Goal: Task Accomplishment & Management: Manage account settings

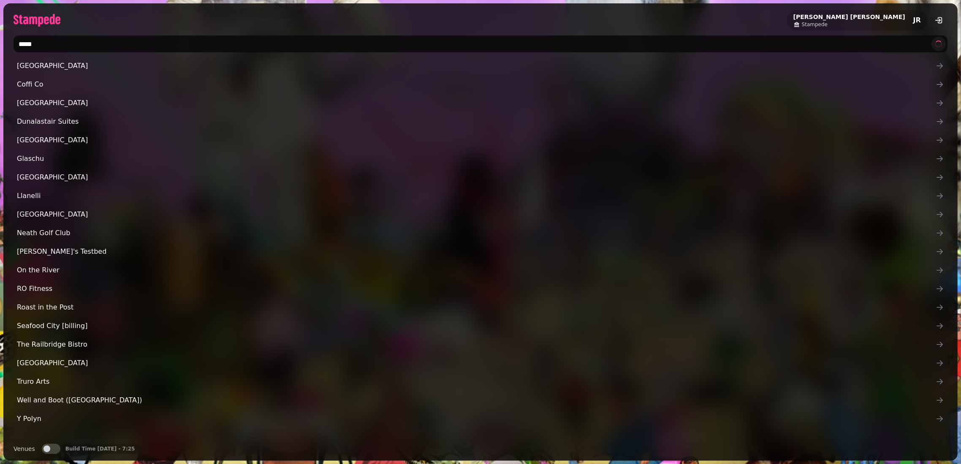
type input "******"
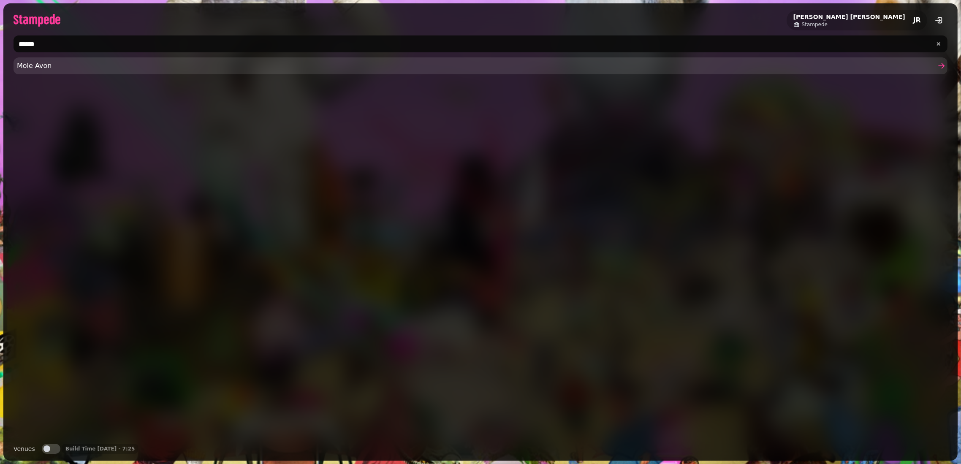
click at [87, 63] on span "Mole Avon" at bounding box center [476, 66] width 918 height 10
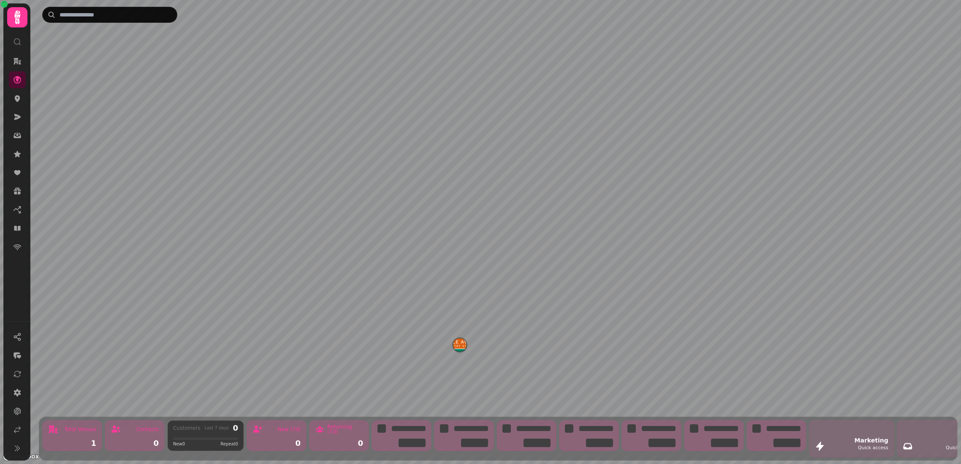
click at [25, 100] on nav at bounding box center [17, 154] width 22 height 203
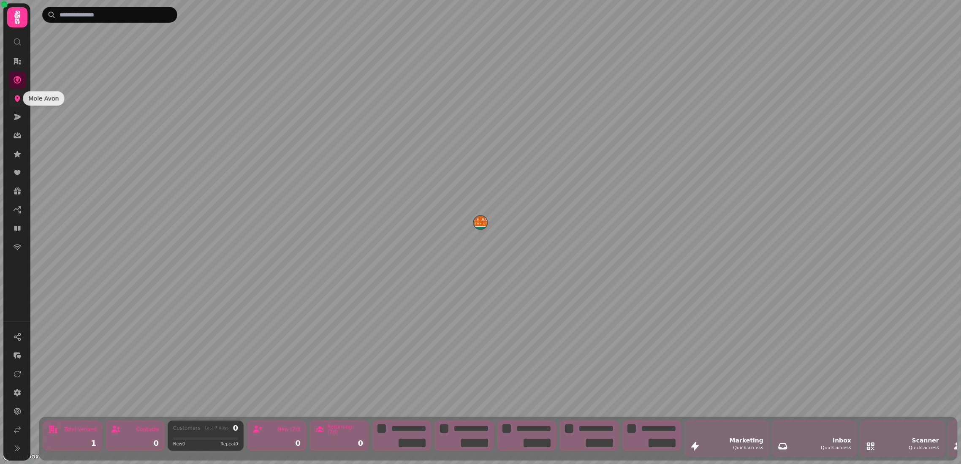
click at [20, 100] on icon at bounding box center [17, 98] width 8 height 8
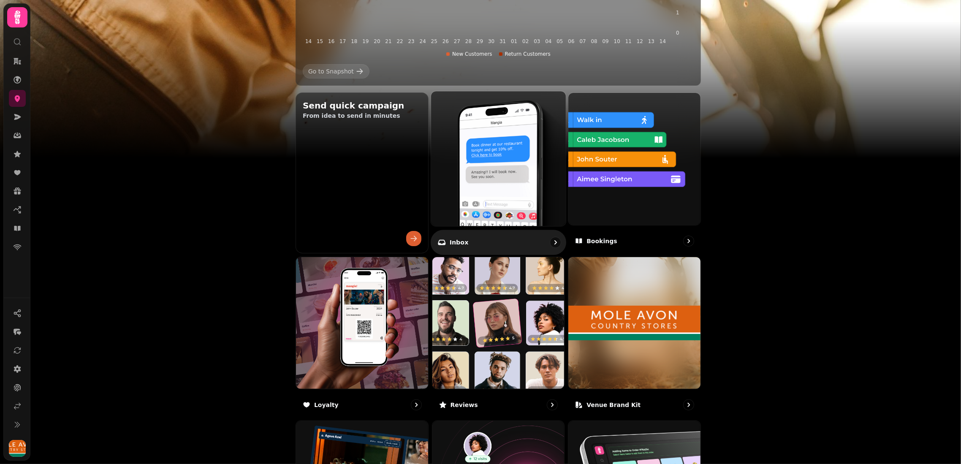
scroll to position [391, 0]
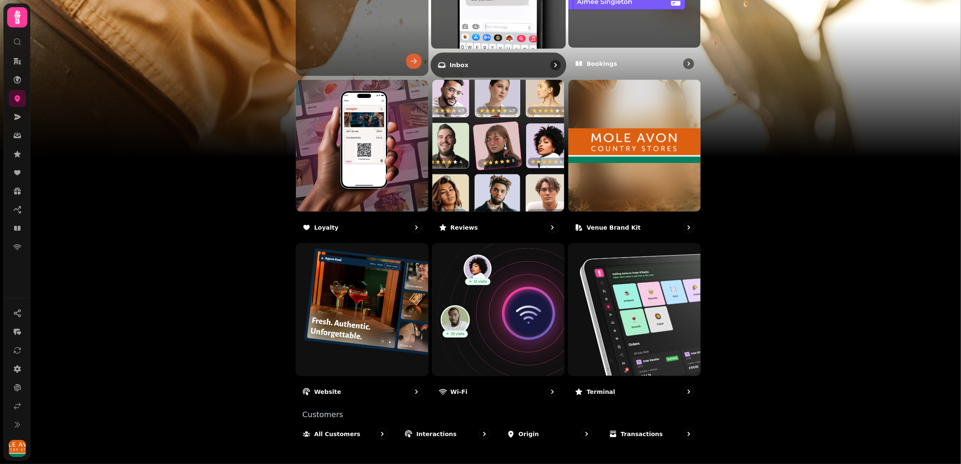
click at [514, 273] on img at bounding box center [498, 310] width 132 height 132
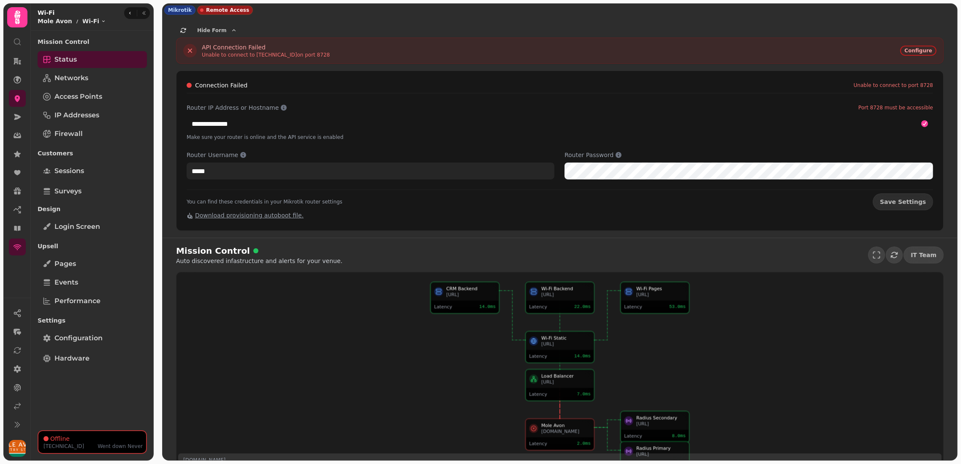
click at [465, 162] on input "*****" at bounding box center [371, 170] width 368 height 17
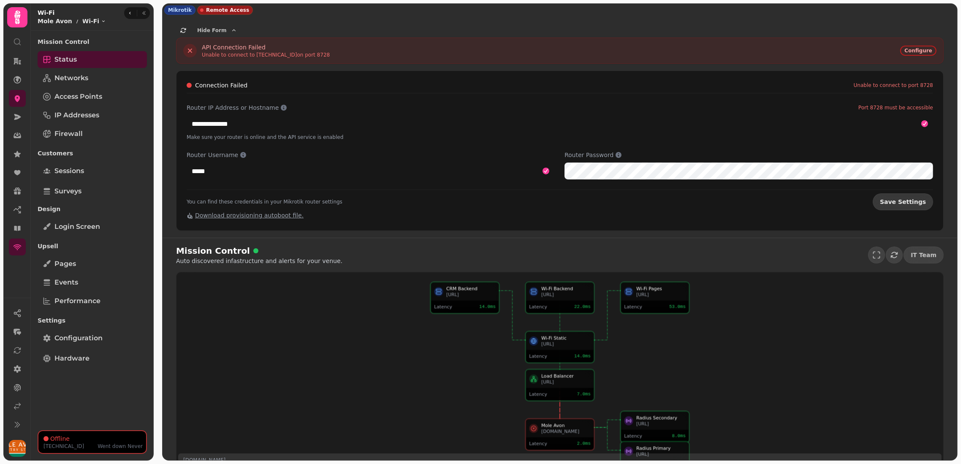
click at [898, 203] on span "Save Settings" at bounding box center [902, 202] width 46 height 6
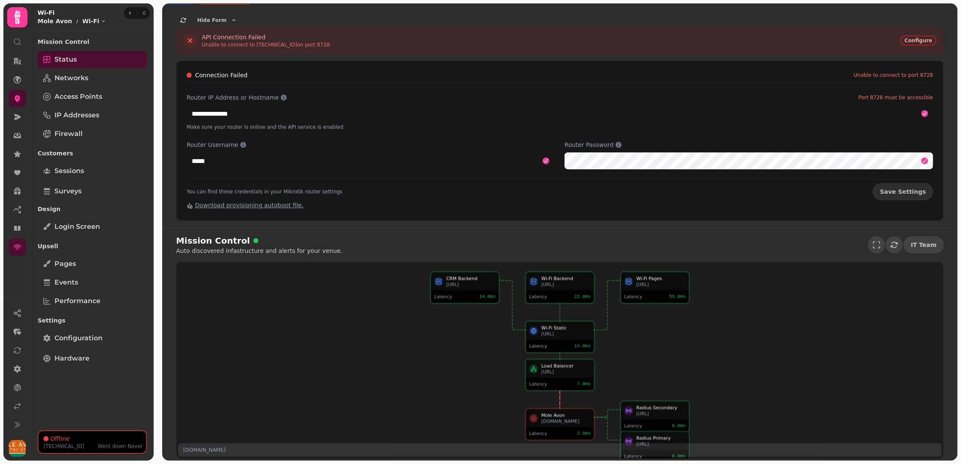
click at [562, 418] on div "nb60vcaa0ogc.simpleddns.io" at bounding box center [565, 421] width 49 height 6
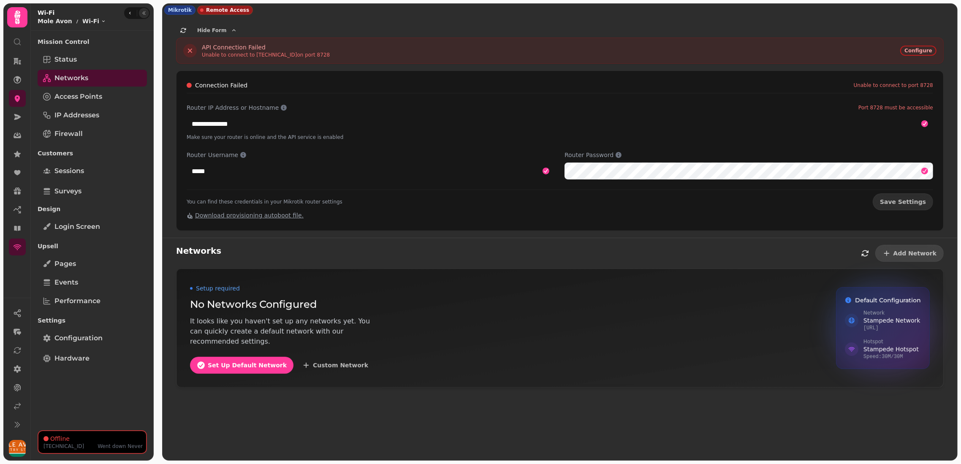
click at [148, 14] on button "button" at bounding box center [144, 13] width 10 height 10
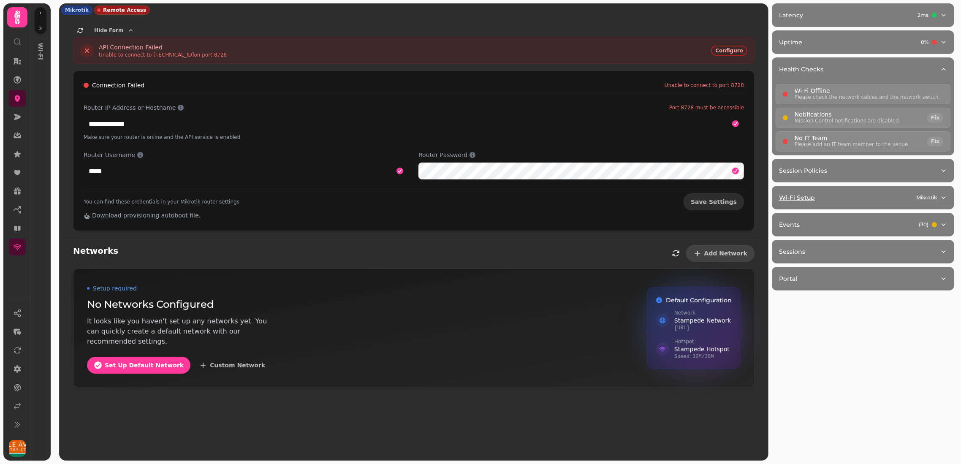
click at [898, 196] on div "Wi-Fi Setup Mikrotik" at bounding box center [859, 197] width 161 height 8
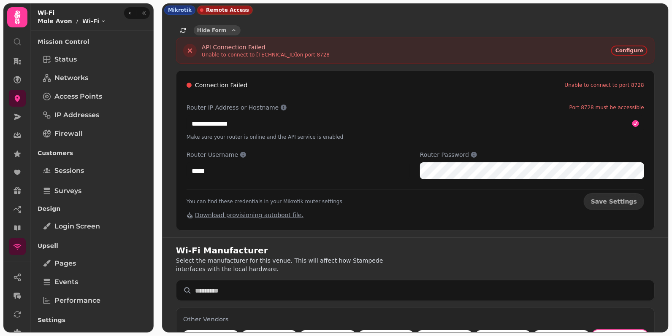
click at [219, 29] on span "Hide Form" at bounding box center [211, 30] width 29 height 5
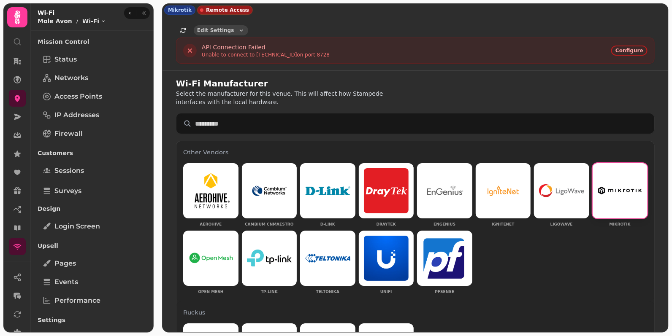
click at [219, 29] on span "Edit Settings" at bounding box center [215, 30] width 37 height 5
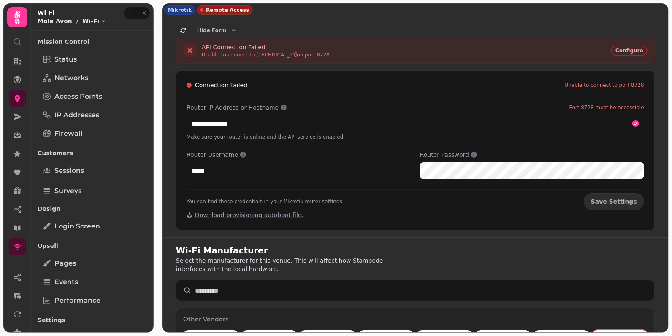
click at [420, 218] on div "**********" at bounding box center [415, 150] width 479 height 160
click at [414, 203] on div "You can find these credentials in your Mikrotik router settings Save Settings" at bounding box center [415, 199] width 457 height 21
click at [416, 215] on div "**********" at bounding box center [415, 150] width 479 height 160
click at [419, 219] on div "**********" at bounding box center [415, 150] width 479 height 160
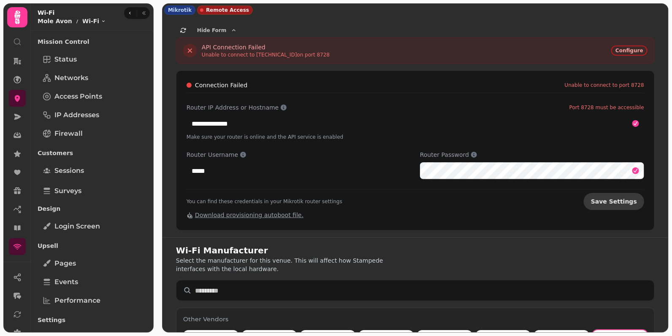
click at [609, 199] on span "Save Settings" at bounding box center [614, 202] width 46 height 6
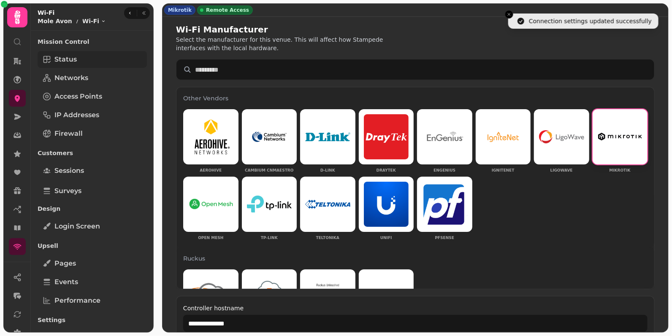
click at [81, 60] on link "Status" at bounding box center [92, 59] width 109 height 17
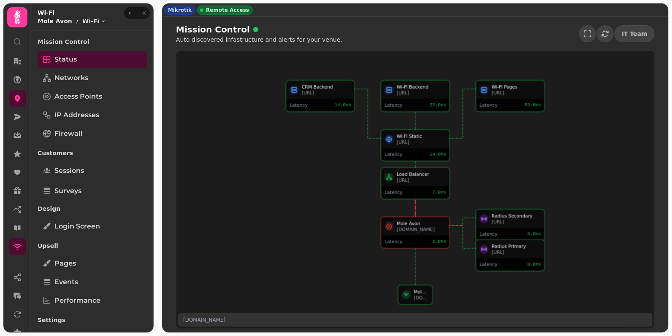
click at [405, 230] on div "nb60vcaa0ogc.simpleddns.io" at bounding box center [421, 230] width 49 height 6
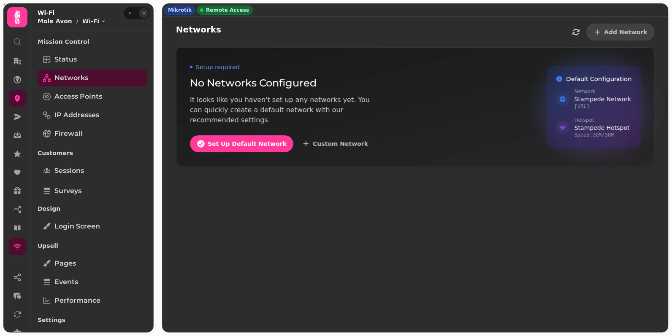
click at [143, 14] on icon "button" at bounding box center [144, 12] width 3 height 3
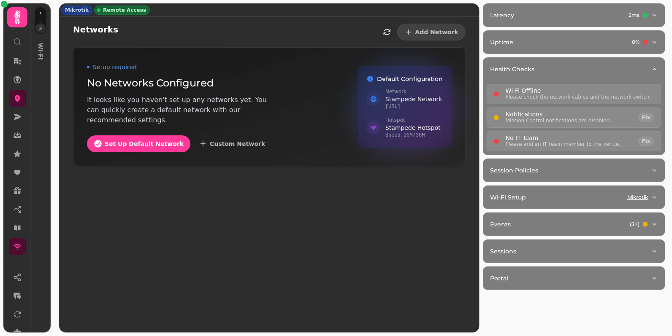
click at [561, 201] on button "Wi-Fi Setup Mikrotik" at bounding box center [573, 197] width 181 height 23
select select "**"
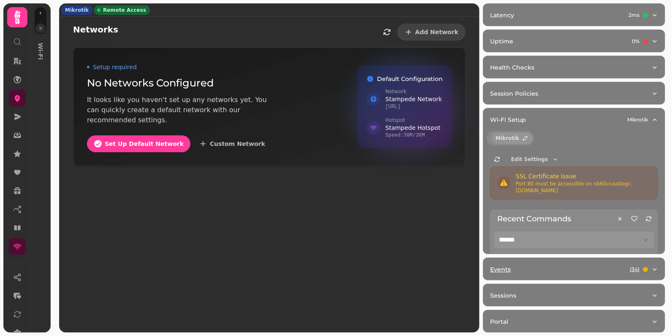
click at [542, 271] on div "Events ( 34 )" at bounding box center [570, 269] width 161 height 8
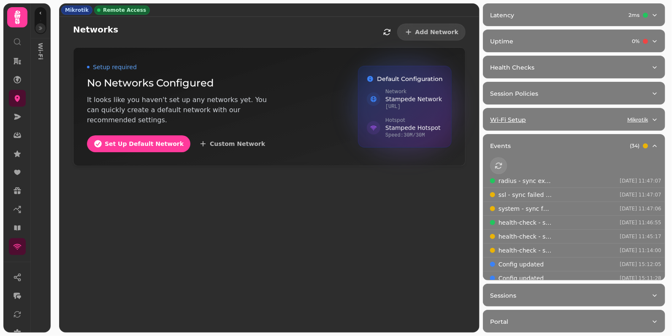
click at [545, 112] on button "Wi-Fi Setup Mikrotik" at bounding box center [573, 119] width 181 height 23
select select "**"
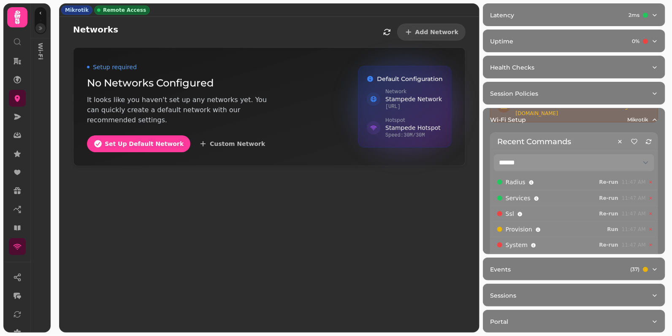
scroll to position [97, 0]
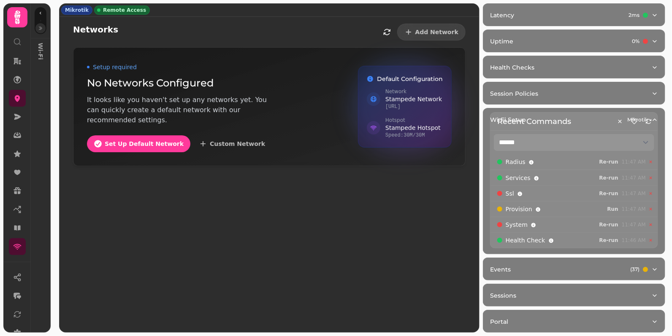
click at [606, 197] on div "Ssl Re-run 11:47 AM" at bounding box center [573, 194] width 167 height 16
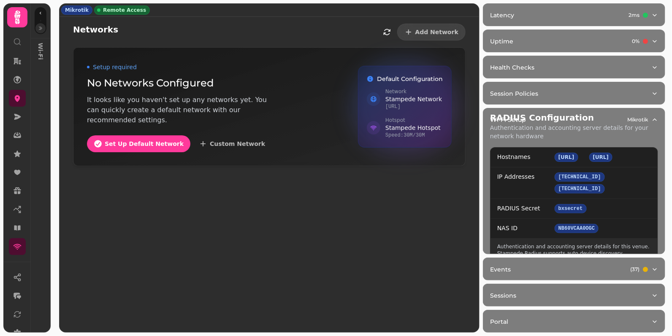
scroll to position [309, 0]
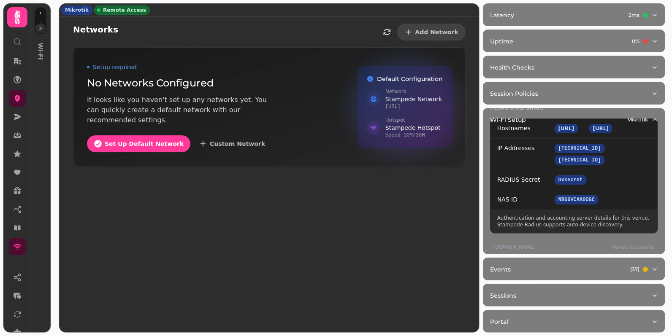
click at [525, 244] on p "nb60vcaa0ogc.simpleddns.io" at bounding box center [514, 246] width 49 height 10
copy p "nb60vcaa0ogc.simpleddns.io"
click at [371, 194] on div "Networks Add Network Setup required No Networks Configured It looks like you ha…" at bounding box center [269, 175] width 419 height 316
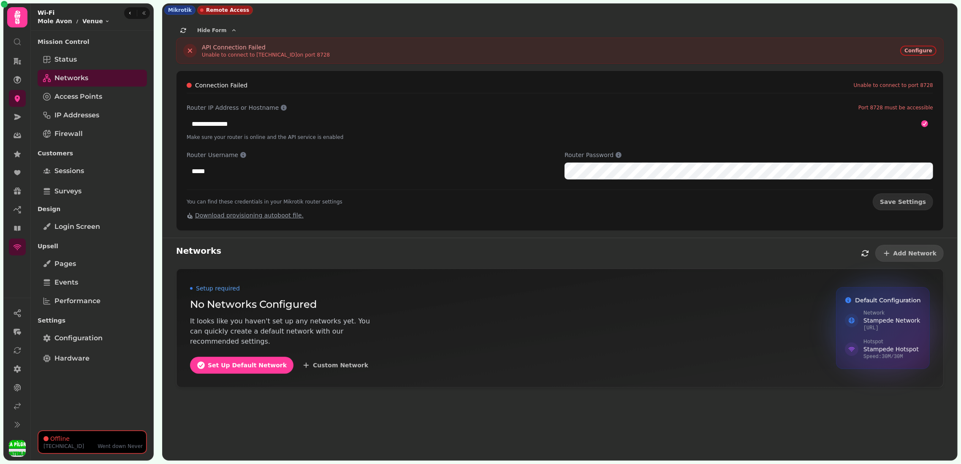
click at [778, 19] on div "**********" at bounding box center [559, 126] width 794 height 221
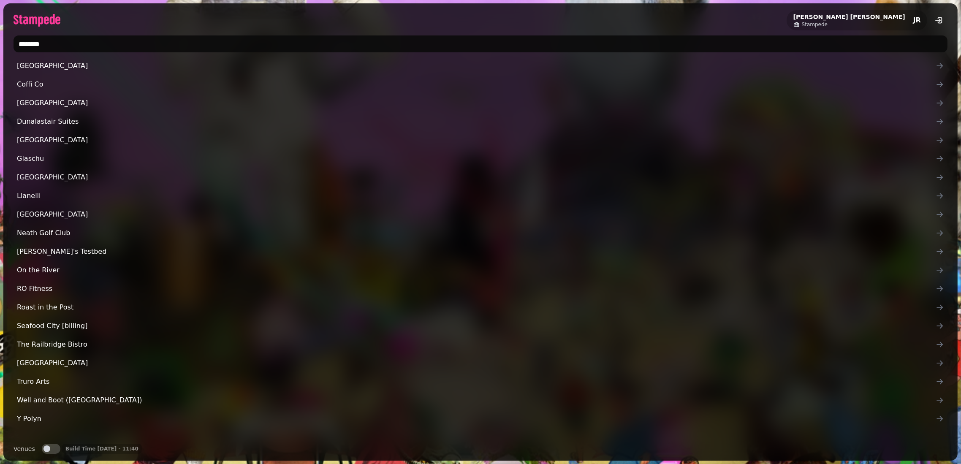
type input "********"
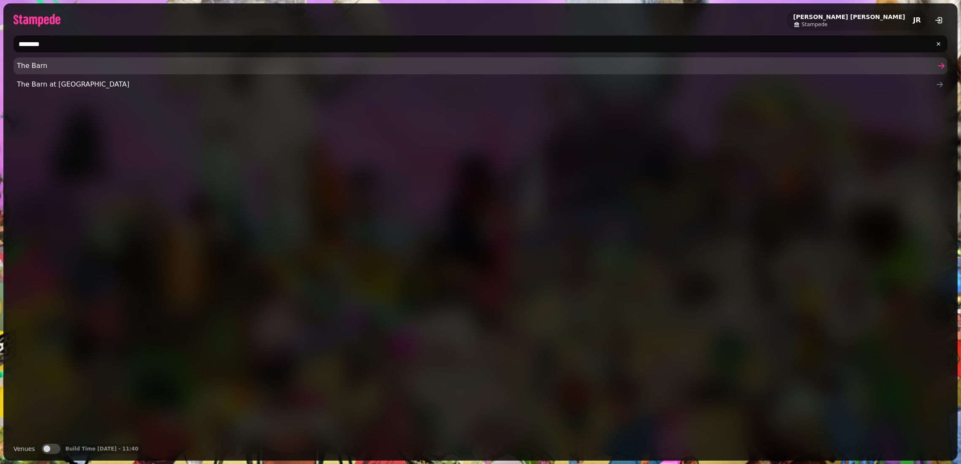
click at [24, 65] on span "The Barn" at bounding box center [476, 66] width 918 height 10
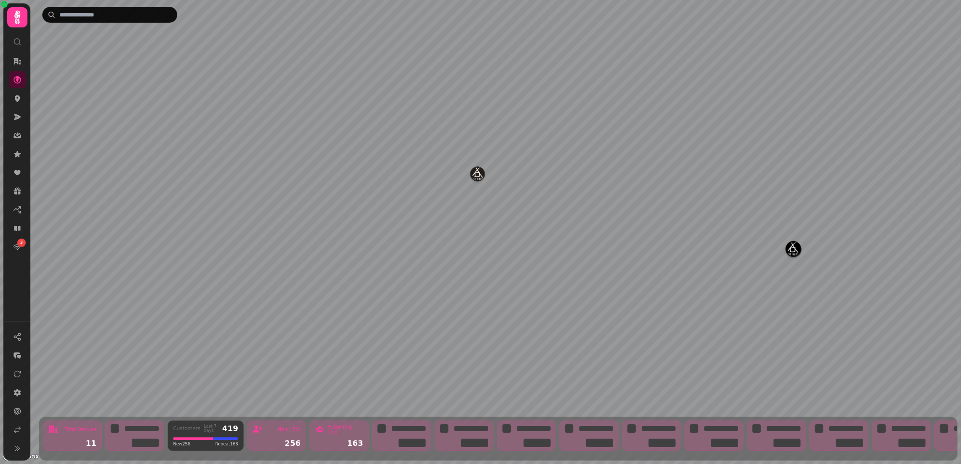
click at [28, 96] on nav "3" at bounding box center [17, 154] width 22 height 203
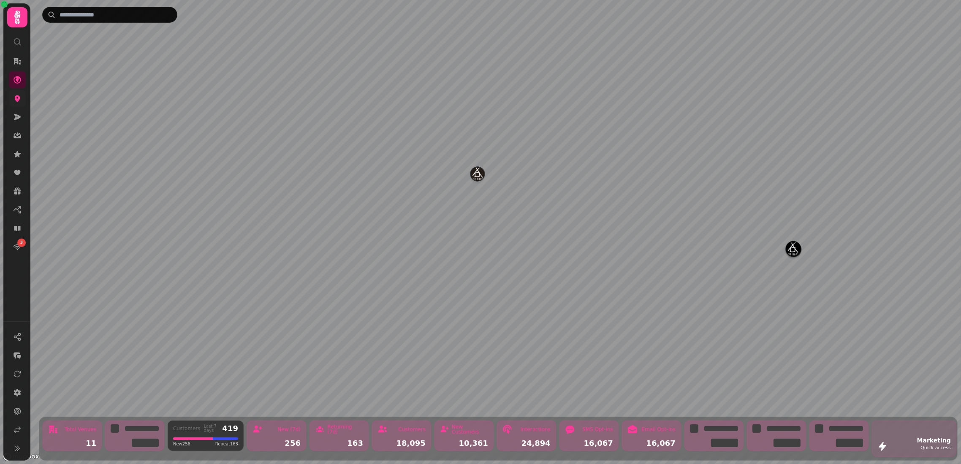
click at [21, 95] on icon at bounding box center [17, 98] width 8 height 8
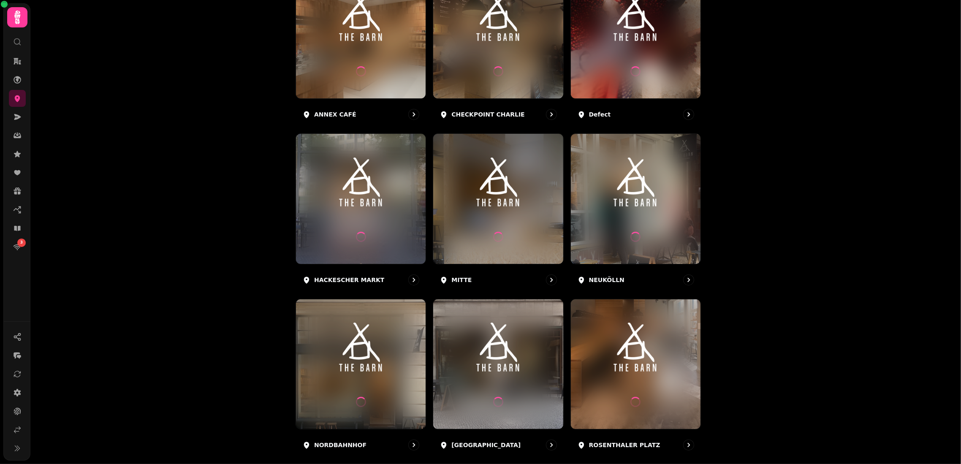
scroll to position [334, 0]
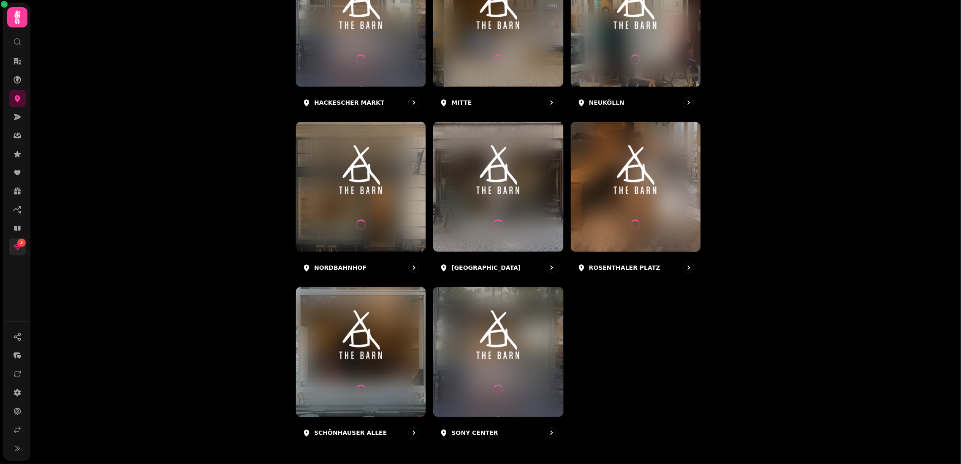
click at [17, 243] on div "3" at bounding box center [21, 242] width 8 height 8
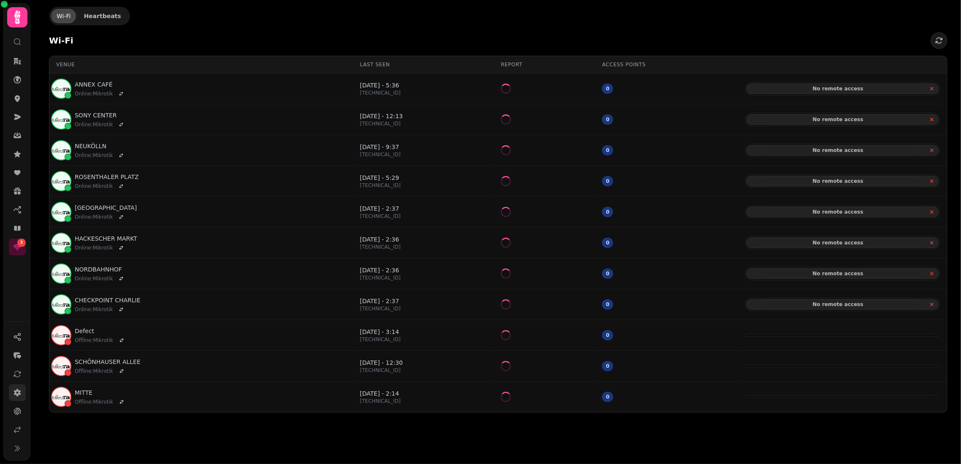
click at [17, 398] on link at bounding box center [17, 392] width 17 height 17
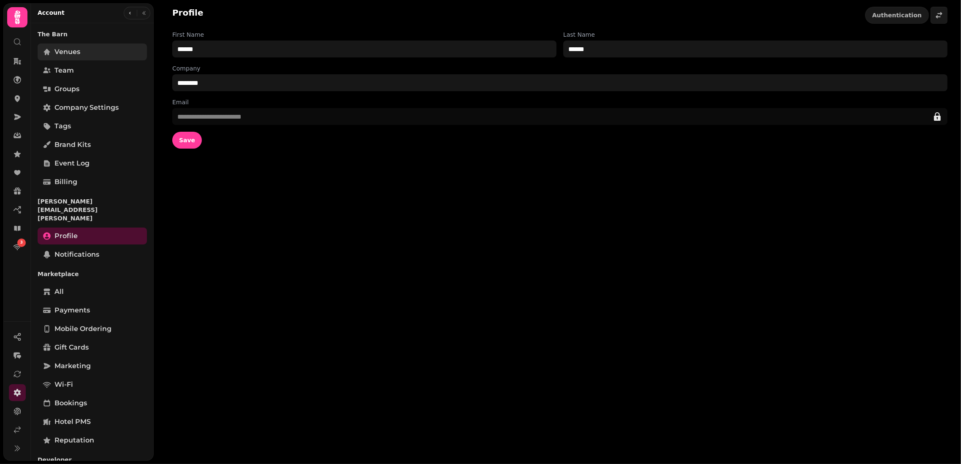
click at [87, 48] on link "Venues" at bounding box center [92, 51] width 109 height 17
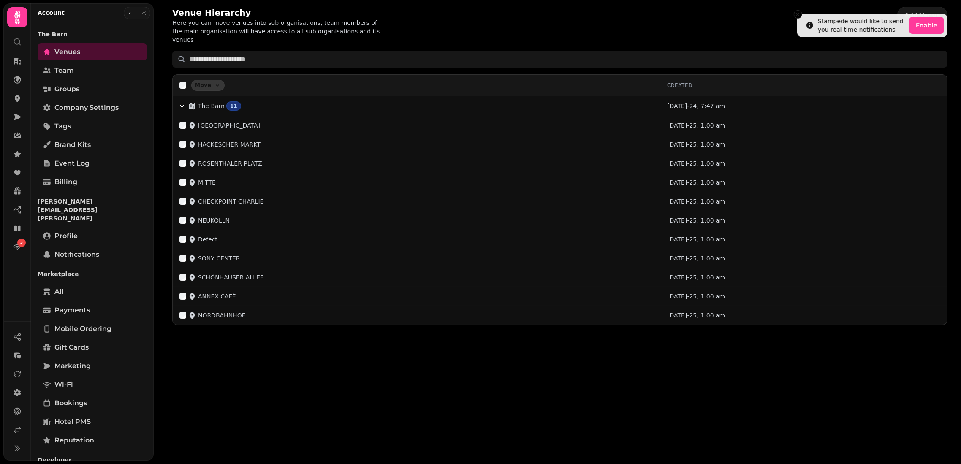
click at [669, 35] on div "Venue Hierarchy Here you can move venues into sub organisations, team members o…" at bounding box center [560, 166] width 802 height 332
click at [16, 95] on icon at bounding box center [17, 98] width 8 height 8
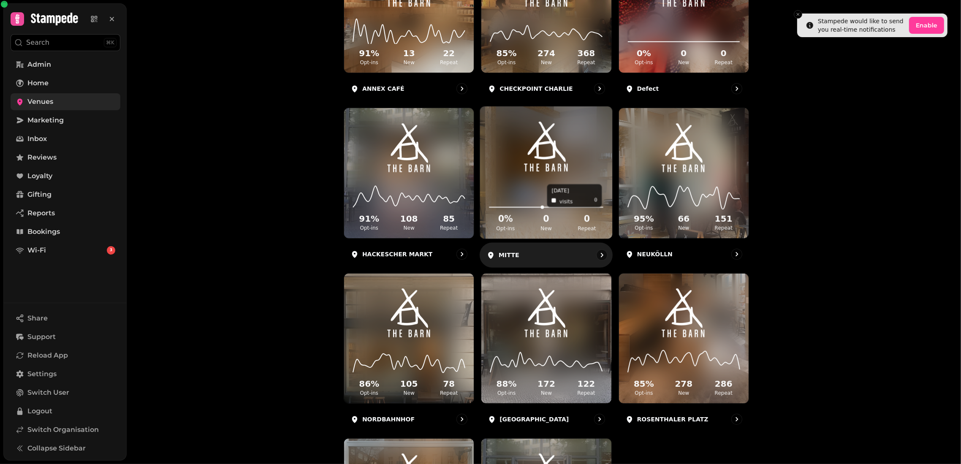
scroll to position [334, 0]
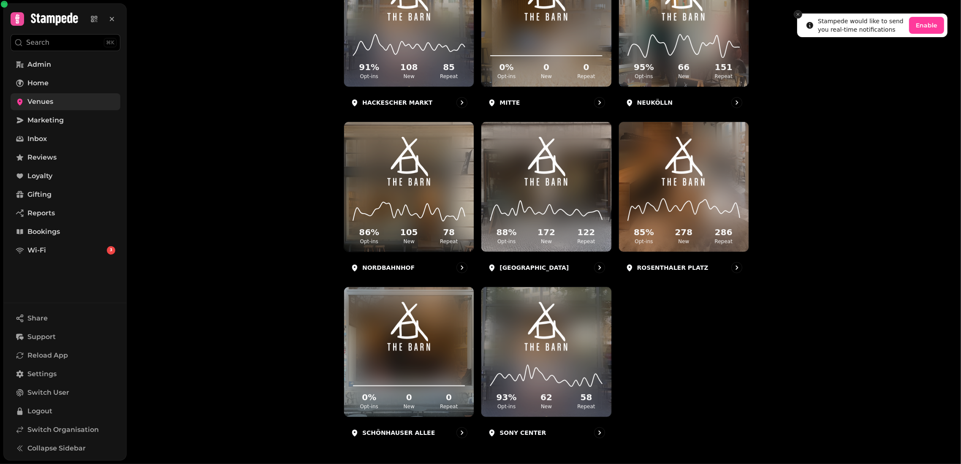
click at [796, 14] on icon "Close toast" at bounding box center [797, 14] width 5 height 5
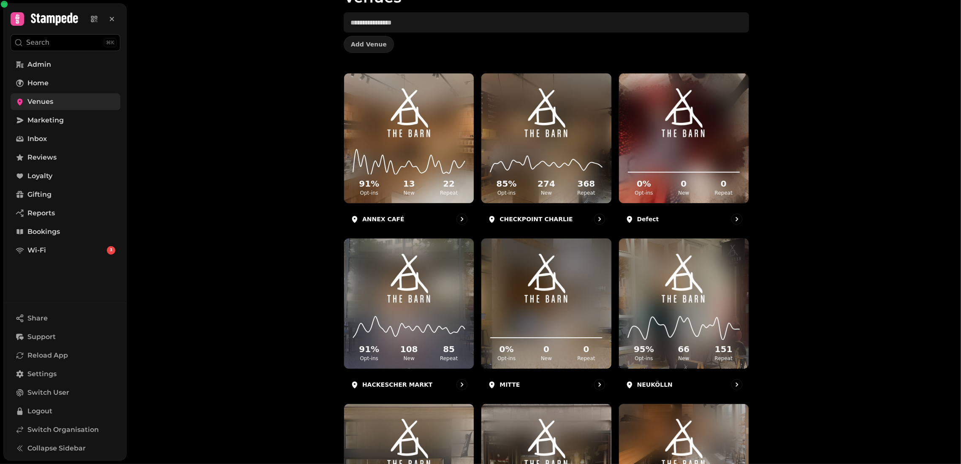
scroll to position [0, 0]
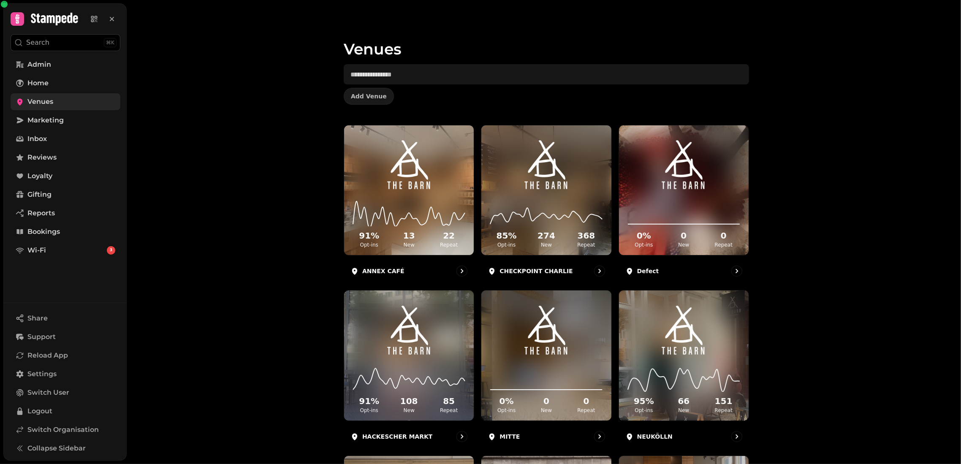
click at [314, 117] on div "Venues Add Venue 91 % Opt-ins 13 New 22 Repeat ANNEX CAFÉ 85 % Opt-ins 274 New …" at bounding box center [544, 232] width 834 height 464
click at [758, 91] on div "Venues Add Venue" at bounding box center [546, 62] width 432 height 125
click at [853, 16] on div "Venues Add Venue 91 % Opt-ins 13 New 22 Repeat ANNEX CAFÉ 85 % Opt-ins 274 New …" at bounding box center [544, 232] width 834 height 464
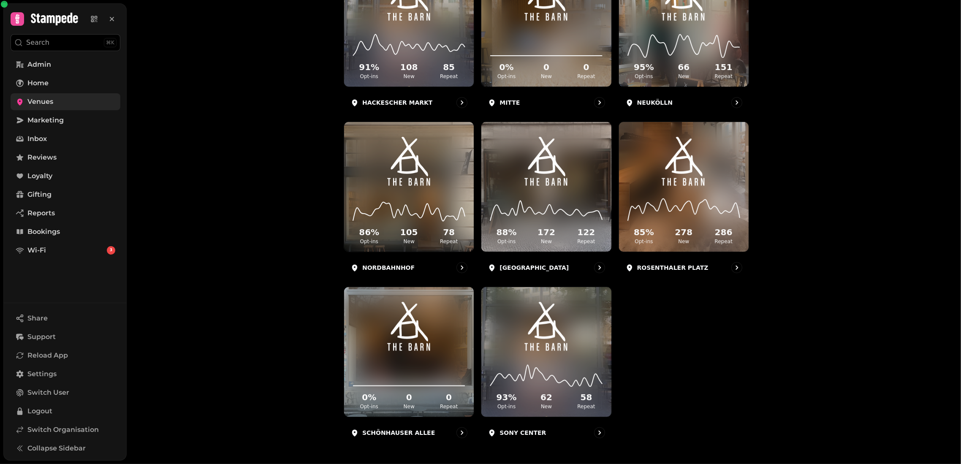
click at [290, 341] on div "Venues Add Venue 91 % Opt-ins 13 New 22 Repeat ANNEX CAFÉ 85 % Opt-ins 274 New …" at bounding box center [544, 232] width 834 height 464
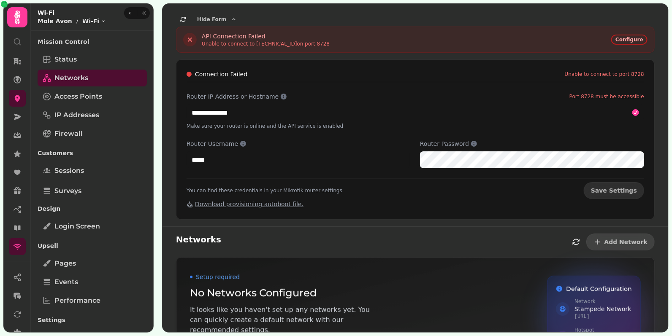
scroll to position [14, 0]
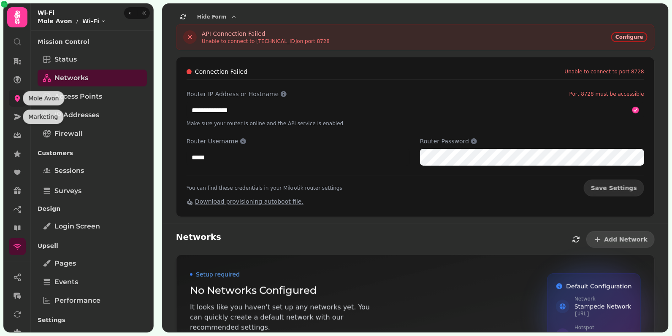
click at [14, 96] on icon at bounding box center [17, 98] width 8 height 8
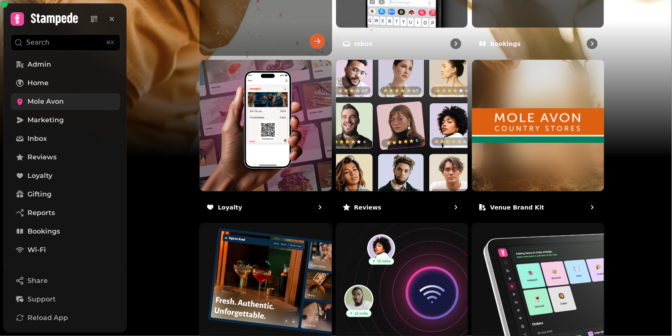
scroll to position [518, 0]
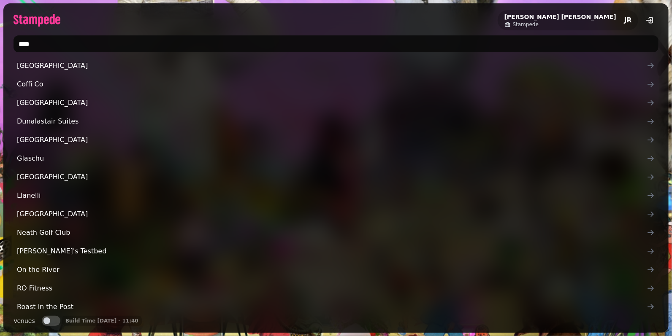
type input "*****"
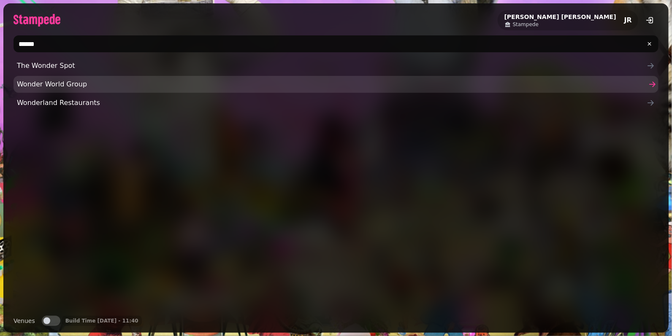
type input "******"
click at [39, 83] on span "Wonder World Group" at bounding box center [332, 84] width 630 height 10
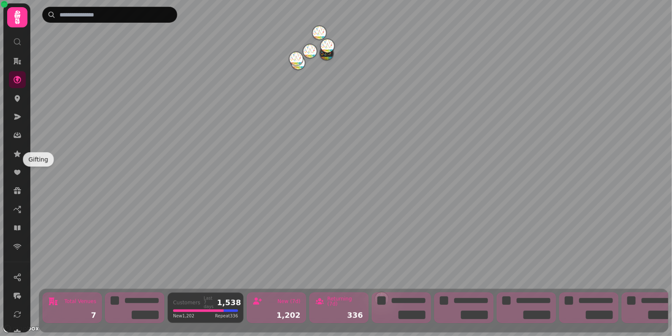
scroll to position [68, 0]
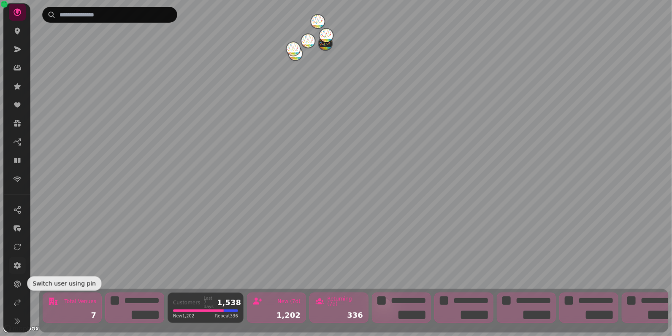
click at [18, 257] on link at bounding box center [17, 265] width 17 height 17
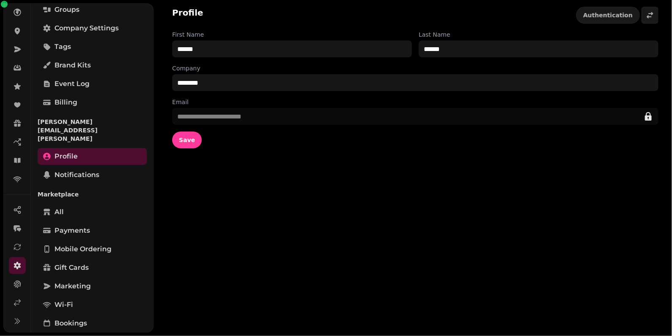
scroll to position [141, 0]
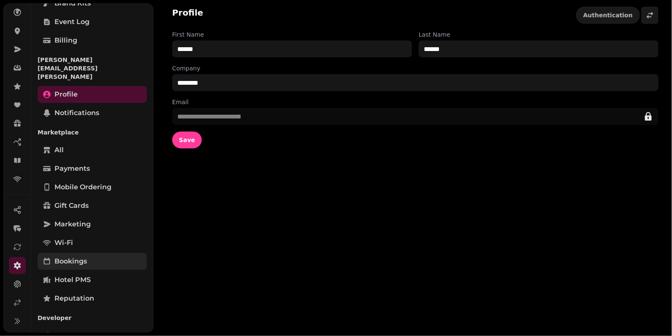
click at [90, 253] on link "Bookings" at bounding box center [92, 261] width 109 height 17
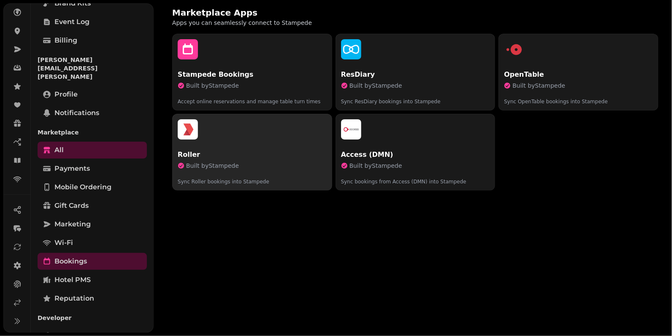
click at [276, 151] on p "Roller" at bounding box center [252, 155] width 149 height 10
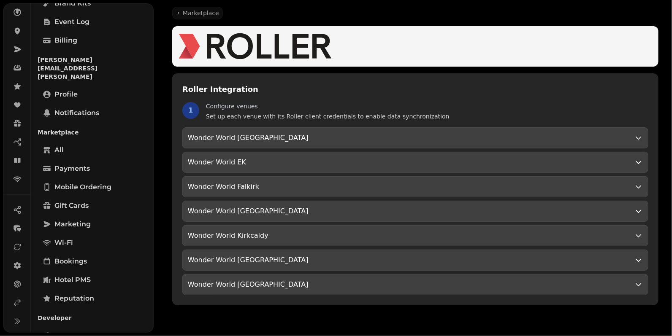
click at [302, 124] on div "Roller Integration 1 Configure venues Set up each venue with its Roller client …" at bounding box center [415, 189] width 486 height 232
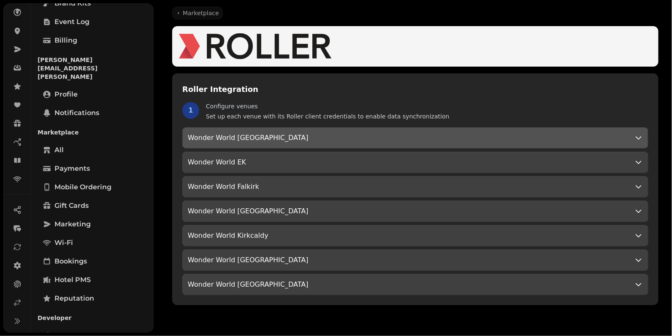
click at [302, 128] on div "Wonder World [GEOGRAPHIC_DATA]" at bounding box center [415, 138] width 465 height 20
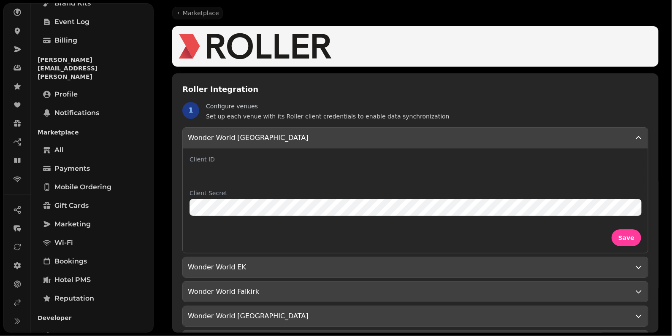
click at [301, 170] on input "Client ID" at bounding box center [415, 173] width 452 height 17
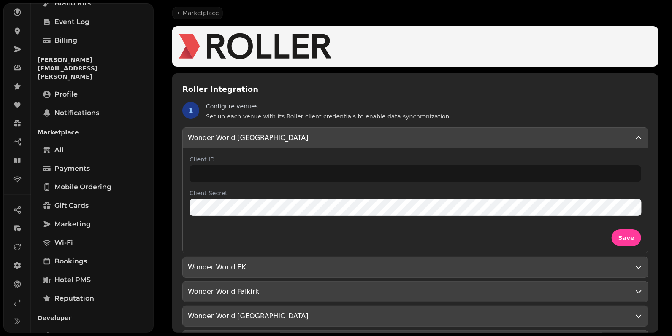
click at [315, 155] on label "Client ID" at bounding box center [415, 159] width 452 height 8
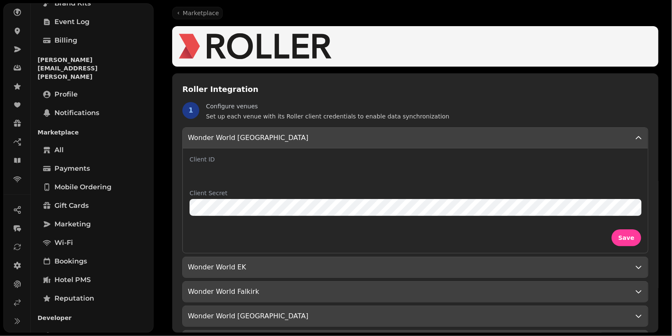
click at [315, 165] on input "Client ID" at bounding box center [415, 173] width 452 height 17
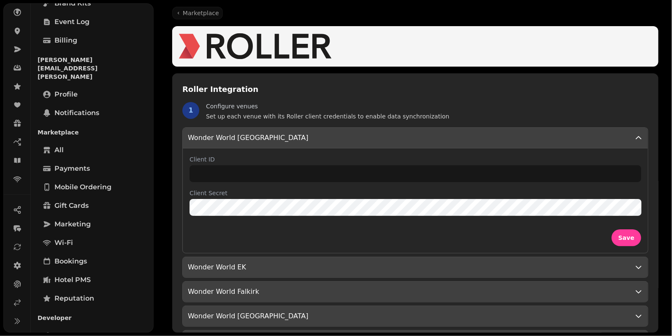
click at [454, 95] on h3 "Roller Integration" at bounding box center [415, 90] width 466 height 12
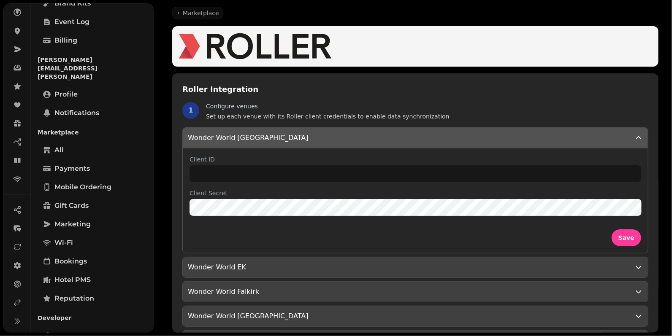
click at [425, 146] on div "Wonder World [GEOGRAPHIC_DATA]" at bounding box center [415, 138] width 465 height 20
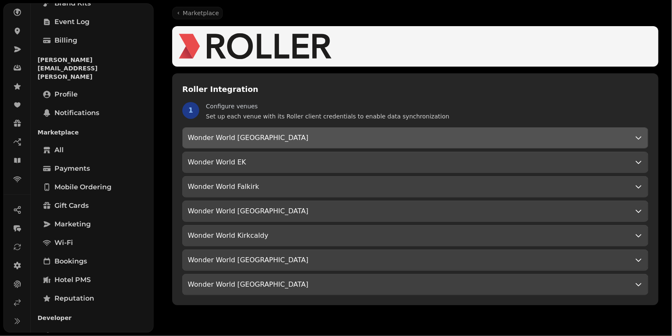
click at [461, 135] on div "Wonder World [GEOGRAPHIC_DATA]" at bounding box center [415, 138] width 455 height 10
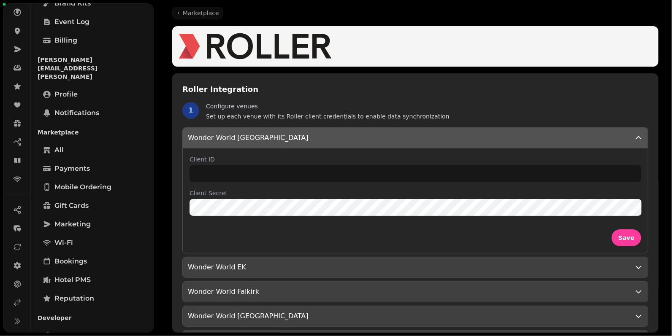
click at [461, 135] on div "Wonder World [GEOGRAPHIC_DATA]" at bounding box center [415, 138] width 455 height 10
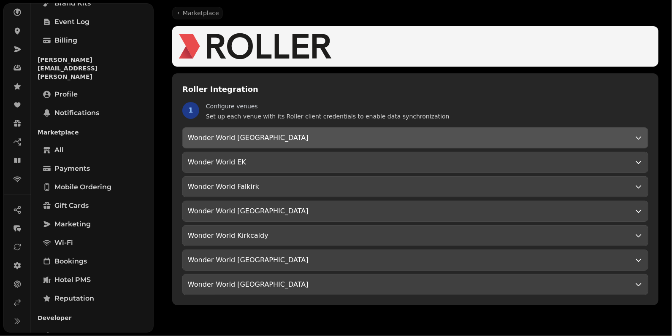
click at [461, 135] on div "Wonder World [GEOGRAPHIC_DATA]" at bounding box center [415, 138] width 455 height 10
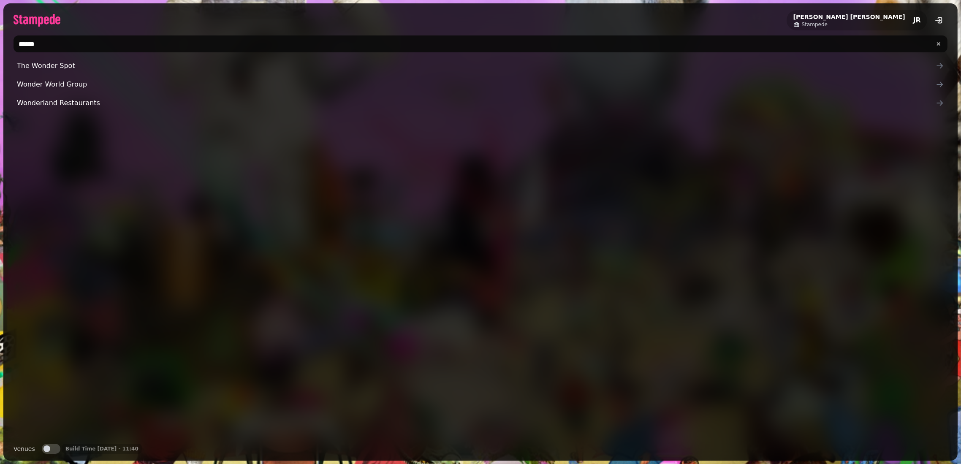
type input "******"
click at [50, 452] on button "Venues" at bounding box center [51, 449] width 19 height 10
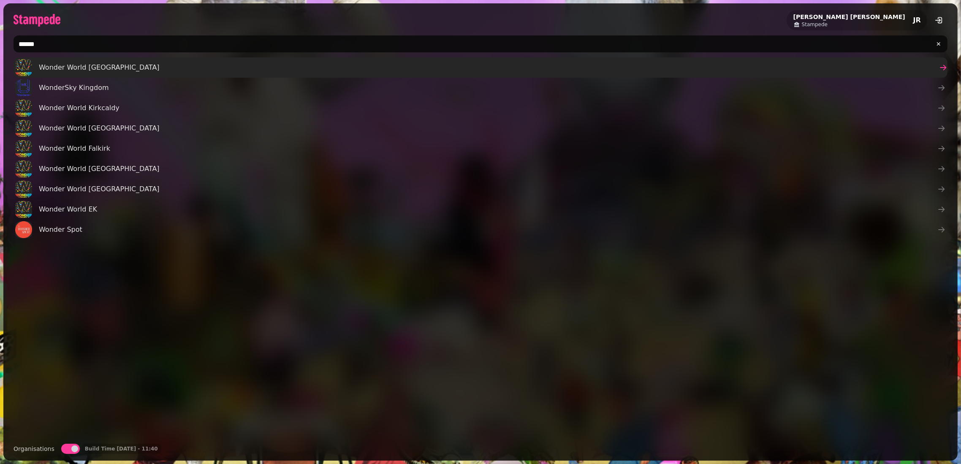
click at [76, 66] on span "Wonder World Southampton" at bounding box center [99, 67] width 121 height 10
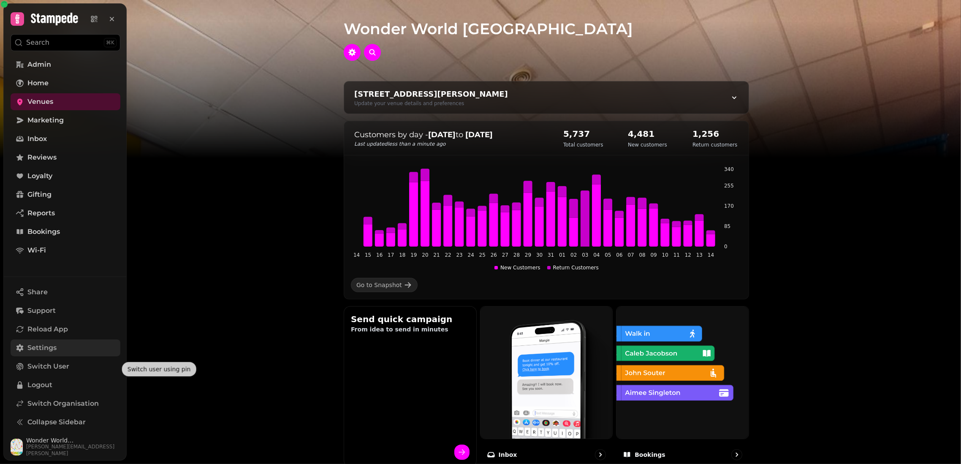
click at [46, 349] on span "Settings" at bounding box center [41, 348] width 29 height 10
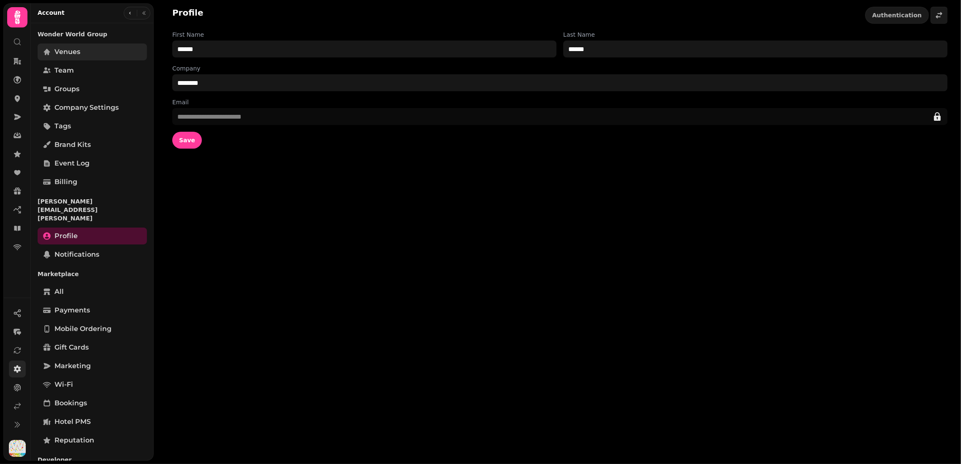
click at [89, 55] on link "Venues" at bounding box center [92, 51] width 109 height 17
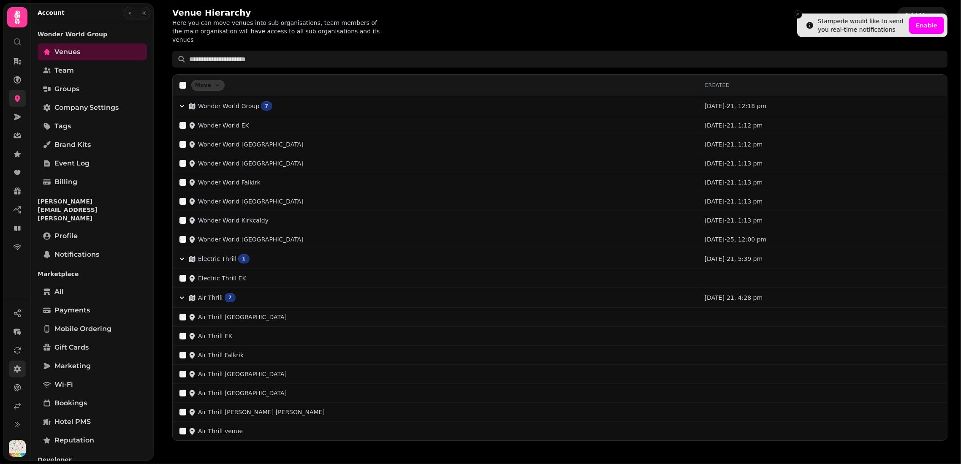
click at [24, 98] on link at bounding box center [17, 98] width 17 height 17
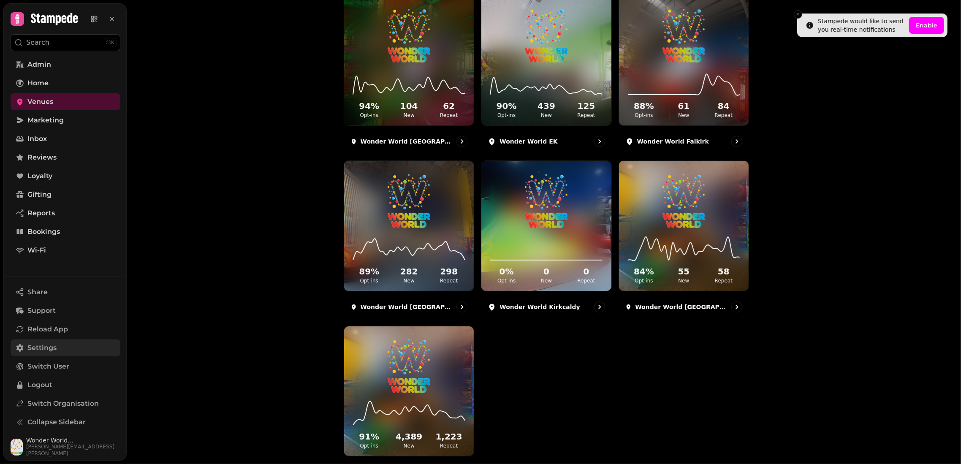
scroll to position [169, 0]
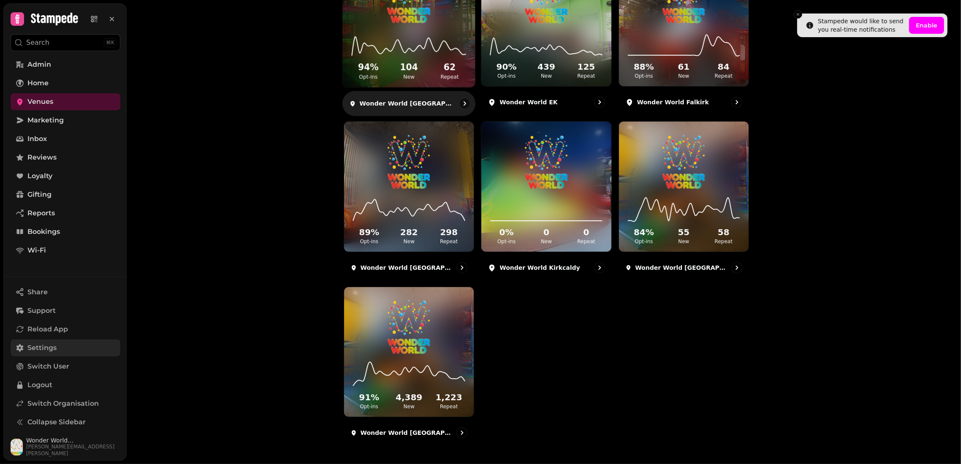
click at [433, 71] on h2 "62" at bounding box center [449, 68] width 37 height 12
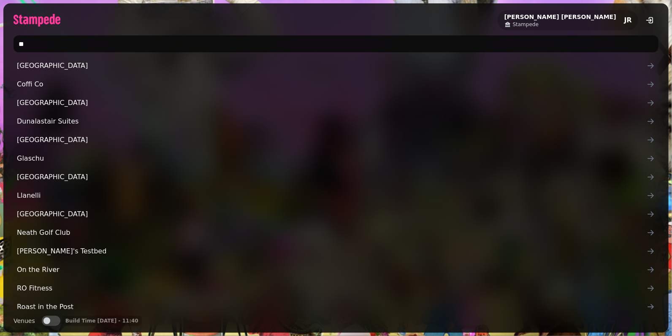
type input "*"
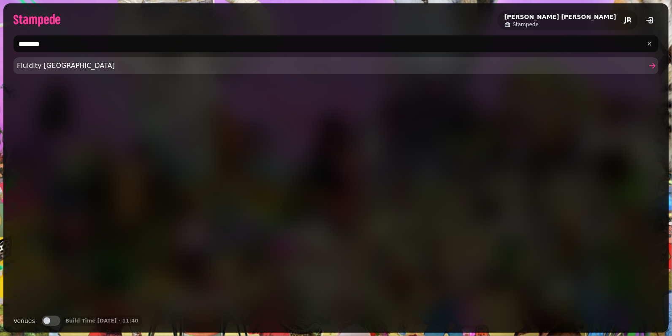
type input "********"
click at [71, 67] on span "Fluidity [GEOGRAPHIC_DATA]" at bounding box center [332, 66] width 630 height 10
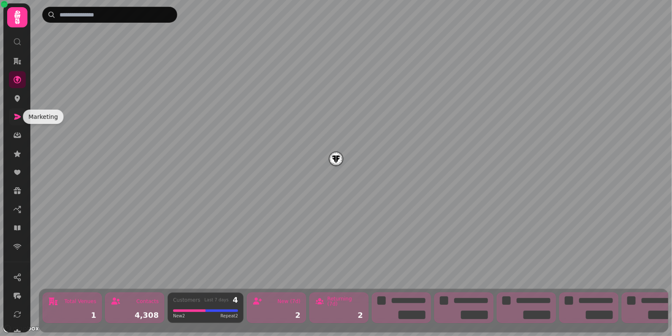
click at [18, 109] on link at bounding box center [17, 116] width 17 height 17
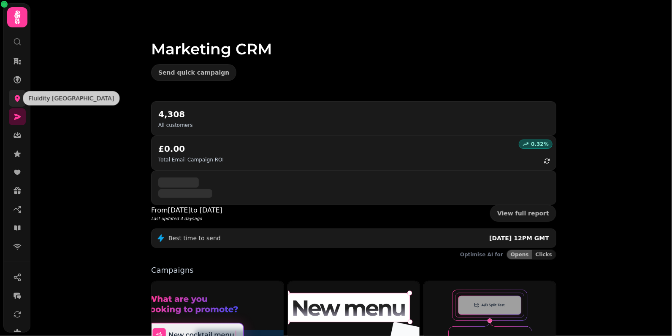
click at [18, 99] on icon at bounding box center [17, 98] width 5 height 7
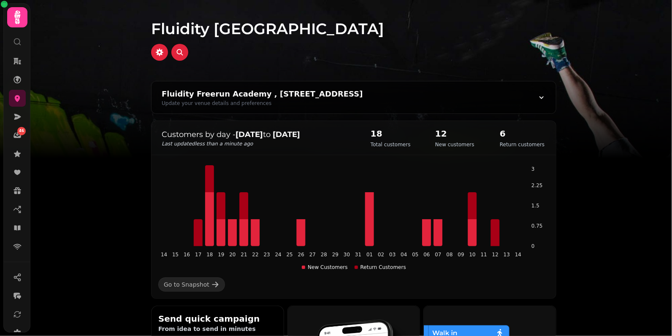
scroll to position [91, 0]
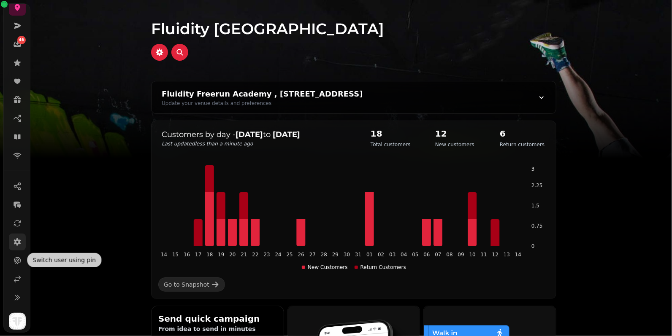
click at [16, 241] on icon at bounding box center [17, 242] width 7 height 8
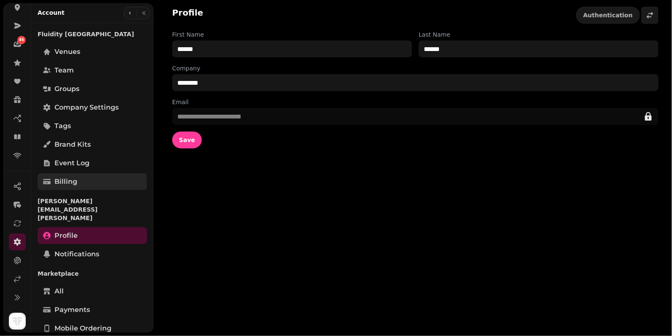
click at [68, 178] on span "Billing" at bounding box center [65, 182] width 23 height 10
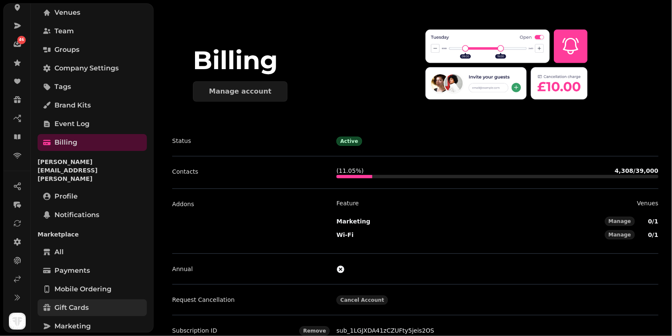
scroll to position [56, 0]
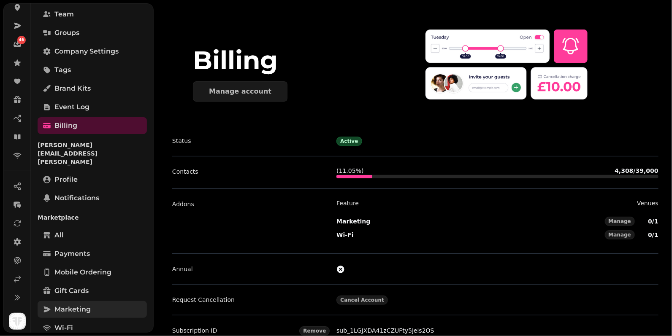
click at [89, 301] on link "Marketing" at bounding box center [92, 309] width 109 height 17
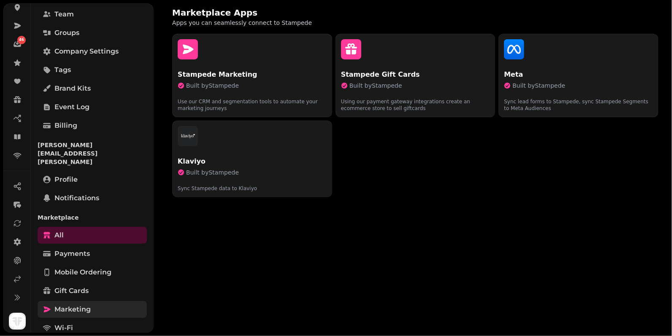
scroll to position [81, 0]
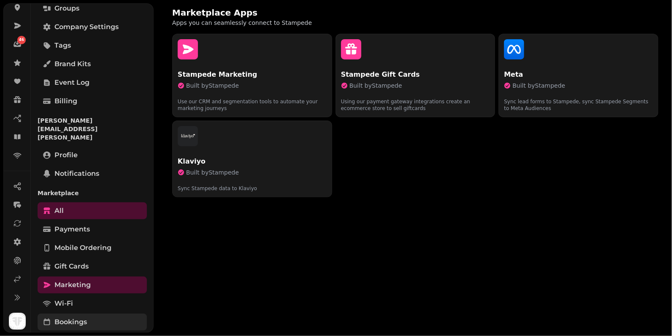
click at [88, 314] on link "Bookings" at bounding box center [92, 322] width 109 height 17
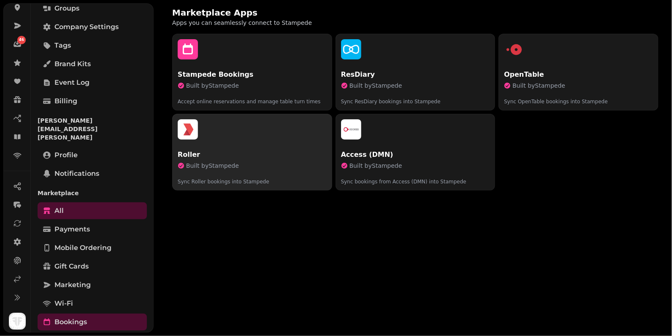
click at [260, 155] on p "Roller" at bounding box center [252, 155] width 149 height 10
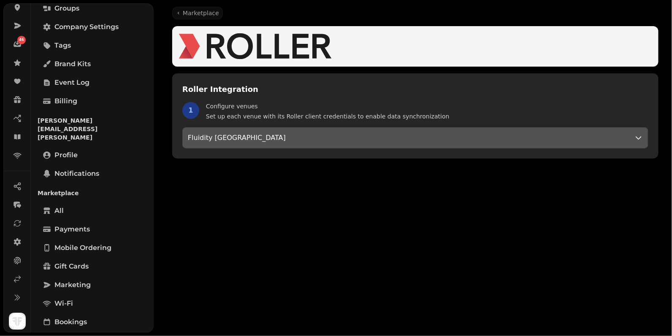
click at [271, 138] on div "Fluidity Freerun Academy" at bounding box center [415, 138] width 455 height 10
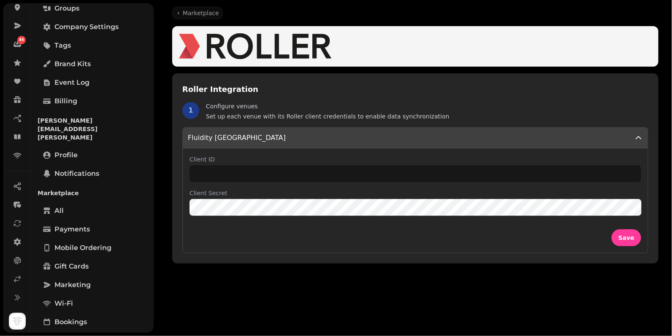
click at [405, 154] on div "Client ID Client Secret Save" at bounding box center [415, 201] width 465 height 105
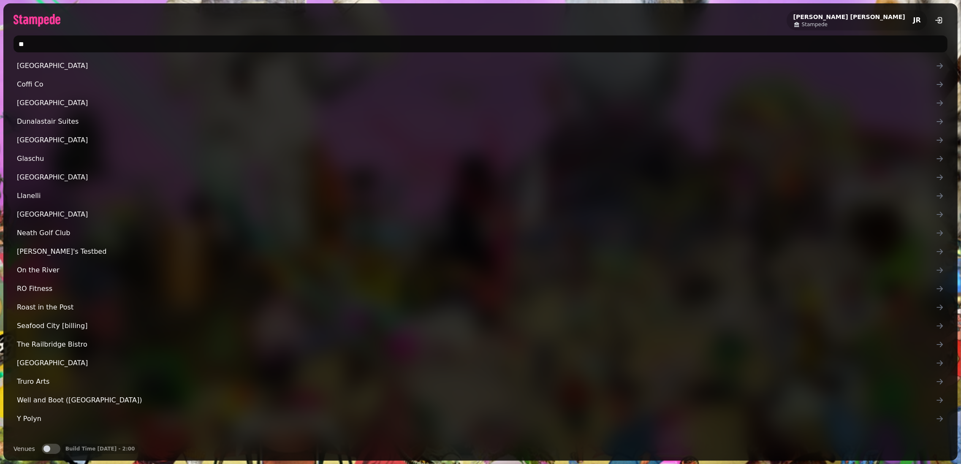
type input "*"
type input "********"
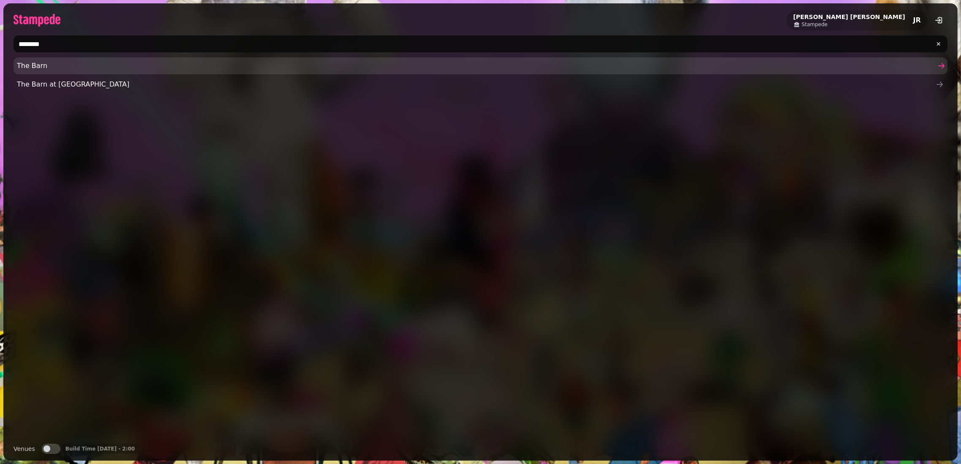
click at [113, 60] on link "The Barn" at bounding box center [481, 65] width 934 height 17
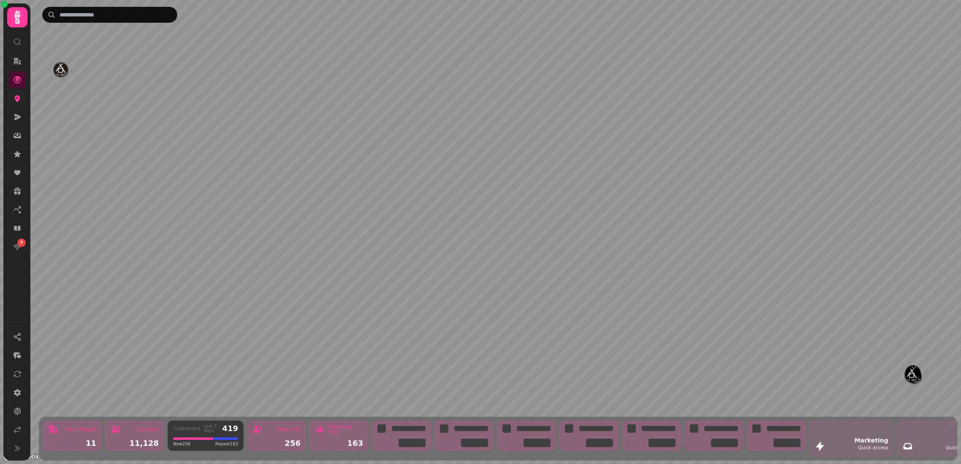
click at [14, 102] on link at bounding box center [17, 98] width 17 height 17
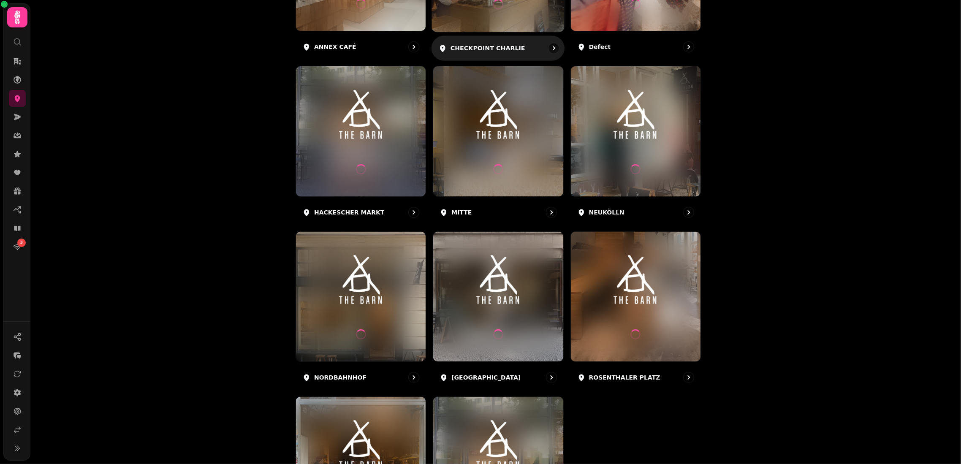
scroll to position [334, 0]
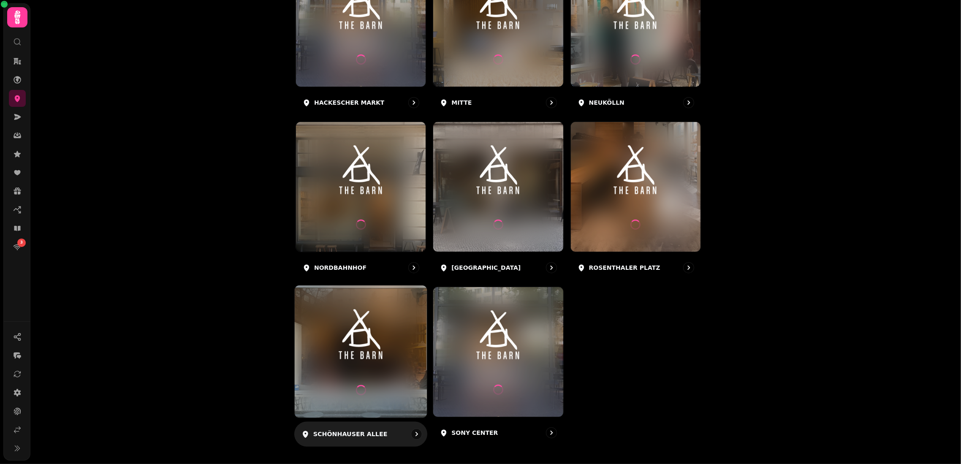
click at [377, 380] on div at bounding box center [361, 351] width 132 height 132
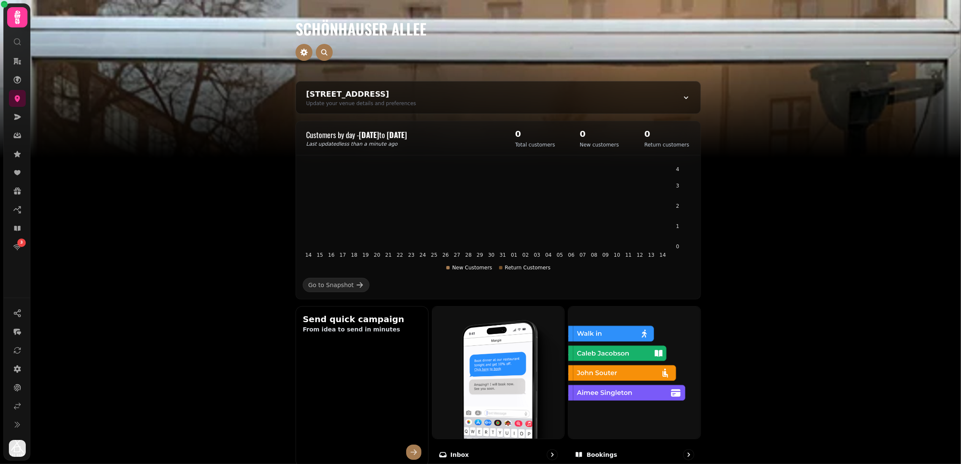
click at [407, 32] on h1 "SCHÖNHAUSER ALLEE" at bounding box center [497, 18] width 405 height 37
copy div "SCHÖNHAUSER ALLEE Schönhauser Allee 8, 10119 Berlin, Germany Update your venue …"
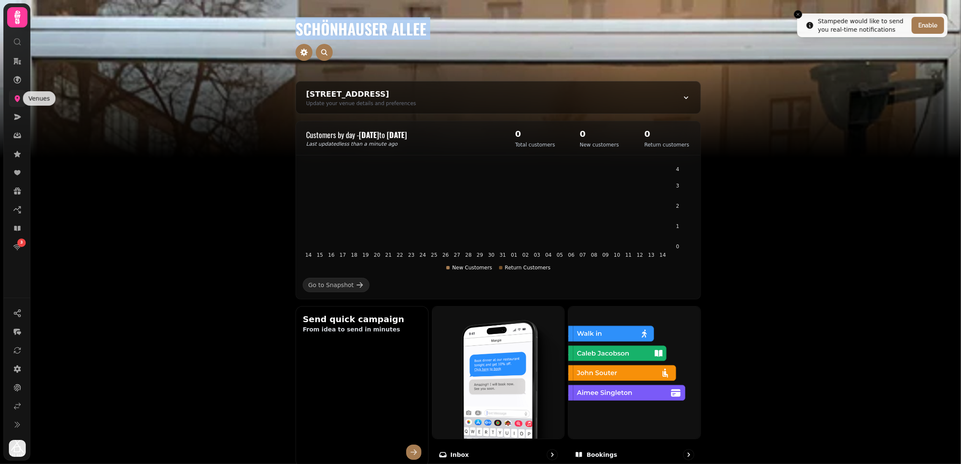
click at [15, 96] on icon at bounding box center [17, 98] width 5 height 7
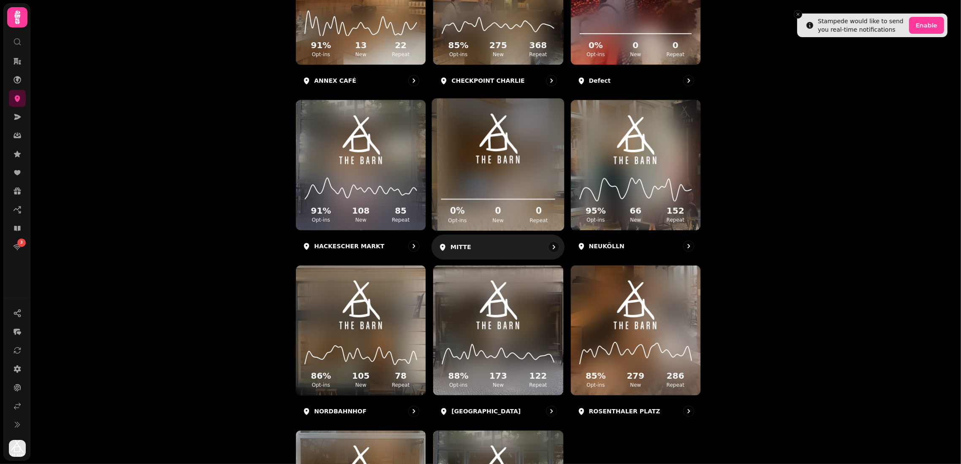
scroll to position [193, 0]
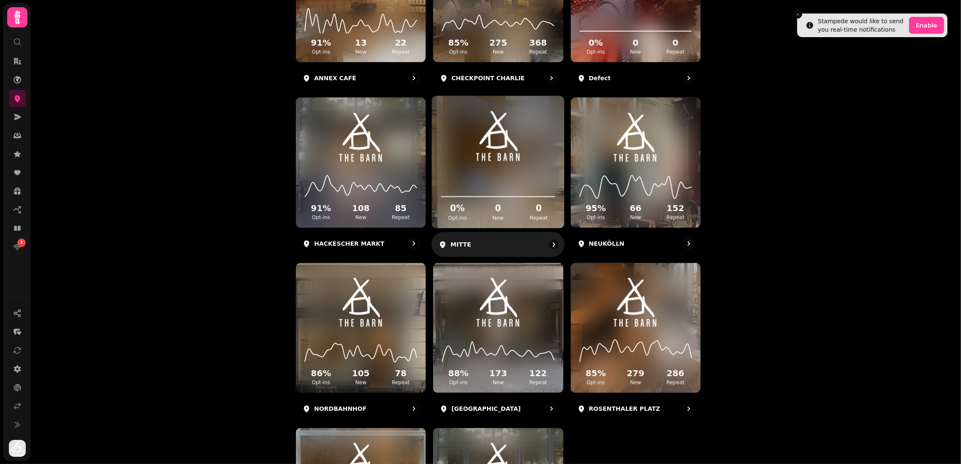
click at [547, 194] on icon at bounding box center [498, 184] width 119 height 27
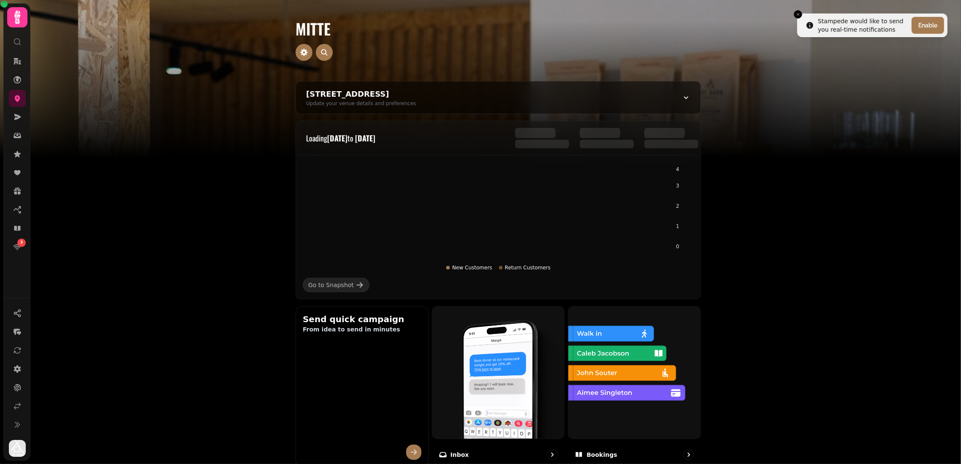
click at [317, 28] on h1 "MITTE" at bounding box center [497, 18] width 405 height 37
copy h1 "MITTE"
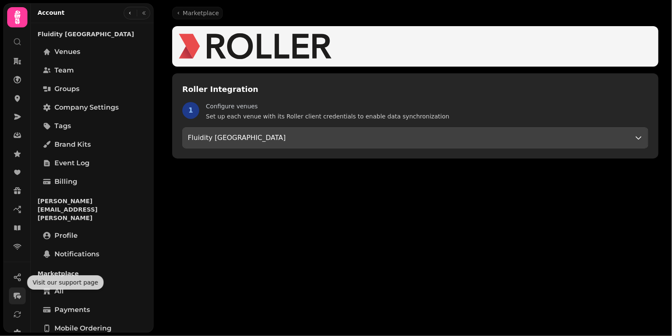
scroll to position [68, 0]
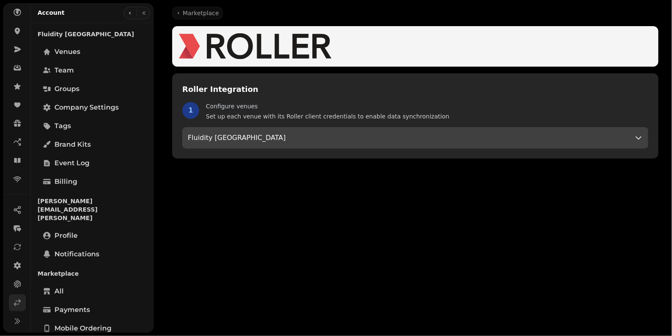
click at [16, 295] on link at bounding box center [17, 303] width 17 height 17
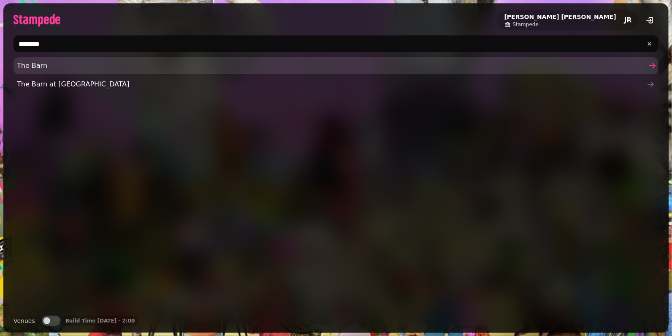
type input "********"
click at [44, 58] on link "The Barn" at bounding box center [336, 65] width 645 height 17
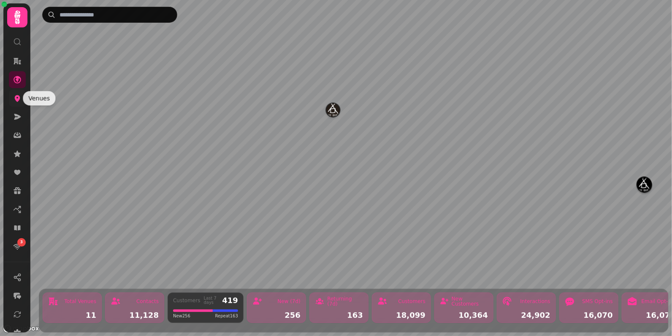
click at [17, 99] on icon at bounding box center [17, 98] width 5 height 7
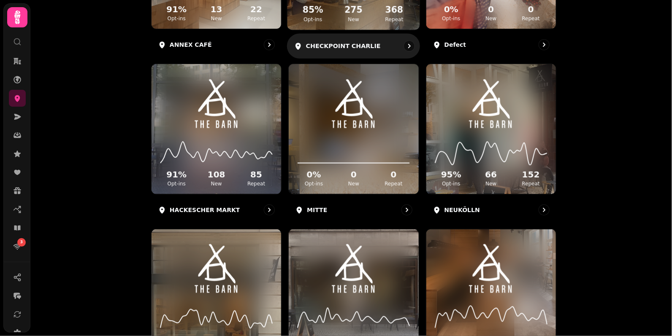
scroll to position [230, 0]
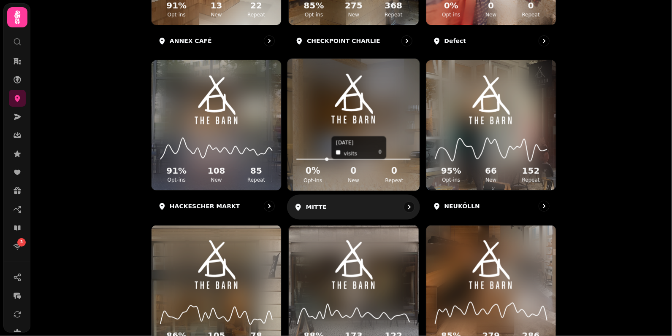
click at [349, 132] on div "23 Jul, 2025 visits 0 0 % Opt-ins 0 New 0 Repeat" at bounding box center [353, 159] width 132 height 64
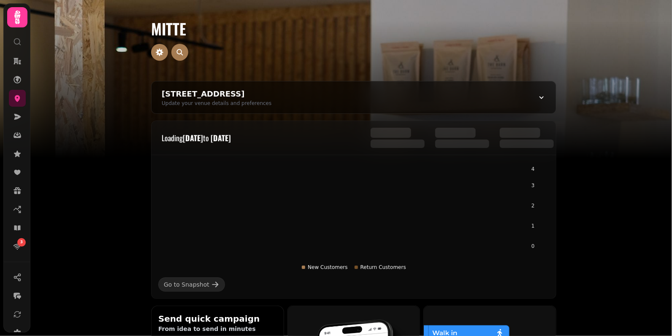
click at [174, 31] on h1 "MITTE" at bounding box center [353, 18] width 405 height 37
copy h1 "MITTE"
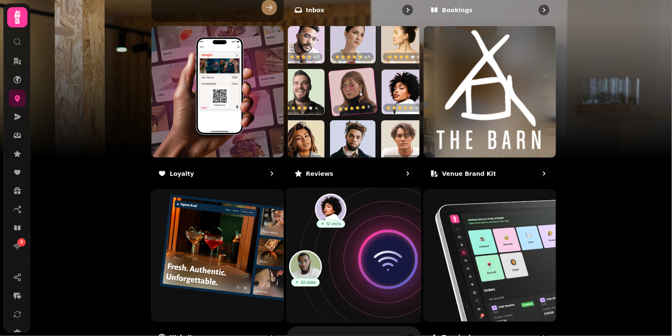
click at [319, 250] on img at bounding box center [354, 256] width 148 height 148
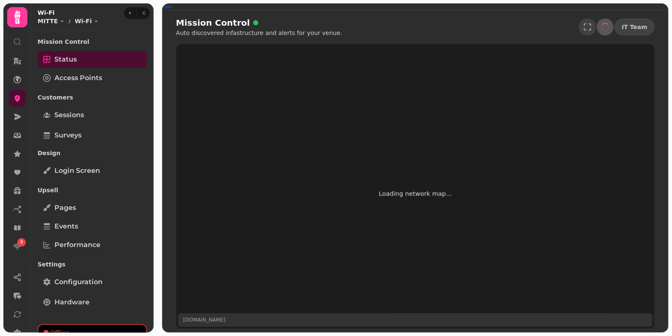
scroll to position [21, 0]
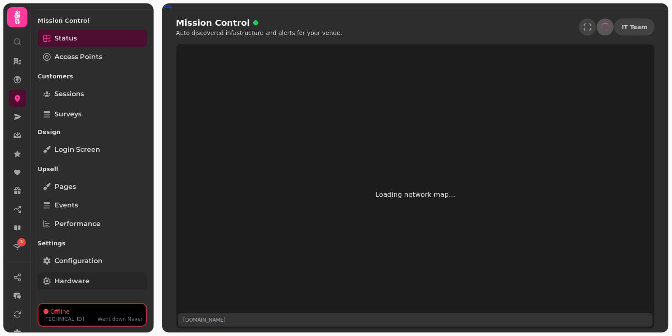
click at [92, 276] on link "Hardware" at bounding box center [92, 281] width 109 height 17
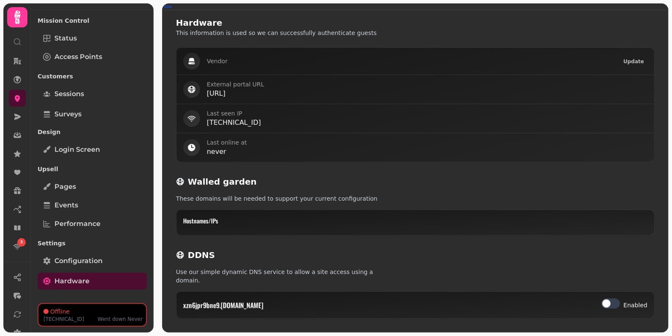
click at [634, 68] on div "Vendor Update" at bounding box center [415, 61] width 478 height 27
click at [639, 61] on span "Update" at bounding box center [633, 61] width 21 height 5
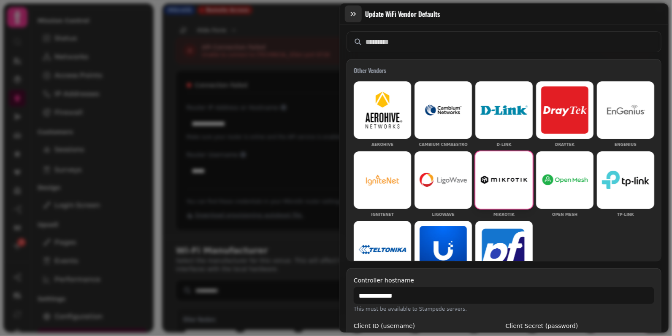
click at [355, 22] on button "button" at bounding box center [353, 13] width 17 height 17
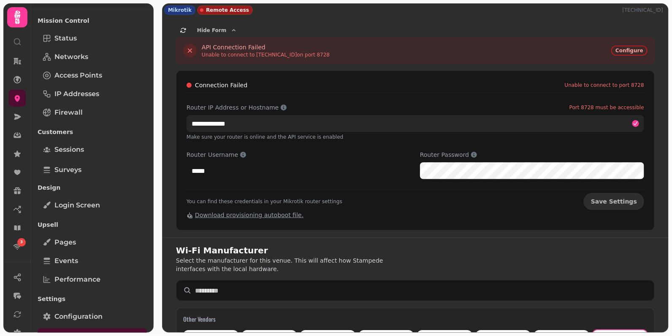
click at [292, 119] on input "**********" at bounding box center [415, 123] width 457 height 17
paste input "text"
type input "**********"
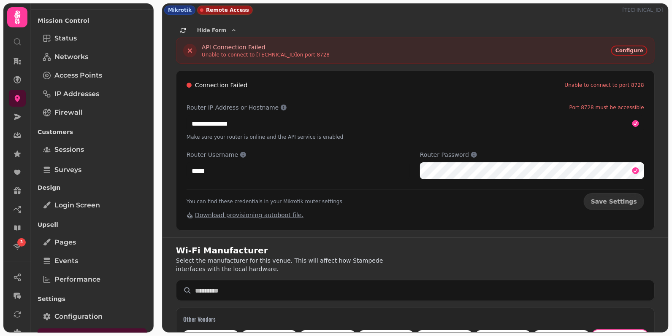
click at [422, 227] on div "**********" at bounding box center [415, 150] width 479 height 160
click at [620, 199] on span "Save Settings" at bounding box center [614, 202] width 46 height 6
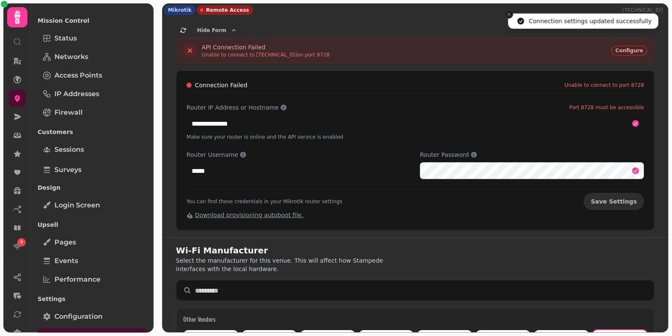
click at [509, 13] on icon "Close toast" at bounding box center [508, 14] width 5 height 5
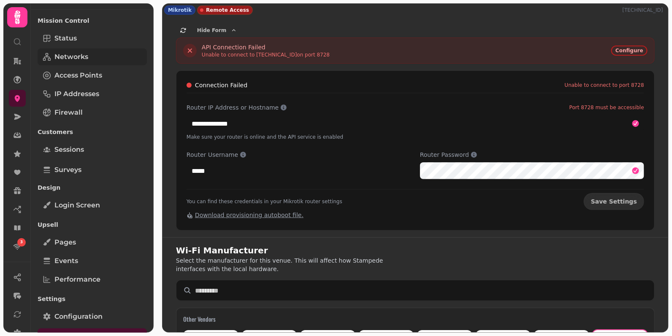
click at [65, 49] on link "Networks" at bounding box center [92, 57] width 109 height 17
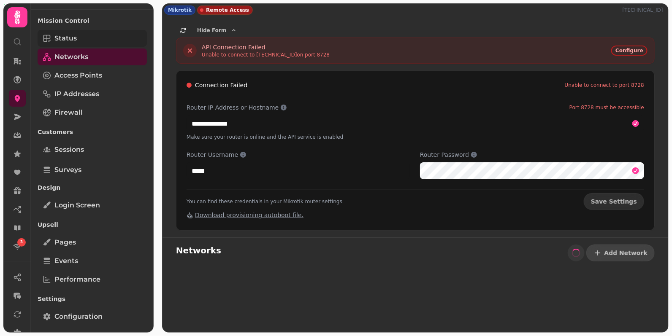
click at [73, 41] on span "Status" at bounding box center [65, 38] width 22 height 10
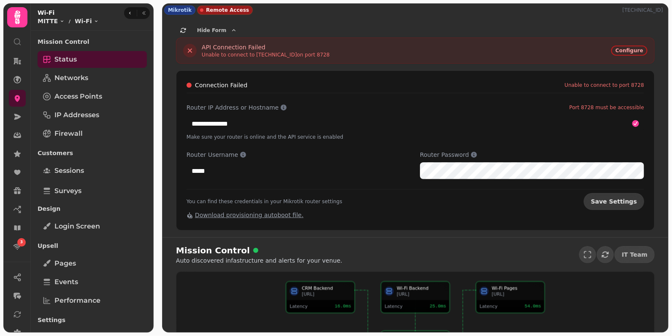
click at [613, 204] on button "Save Settings" at bounding box center [614, 201] width 60 height 17
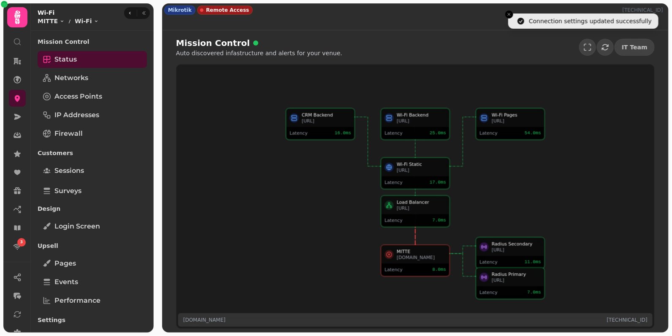
click at [410, 266] on div "Latency 8.0 ms" at bounding box center [416, 270] width 68 height 12
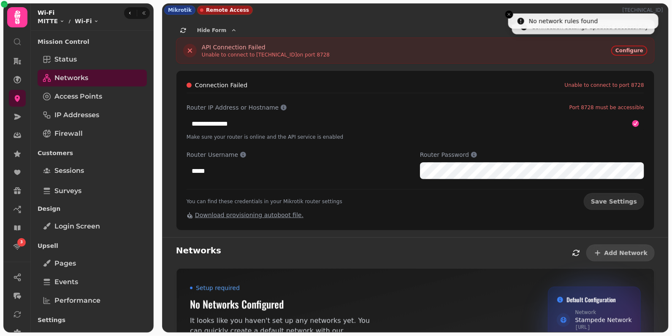
click at [148, 16] on div at bounding box center [137, 13] width 27 height 13
click at [144, 12] on icon "button" at bounding box center [143, 13] width 5 height 5
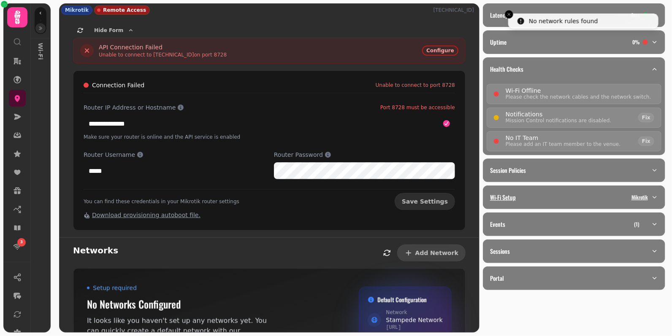
click at [529, 195] on div "Wi-Fi Setup Mikrotik" at bounding box center [570, 197] width 161 height 8
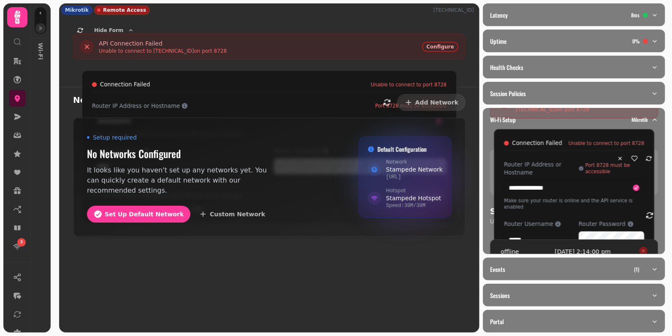
scroll to position [98, 0]
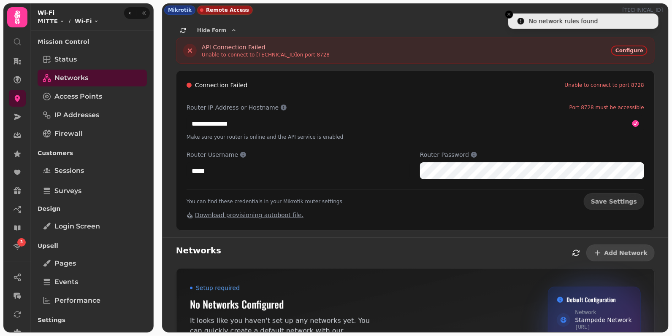
drag, startPoint x: 386, startPoint y: 113, endPoint x: 597, endPoint y: 111, distance: 211.0
click at [597, 111] on div "**********" at bounding box center [415, 121] width 457 height 37
click at [624, 50] on span "Configure" at bounding box center [629, 50] width 28 height 5
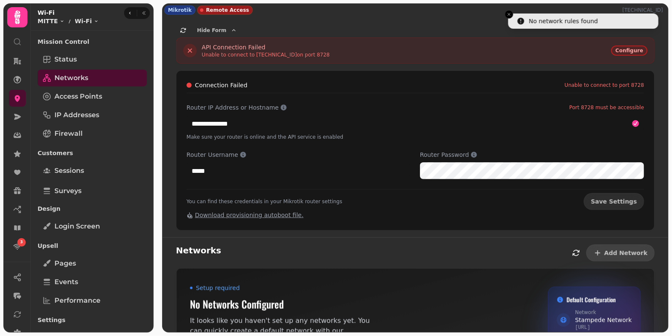
click at [624, 50] on span "Configure" at bounding box center [629, 50] width 28 height 5
click at [509, 14] on line "Close toast" at bounding box center [509, 14] width 3 height 3
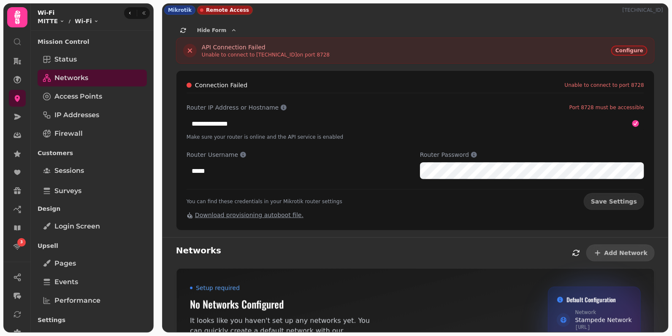
click at [627, 51] on span "Configure" at bounding box center [629, 50] width 28 height 5
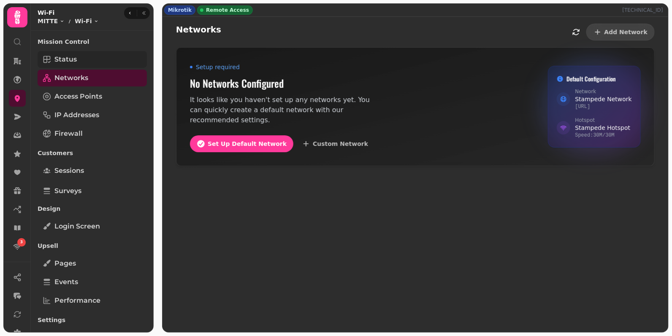
click at [73, 60] on span "Status" at bounding box center [65, 59] width 22 height 10
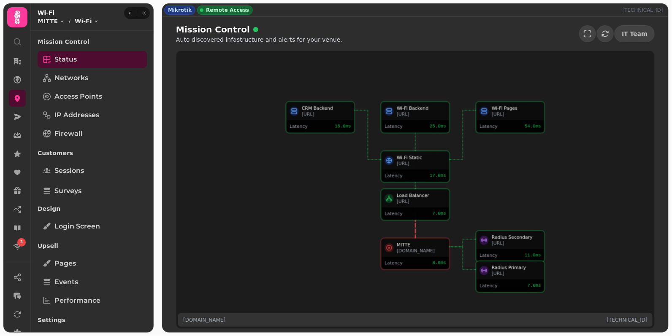
click at [628, 322] on p "62.30.150.207" at bounding box center [627, 320] width 41 height 7
copy p "62.30.150.207"
click at [139, 14] on button "button" at bounding box center [144, 13] width 10 height 10
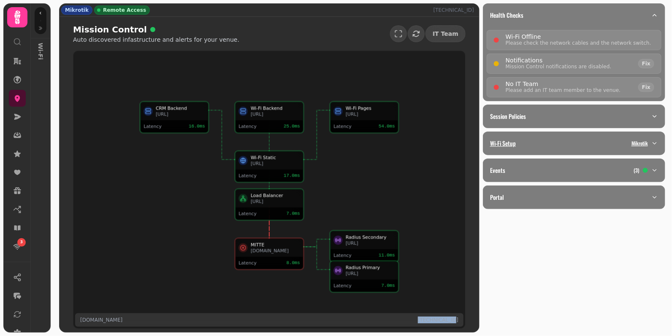
click at [533, 141] on div "Wi-Fi Setup Mikrotik" at bounding box center [570, 143] width 161 height 8
select select "**"
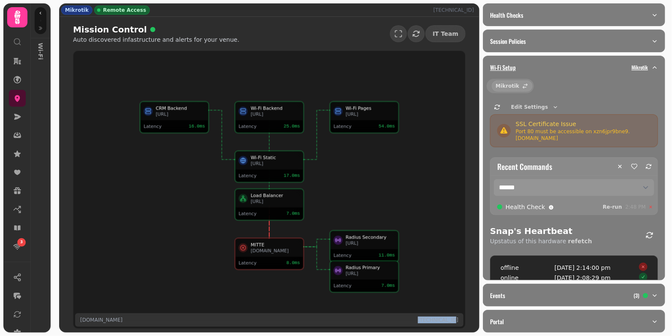
click at [503, 68] on p "Wi-Fi Setup" at bounding box center [503, 67] width 26 height 8
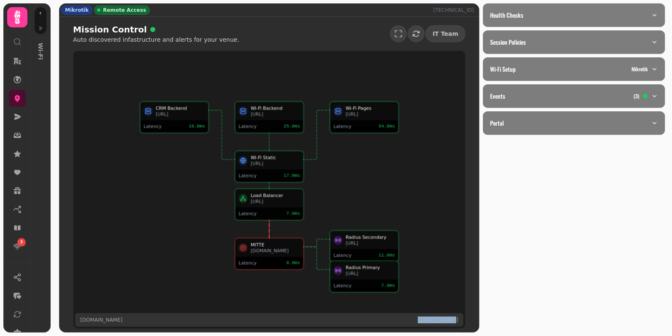
click at [284, 251] on div "xzn6jpr9bne9.simpleddns.io" at bounding box center [275, 251] width 49 height 6
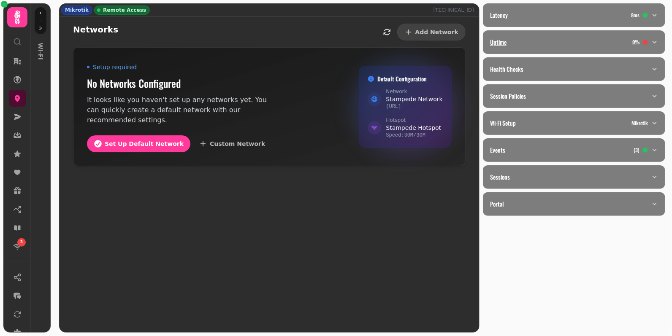
click at [527, 46] on div "Uptime 0 %" at bounding box center [570, 42] width 161 height 8
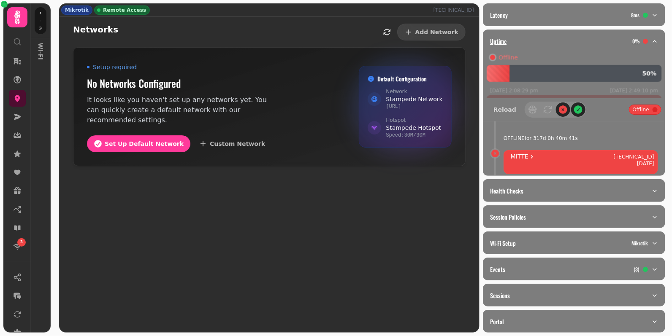
click at [527, 46] on button "Uptime 0 %" at bounding box center [573, 41] width 181 height 23
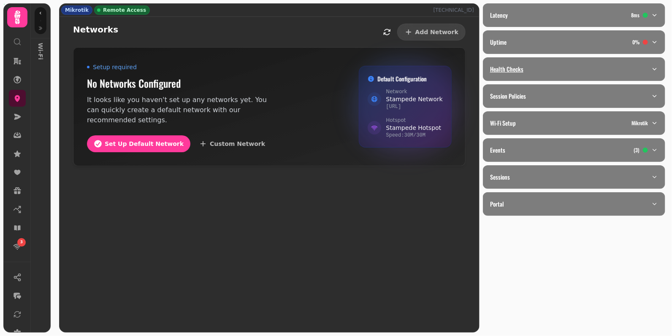
click at [527, 66] on div "Health Checks" at bounding box center [570, 69] width 161 height 8
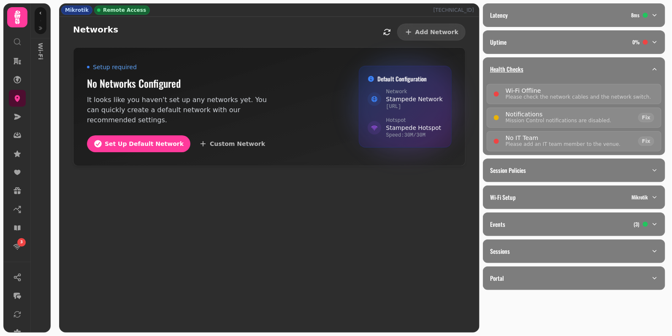
click at [527, 66] on div "Health Checks" at bounding box center [570, 69] width 161 height 8
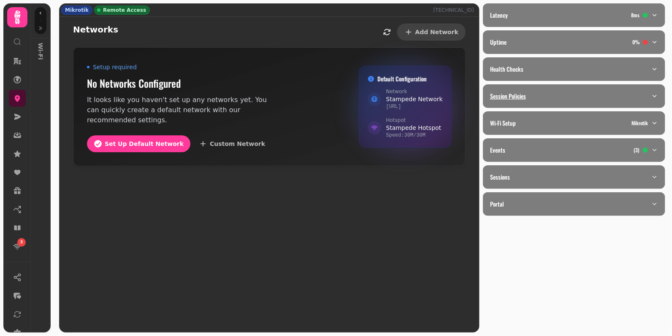
click at [528, 92] on div "Session Policies" at bounding box center [570, 96] width 161 height 8
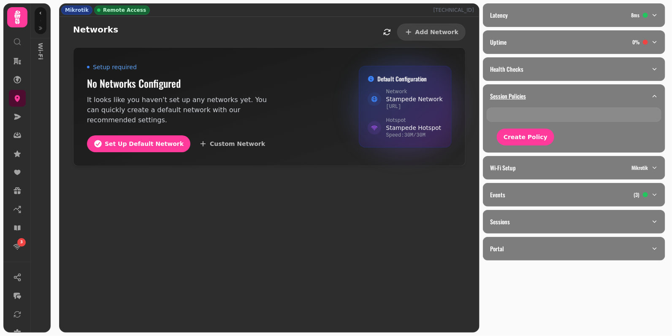
click at [528, 92] on div "Session Policies" at bounding box center [570, 96] width 161 height 8
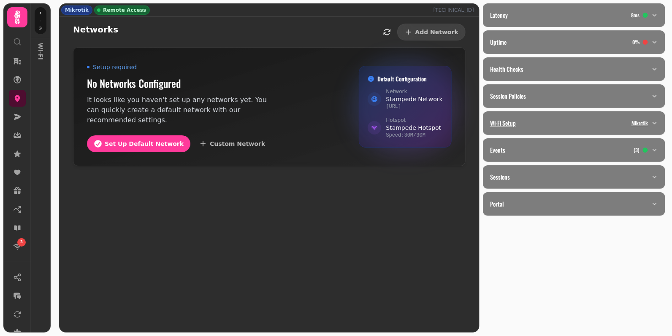
click at [528, 119] on div "Wi-Fi Setup Mikrotik" at bounding box center [570, 123] width 161 height 8
select select "**"
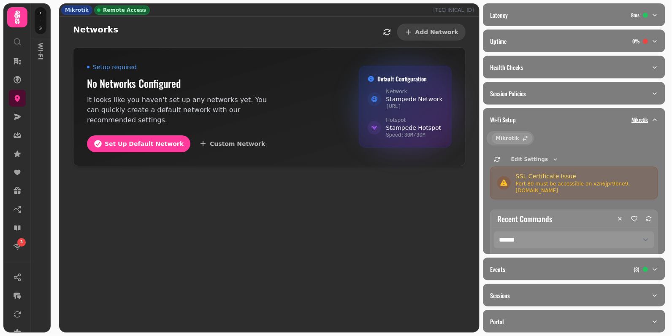
click at [528, 119] on div "Wi-Fi Setup Mikrotik" at bounding box center [570, 120] width 161 height 8
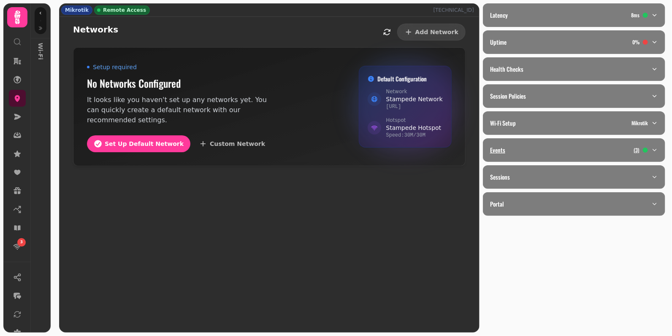
click at [531, 149] on div "Events ( 3 )" at bounding box center [570, 150] width 161 height 8
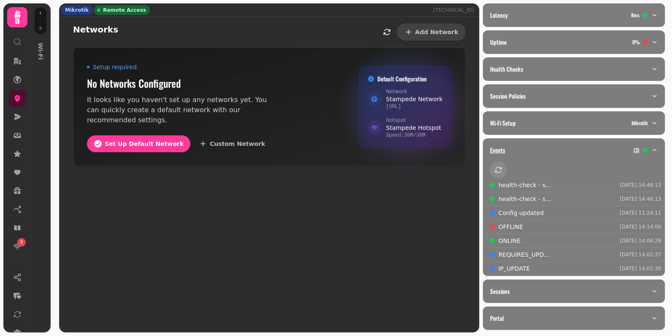
click at [531, 149] on div "Events ( 3 )" at bounding box center [570, 150] width 161 height 8
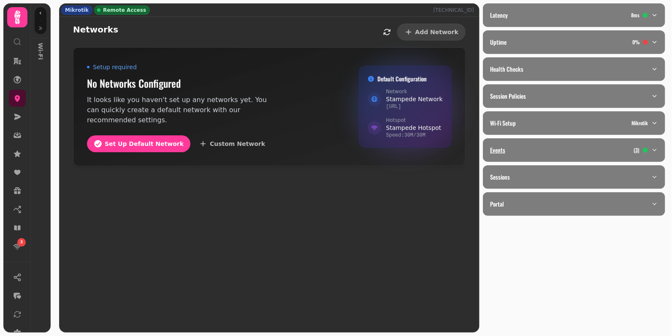
click at [531, 149] on div "Events ( 3 )" at bounding box center [570, 150] width 161 height 8
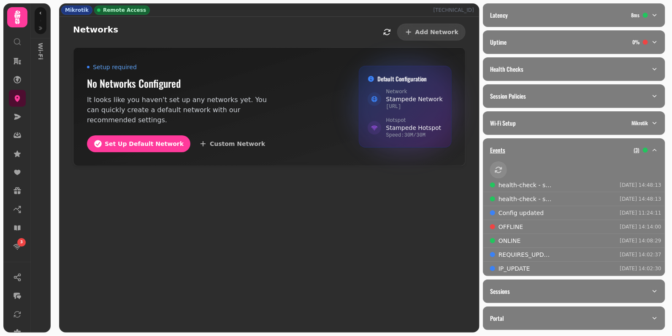
click at [531, 149] on div "Events ( 3 )" at bounding box center [570, 150] width 161 height 8
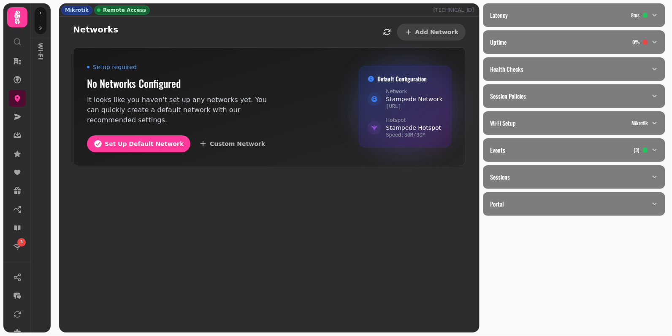
click at [38, 33] on div at bounding box center [40, 21] width 13 height 28
click at [40, 29] on icon "button" at bounding box center [40, 28] width 3 height 3
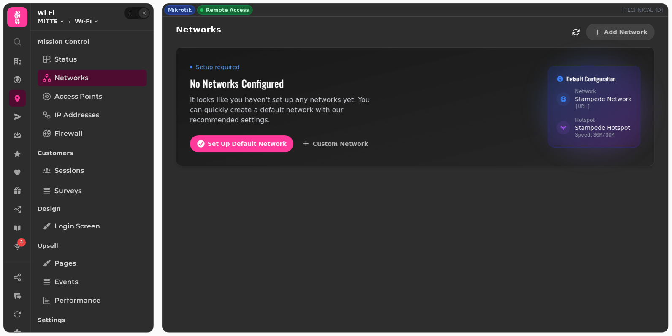
scroll to position [84, 0]
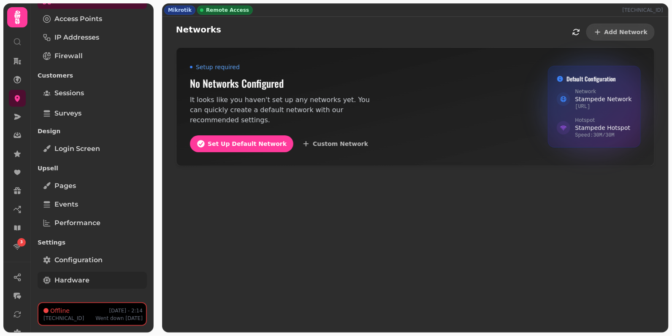
click at [84, 282] on link "Hardware" at bounding box center [92, 280] width 109 height 17
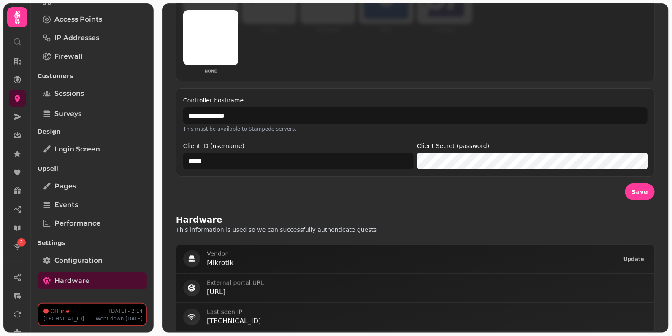
scroll to position [288, 0]
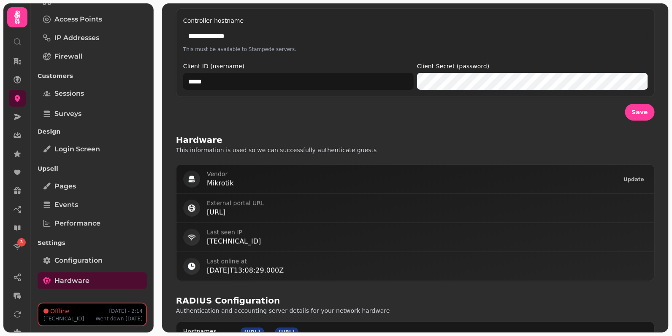
click at [289, 32] on input "**********" at bounding box center [415, 35] width 464 height 17
paste input "text"
type input "**********"
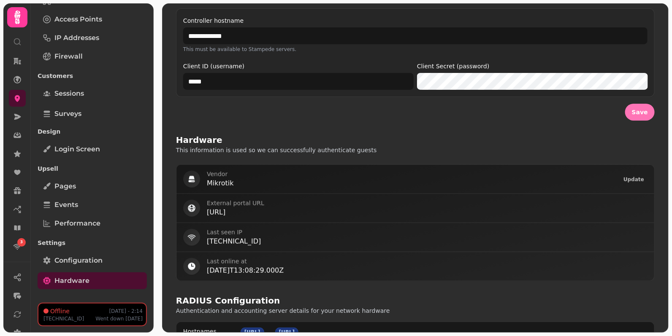
click at [640, 112] on span "Save" at bounding box center [640, 112] width 16 height 6
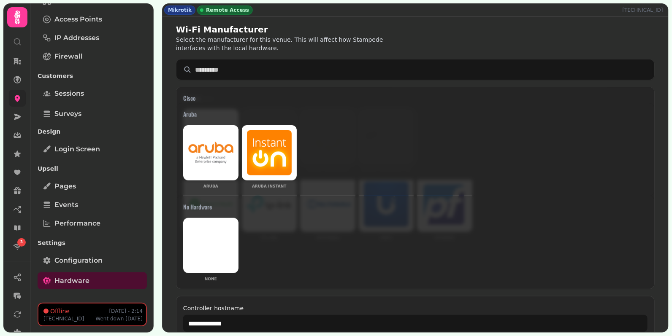
click at [18, 106] on link at bounding box center [17, 98] width 17 height 17
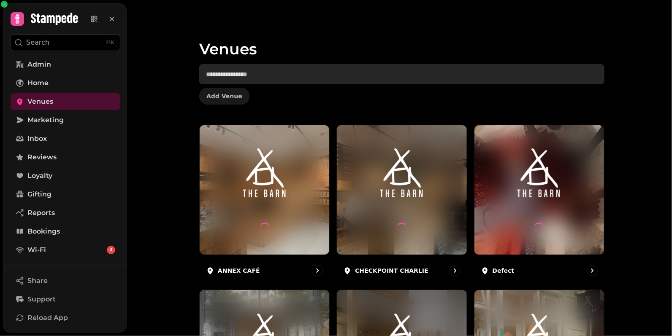
click at [265, 80] on input "text" at bounding box center [401, 74] width 405 height 20
paste input "**********"
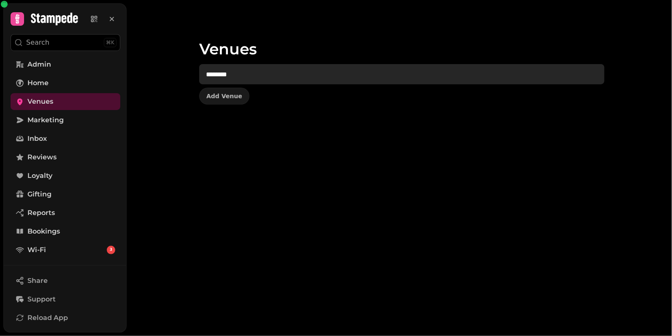
type input "*******"
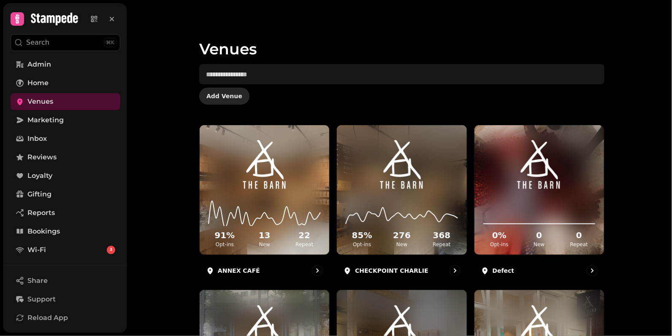
click at [225, 104] on button "Add Venue" at bounding box center [224, 96] width 50 height 17
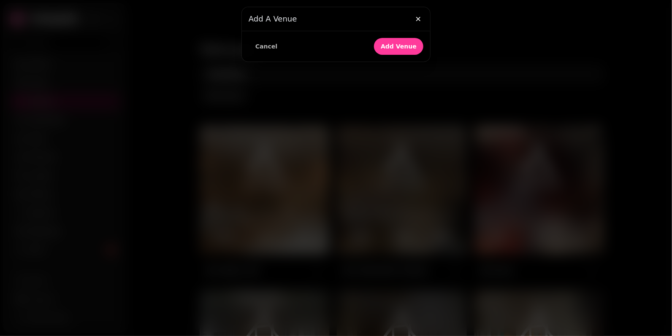
click at [300, 35] on div "Cancel Add Venue" at bounding box center [336, 46] width 188 height 30
click at [389, 50] on button "Add Venue" at bounding box center [398, 46] width 49 height 17
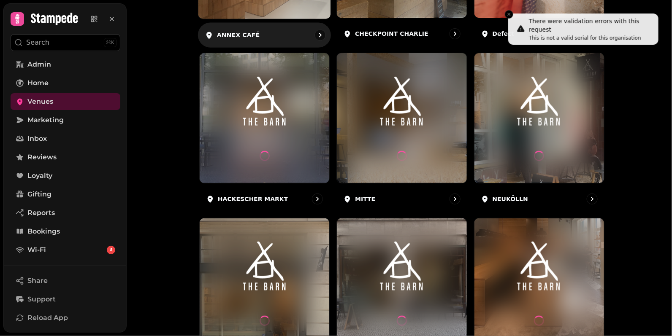
scroll to position [461, 0]
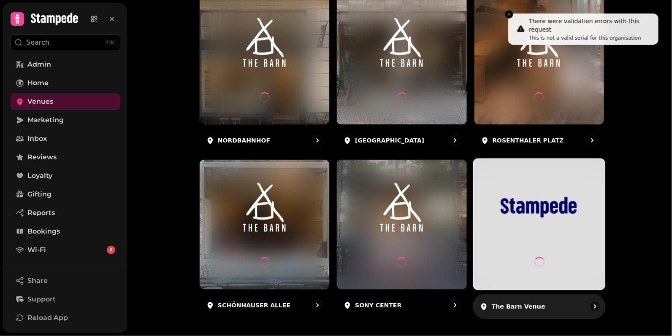
click at [532, 225] on img at bounding box center [539, 207] width 99 height 55
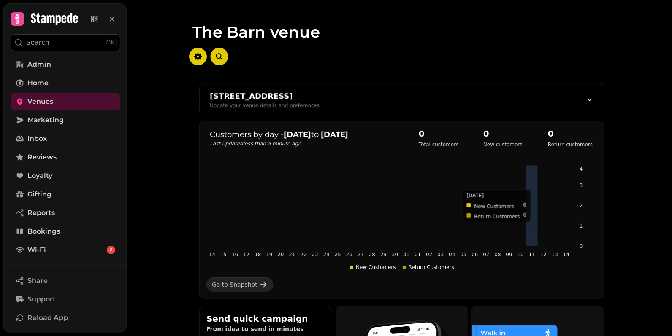
scroll to position [0, 0]
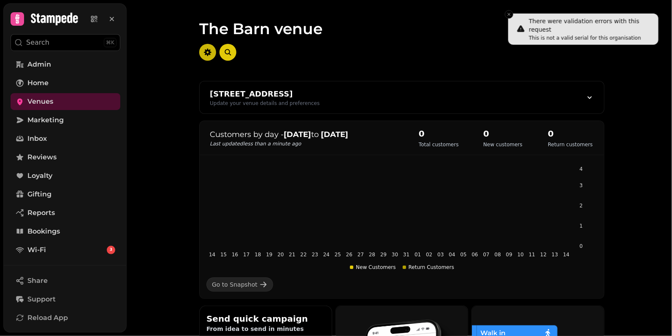
click at [210, 54] on icon "button" at bounding box center [208, 53] width 8 height 8
select select "**********"
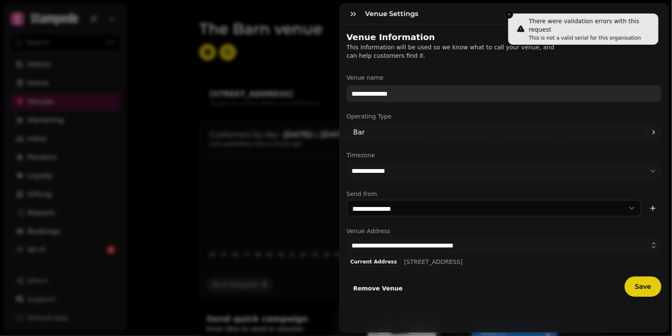
click at [384, 90] on input "**********" at bounding box center [503, 93] width 315 height 17
paste input "**"
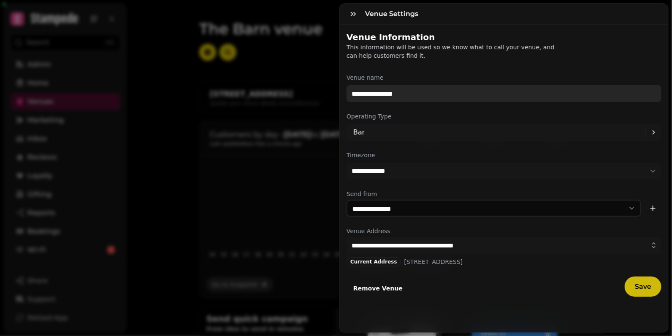
type input "**********"
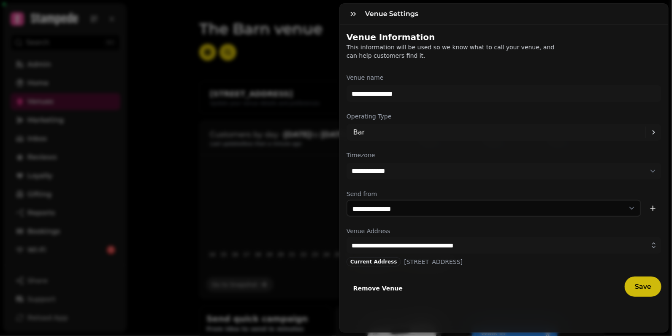
click at [654, 285] on button "Save" at bounding box center [643, 287] width 37 height 20
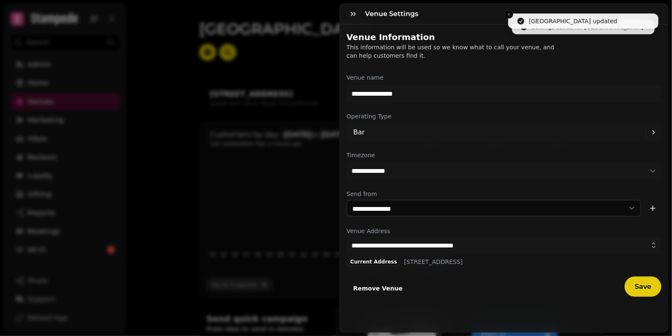
click at [253, 174] on div "**********" at bounding box center [336, 175] width 672 height 323
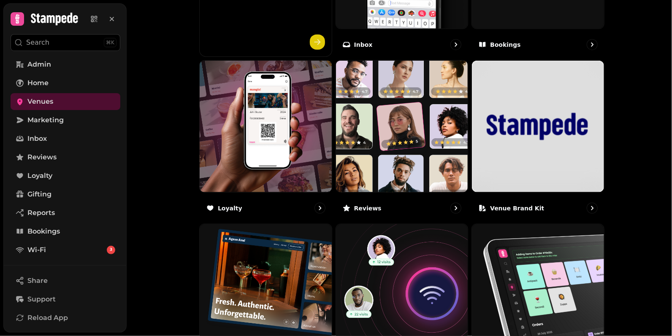
scroll to position [518, 0]
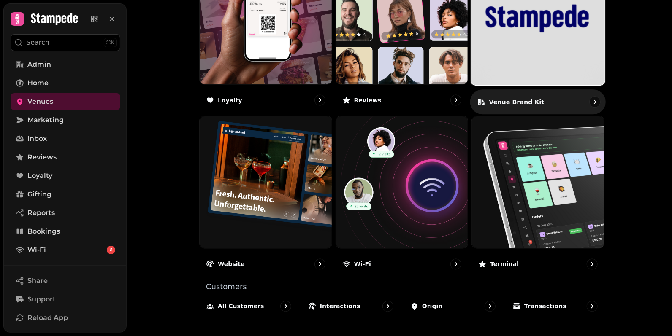
click at [545, 19] on img at bounding box center [538, 18] width 134 height 134
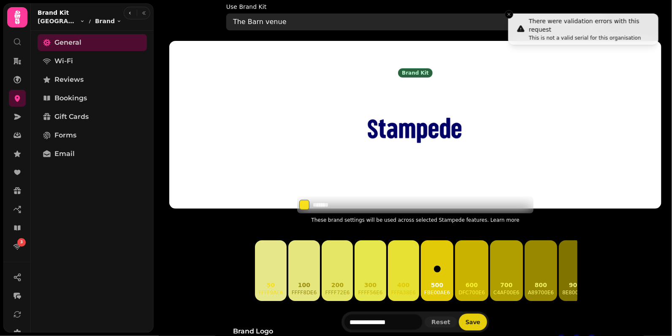
click at [338, 15] on div "The Barn venue" at bounding box center [411, 22] width 356 height 17
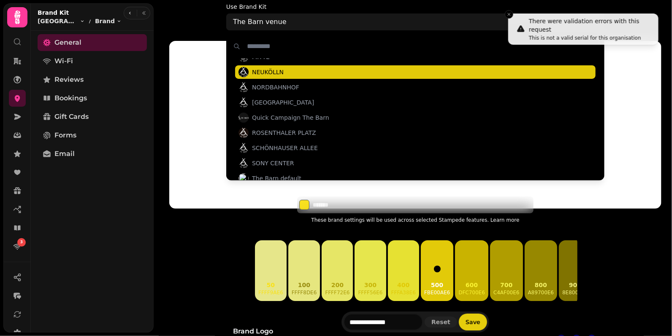
scroll to position [96, 0]
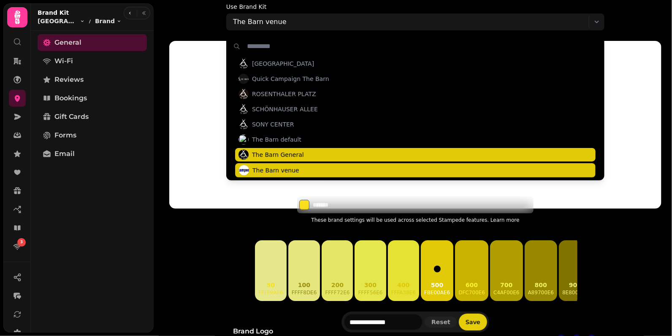
click at [275, 152] on span "The Barn General" at bounding box center [278, 155] width 52 height 8
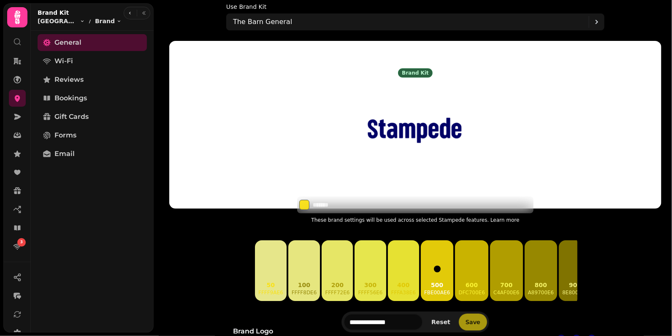
type input "**********"
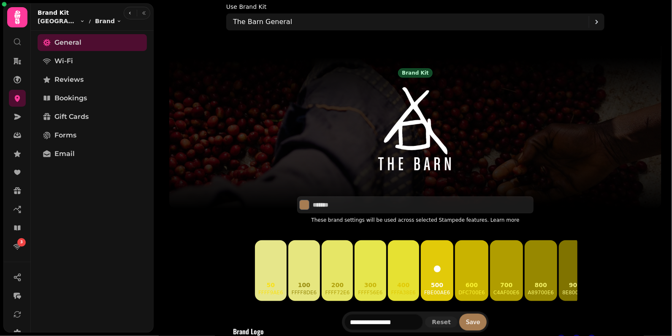
type input "*******"
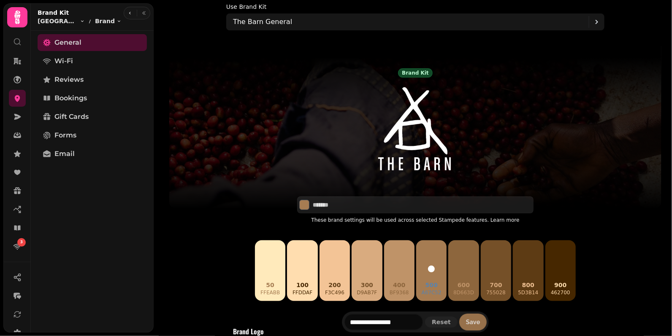
click at [471, 323] on span "Save" at bounding box center [473, 322] width 14 height 6
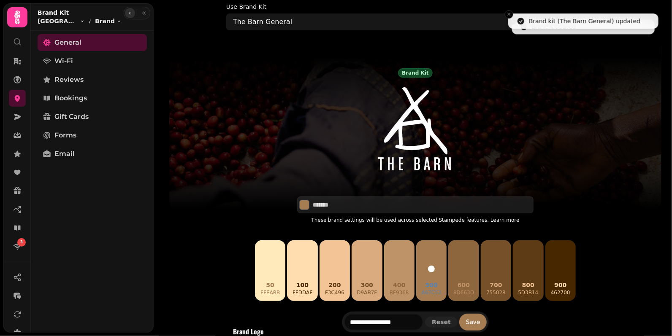
click at [129, 11] on icon "button" at bounding box center [129, 13] width 5 height 5
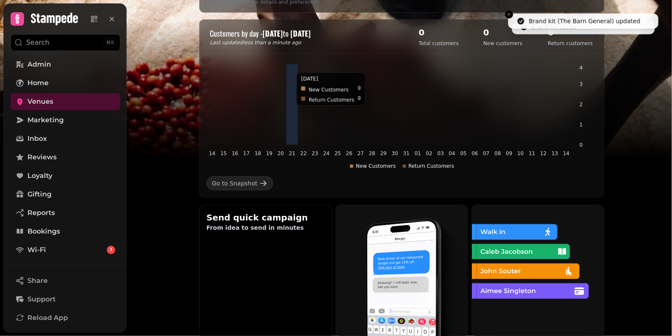
scroll to position [518, 0]
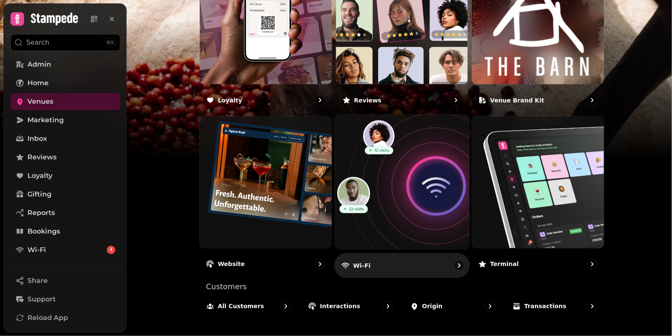
click at [413, 203] on img at bounding box center [402, 182] width 148 height 148
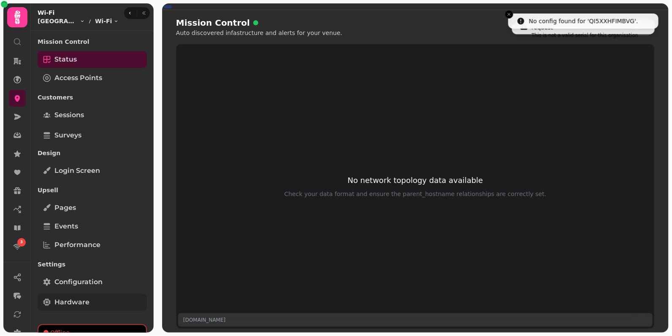
click at [85, 300] on span "Hardware" at bounding box center [71, 303] width 35 height 10
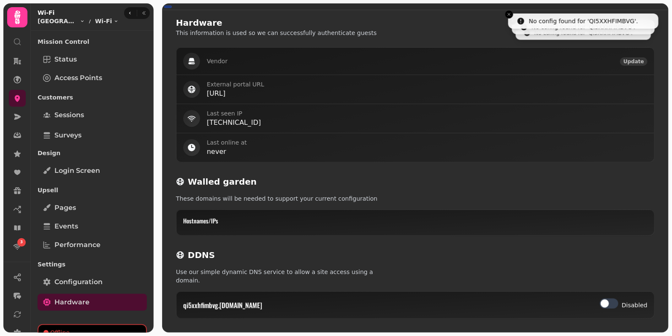
click at [638, 59] on span "Update" at bounding box center [633, 61] width 21 height 5
click at [629, 62] on span "Update" at bounding box center [633, 61] width 21 height 5
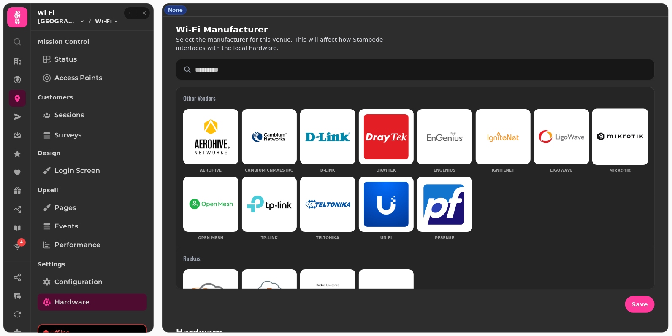
click at [631, 142] on div at bounding box center [620, 137] width 46 height 46
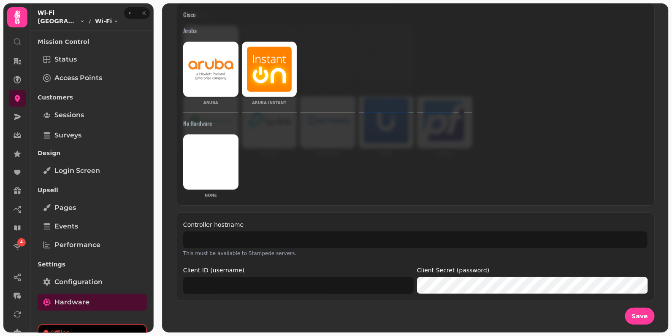
scroll to position [111, 0]
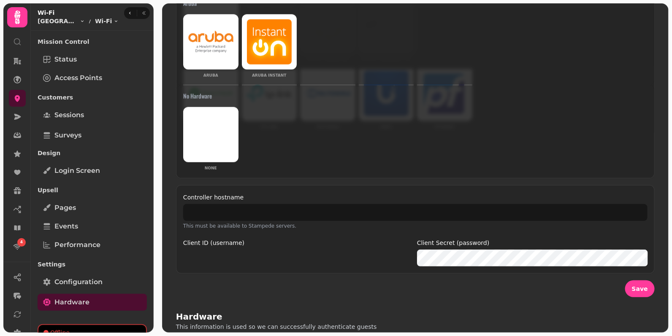
click at [360, 258] on input "Client ID (username)" at bounding box center [298, 258] width 230 height 17
type input "*****"
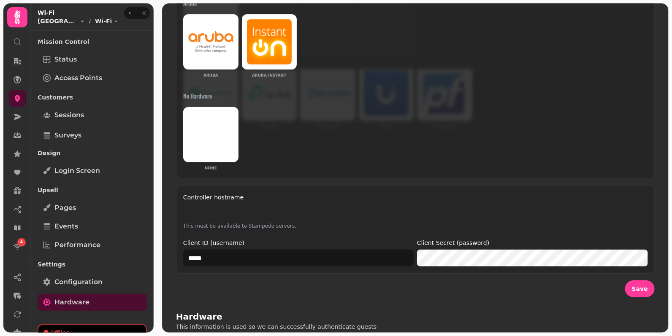
click at [334, 211] on input "Controller hostname" at bounding box center [415, 212] width 464 height 17
type input "**********"
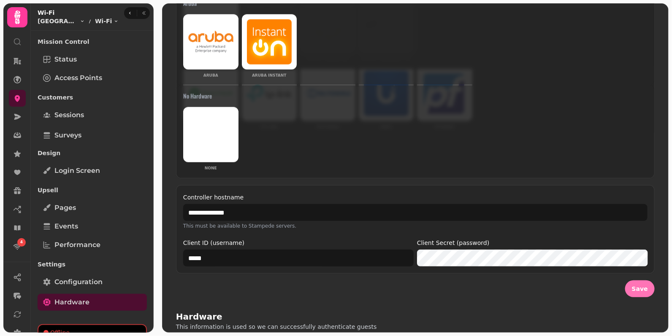
click at [641, 289] on span "Save" at bounding box center [640, 289] width 16 height 6
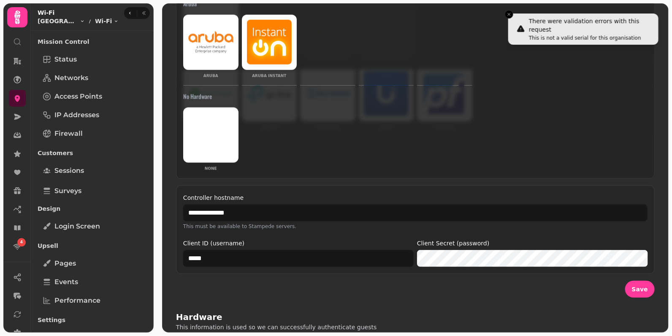
scroll to position [331, 0]
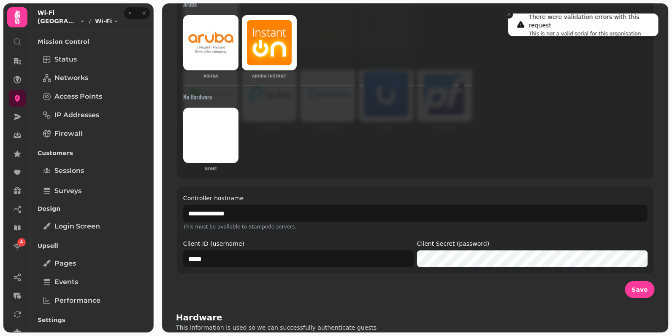
click at [509, 15] on icon "Close toast" at bounding box center [508, 14] width 5 height 5
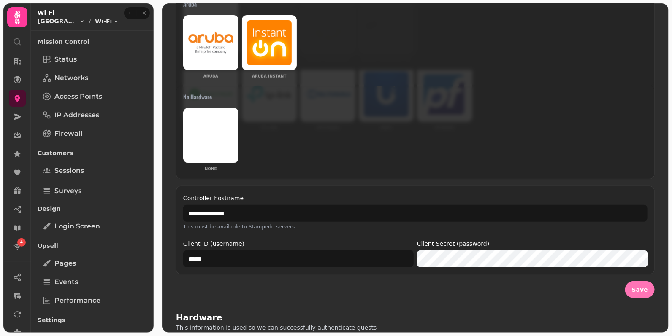
click at [647, 287] on span "Save" at bounding box center [640, 290] width 16 height 6
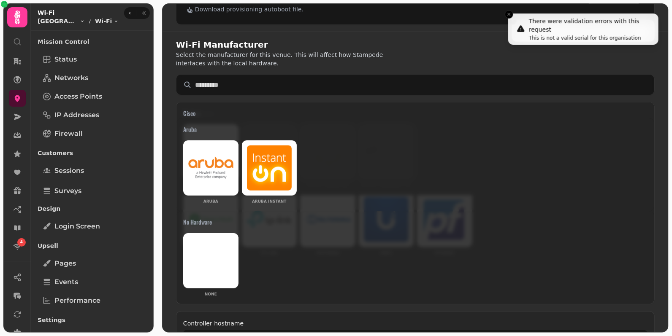
scroll to position [0, 0]
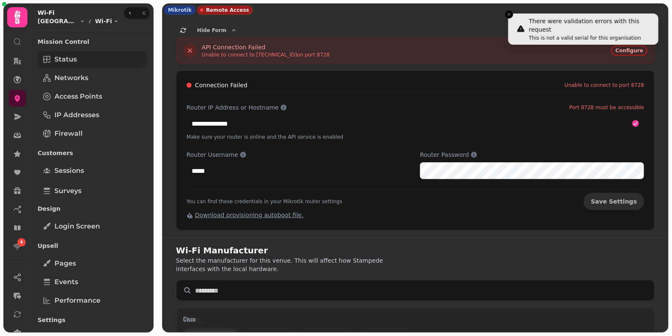
click at [84, 56] on link "Status" at bounding box center [92, 59] width 109 height 17
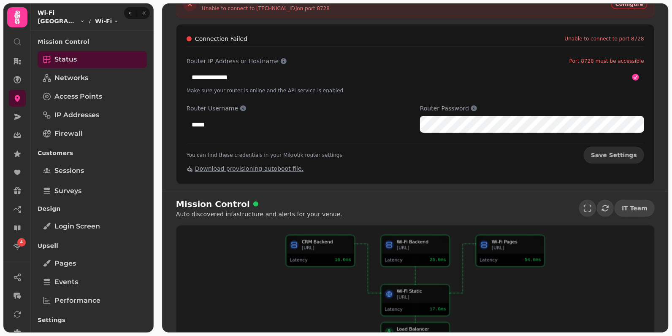
scroll to position [137, 0]
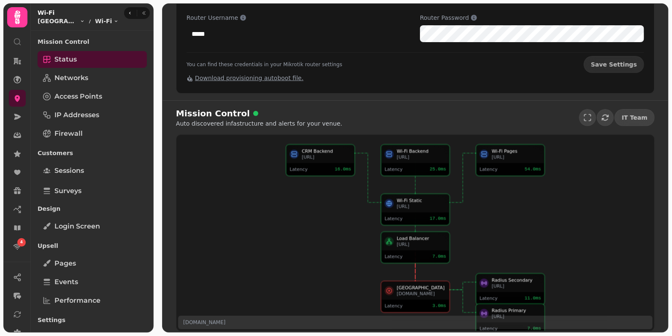
click at [402, 303] on div "Latency" at bounding box center [402, 306] width 36 height 6
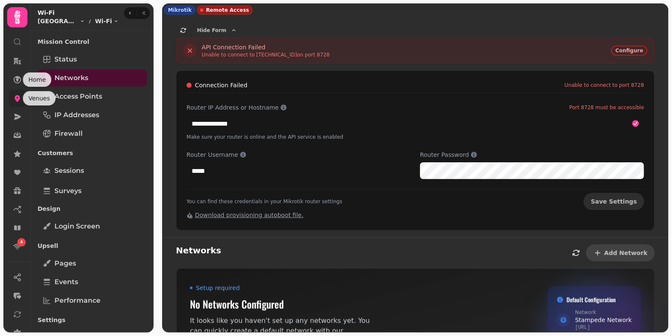
click at [17, 95] on icon at bounding box center [17, 98] width 5 height 7
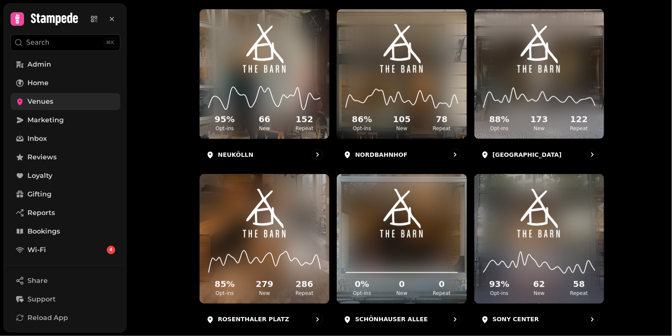
scroll to position [113, 0]
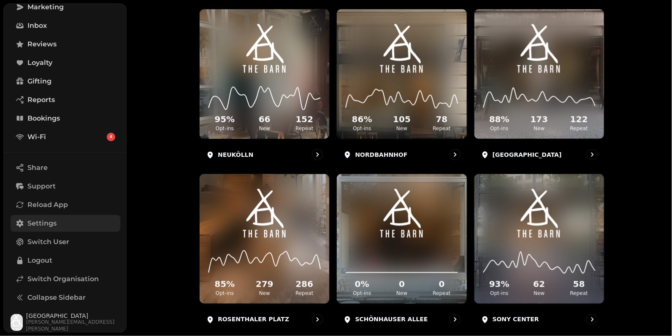
click at [45, 216] on link "Settings" at bounding box center [66, 223] width 110 height 17
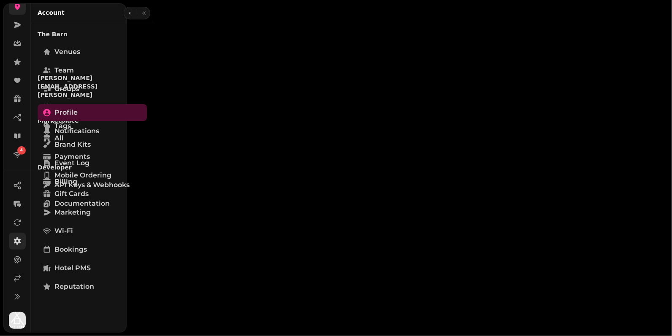
scroll to position [91, 0]
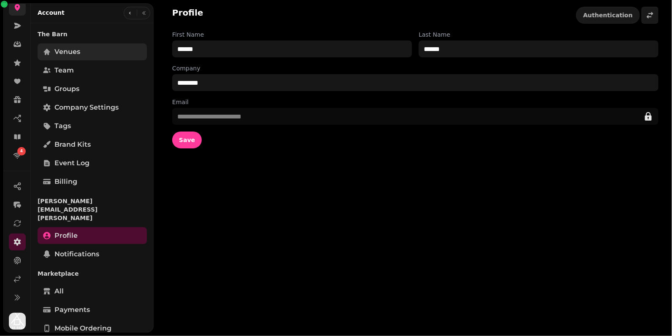
click at [64, 49] on span "Venues" at bounding box center [67, 52] width 26 height 10
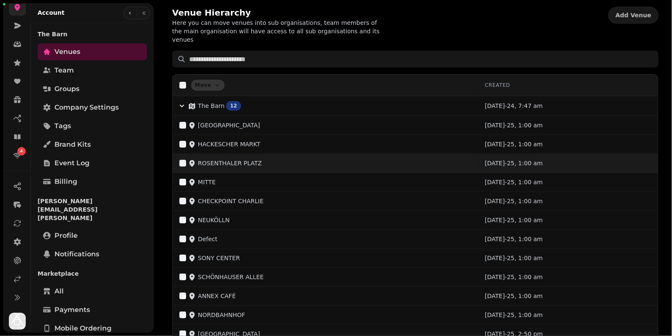
scroll to position [3, 0]
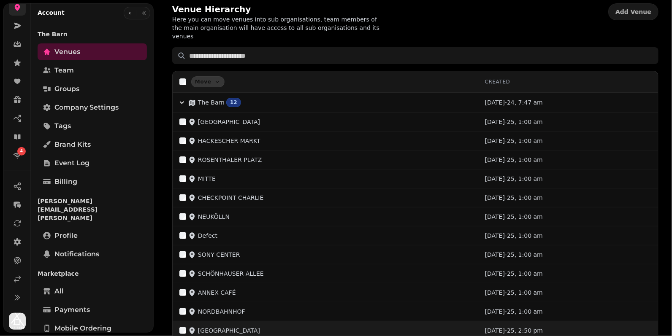
click at [273, 327] on div "[GEOGRAPHIC_DATA]" at bounding box center [325, 331] width 292 height 8
click at [238, 327] on p "[GEOGRAPHIC_DATA]" at bounding box center [229, 331] width 62 height 8
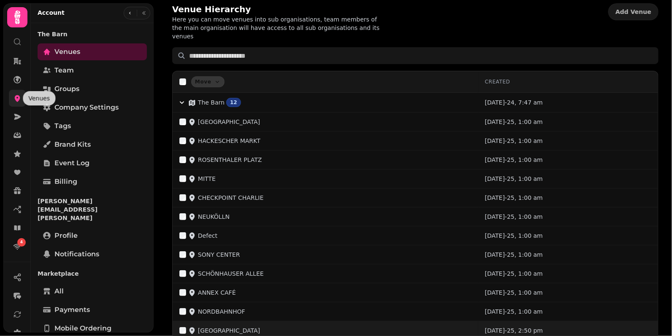
click at [16, 96] on icon at bounding box center [17, 98] width 5 height 7
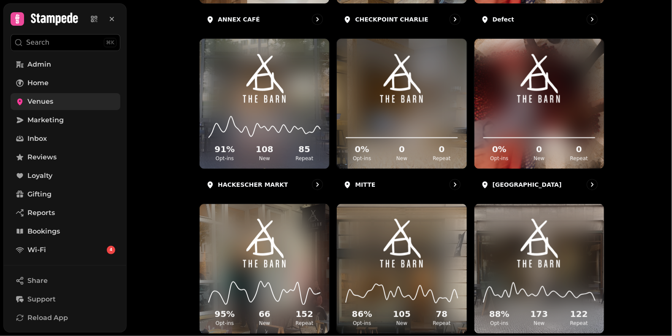
scroll to position [222, 0]
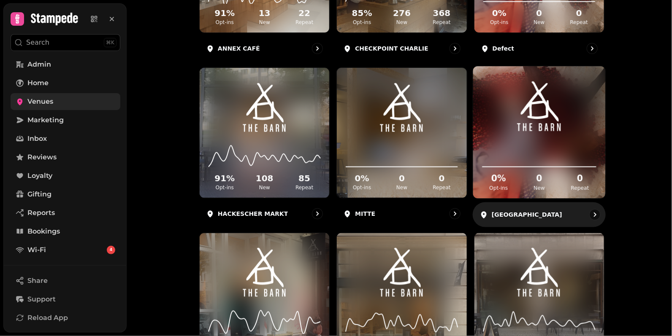
click at [541, 142] on icon at bounding box center [539, 155] width 119 height 27
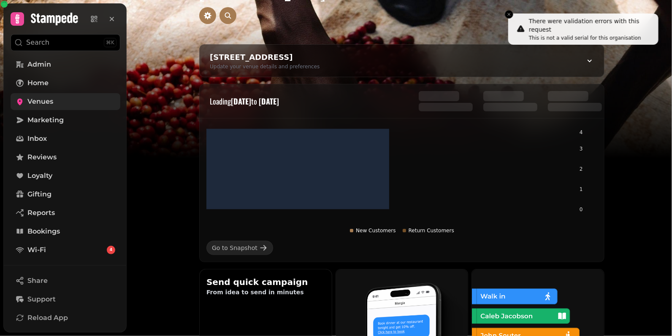
scroll to position [394, 0]
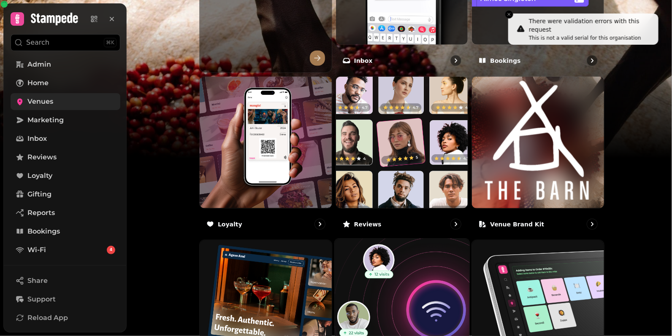
click at [441, 273] on img at bounding box center [402, 307] width 148 height 148
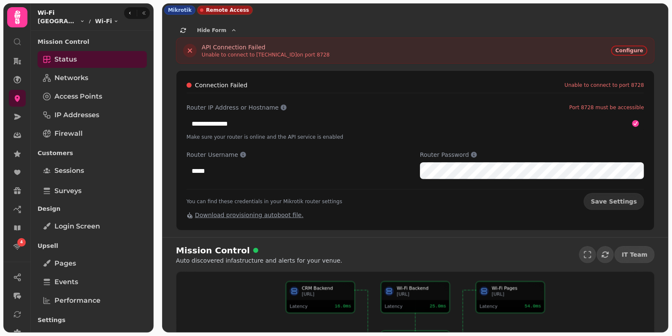
scroll to position [137, 0]
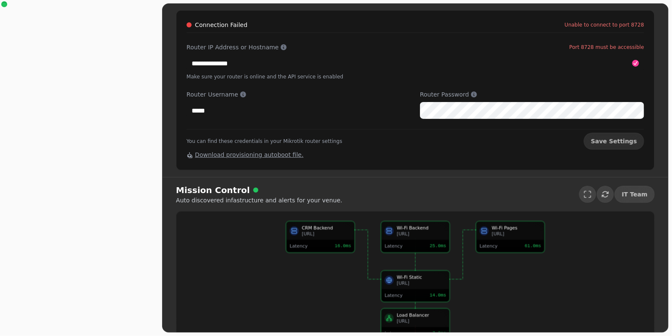
scroll to position [70, 0]
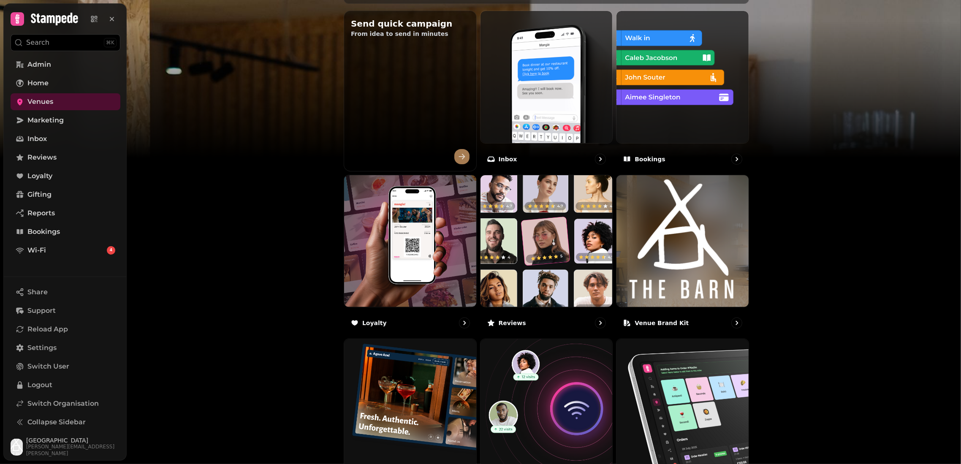
scroll to position [391, 0]
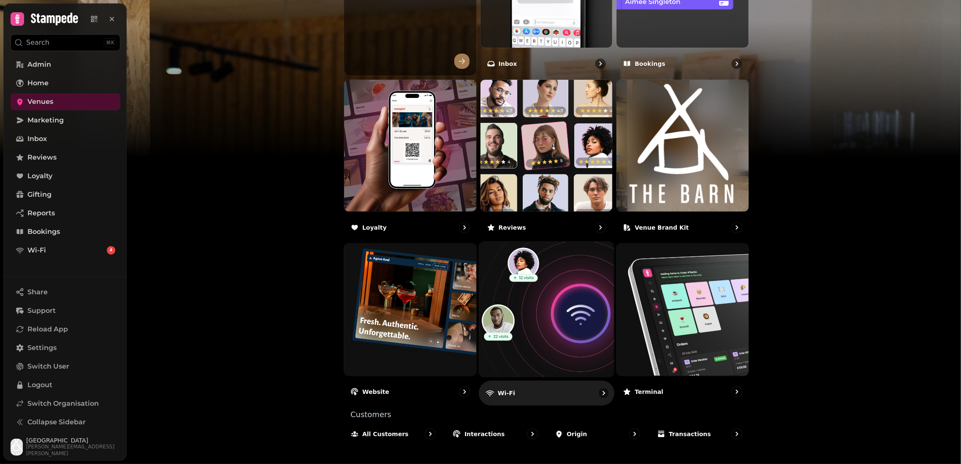
click at [558, 269] on img at bounding box center [546, 309] width 148 height 148
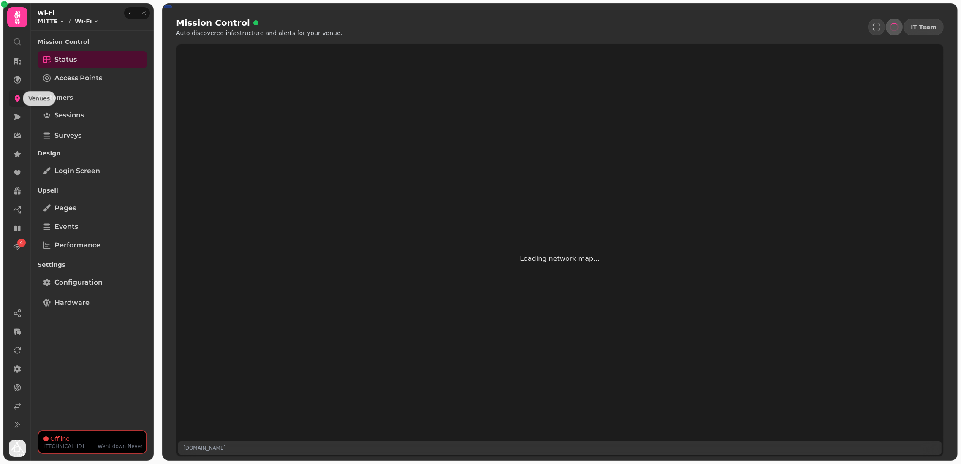
click at [17, 101] on icon at bounding box center [17, 98] width 5 height 7
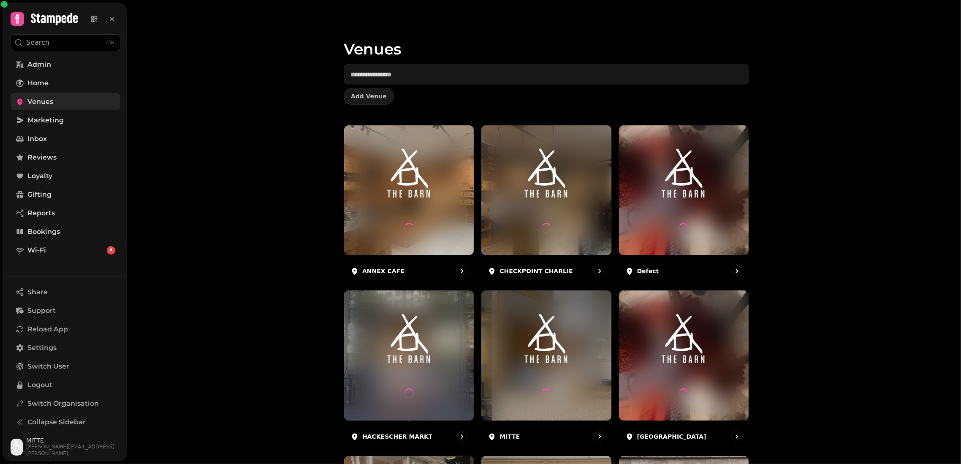
click at [54, 100] on link "Venues" at bounding box center [66, 101] width 110 height 17
click at [363, 93] on span "Add Venue" at bounding box center [369, 96] width 36 height 6
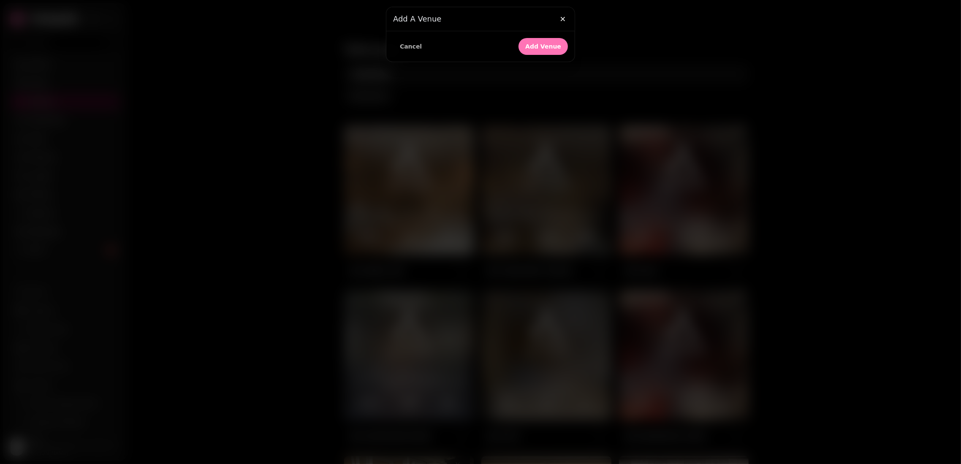
click at [549, 45] on span "Add Venue" at bounding box center [543, 46] width 36 height 6
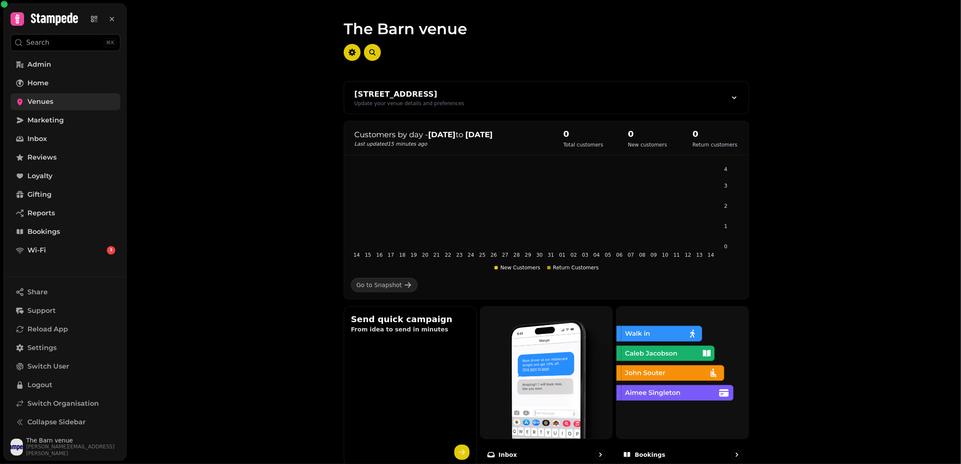
click at [32, 100] on span "Venues" at bounding box center [40, 102] width 26 height 10
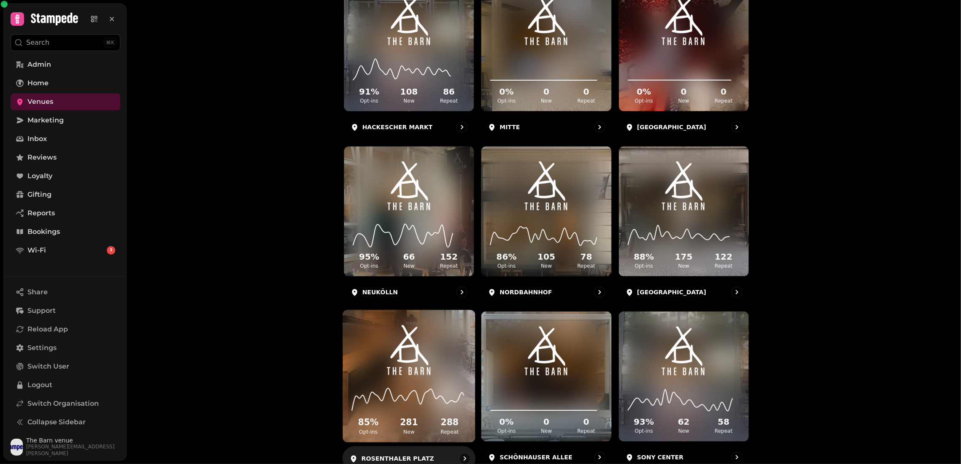
scroll to position [292, 0]
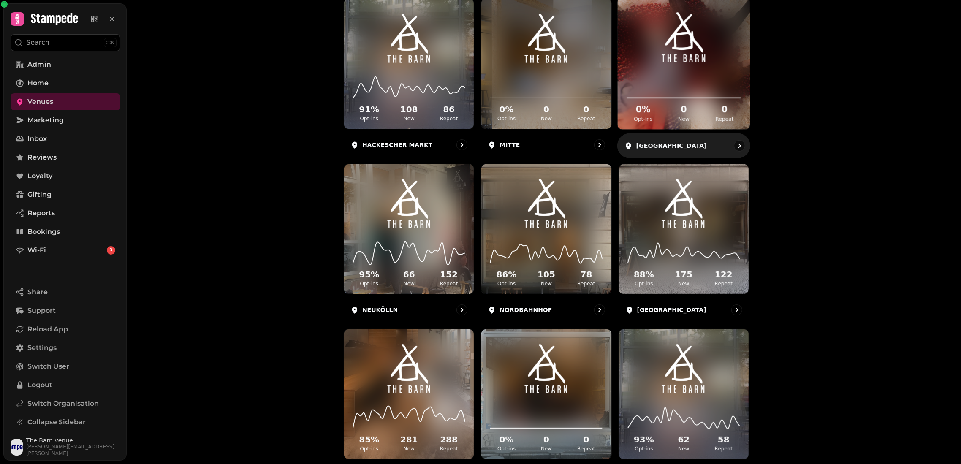
click at [663, 62] on img at bounding box center [683, 38] width 99 height 55
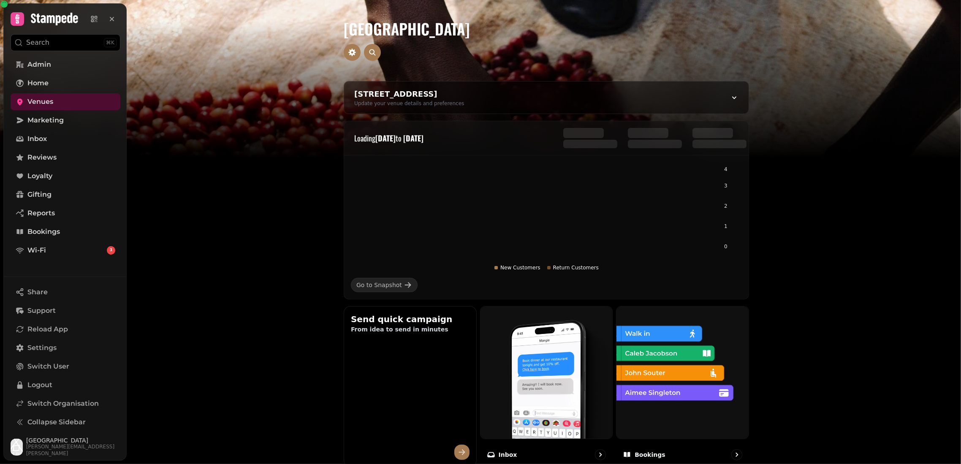
click at [428, 28] on h1 "MÜNCHEN ALTSTADT" at bounding box center [546, 18] width 405 height 37
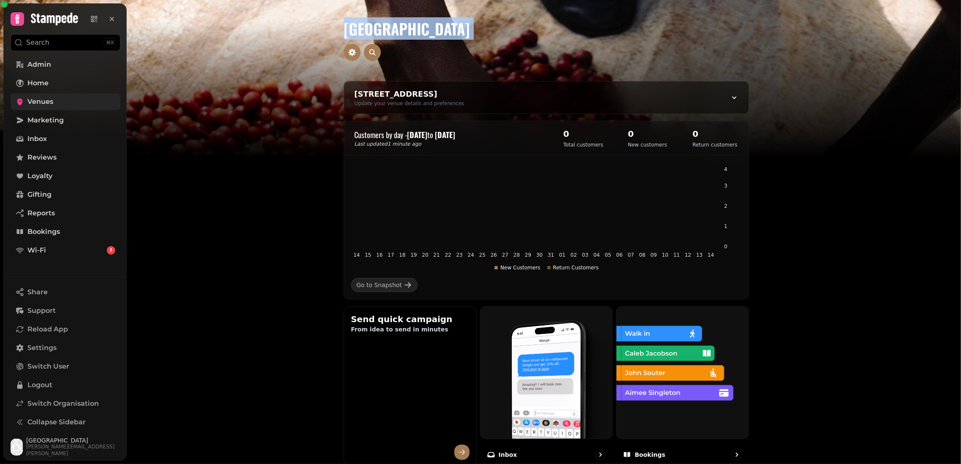
click at [19, 96] on link "Venues" at bounding box center [66, 101] width 110 height 17
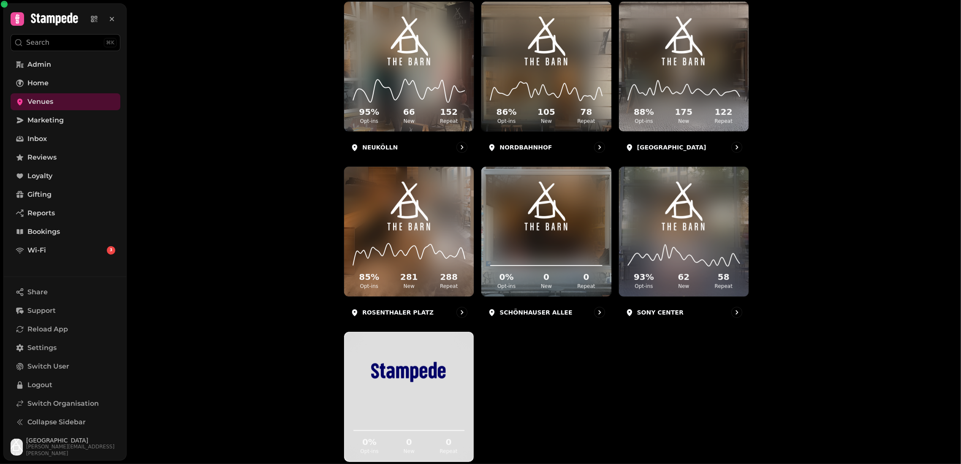
scroll to position [498, 0]
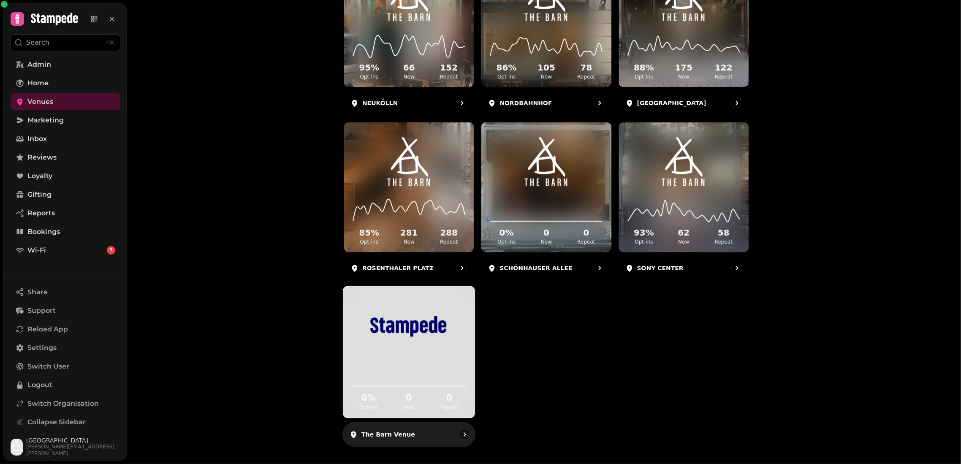
click at [443, 334] on img at bounding box center [409, 326] width 99 height 55
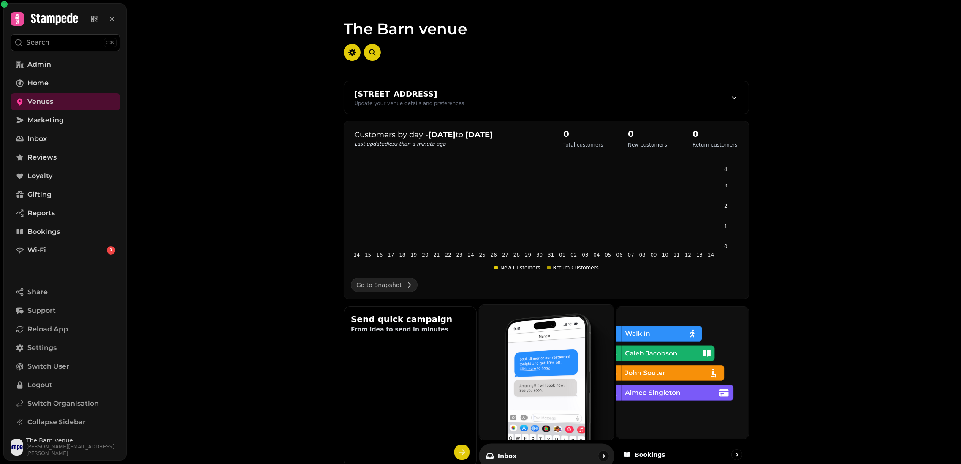
scroll to position [391, 0]
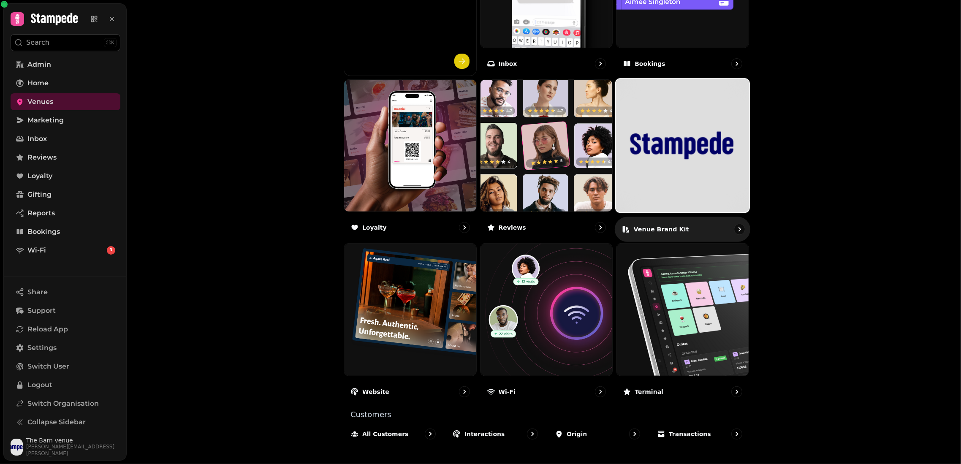
click at [654, 179] on img at bounding box center [682, 145] width 134 height 134
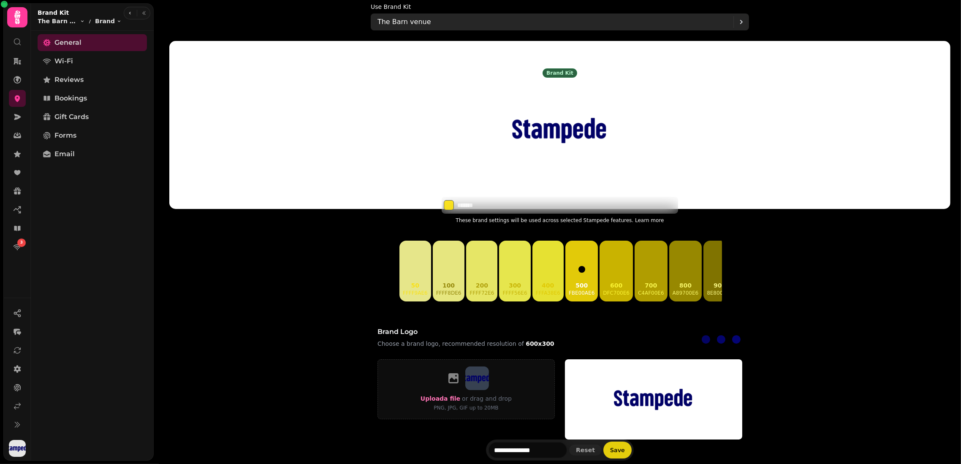
click at [415, 22] on p "The Barn venue" at bounding box center [404, 22] width 54 height 10
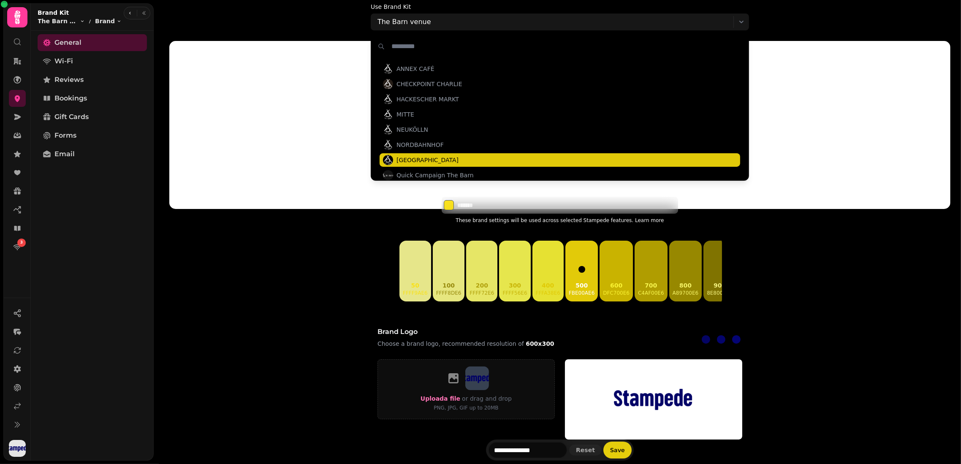
scroll to position [112, 0]
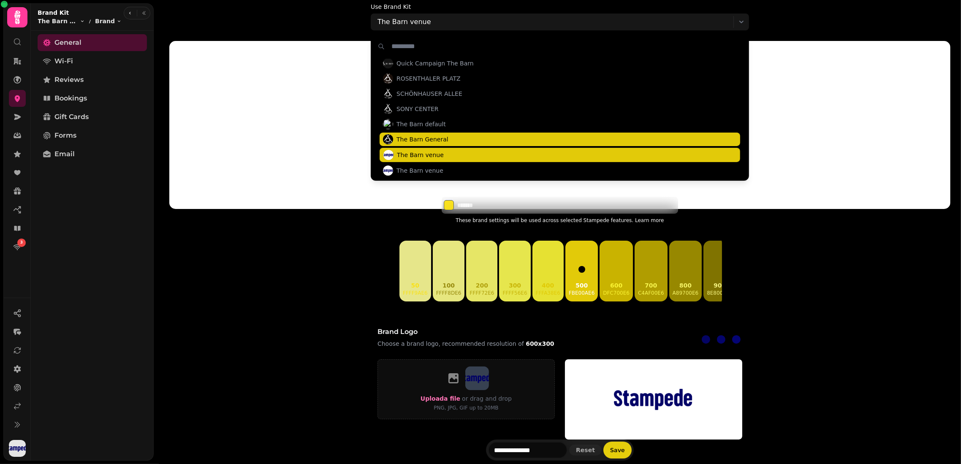
click at [441, 133] on span "The Barn General" at bounding box center [559, 140] width 360 height 14
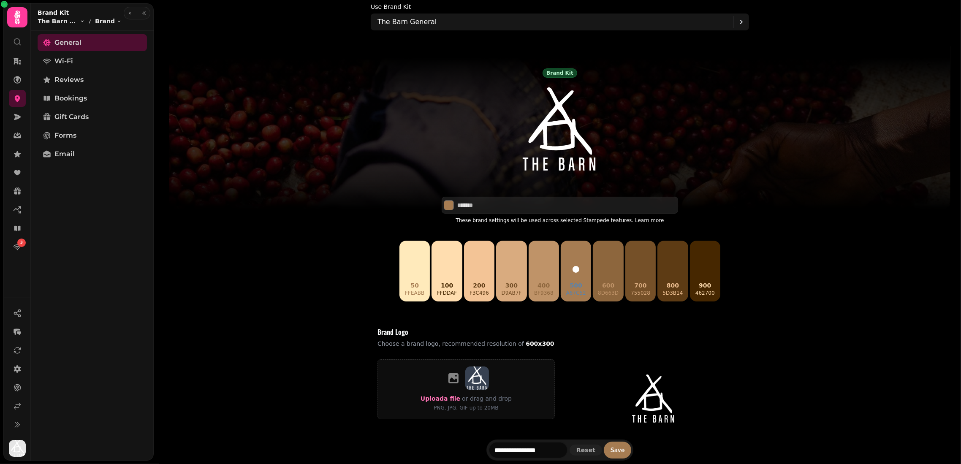
click at [673, 262] on button "800 5d3b14" at bounding box center [672, 271] width 30 height 61
click at [132, 11] on icon "button" at bounding box center [129, 13] width 5 height 5
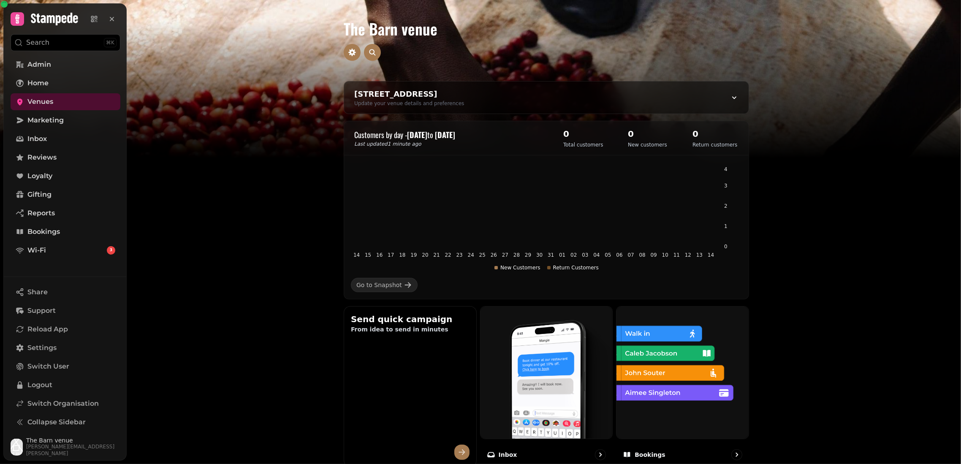
click at [341, 51] on div "The Barn venue" at bounding box center [546, 40] width 432 height 81
click at [353, 51] on icon "button" at bounding box center [352, 53] width 8 height 8
select select "**********"
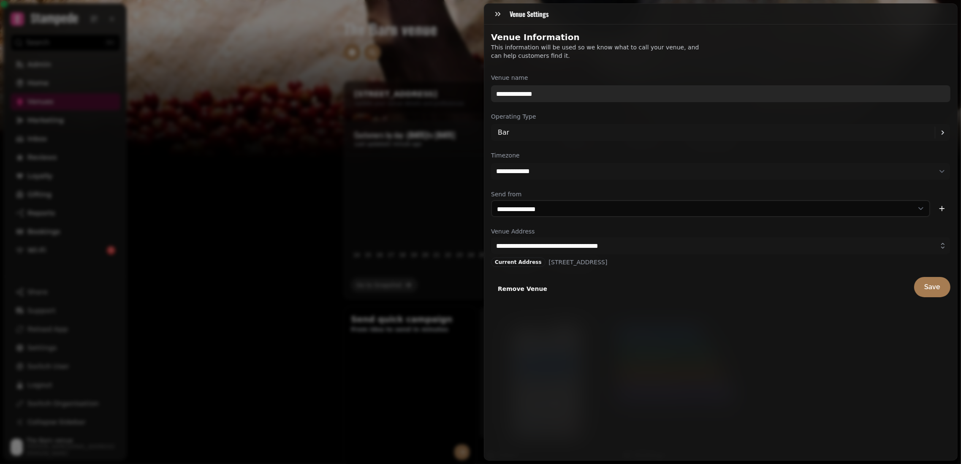
click at [564, 92] on input "**********" at bounding box center [720, 93] width 459 height 17
paste input "text"
paste input "**********"
type input "**********"
click at [682, 294] on div "Remove Venue Save" at bounding box center [720, 287] width 459 height 20
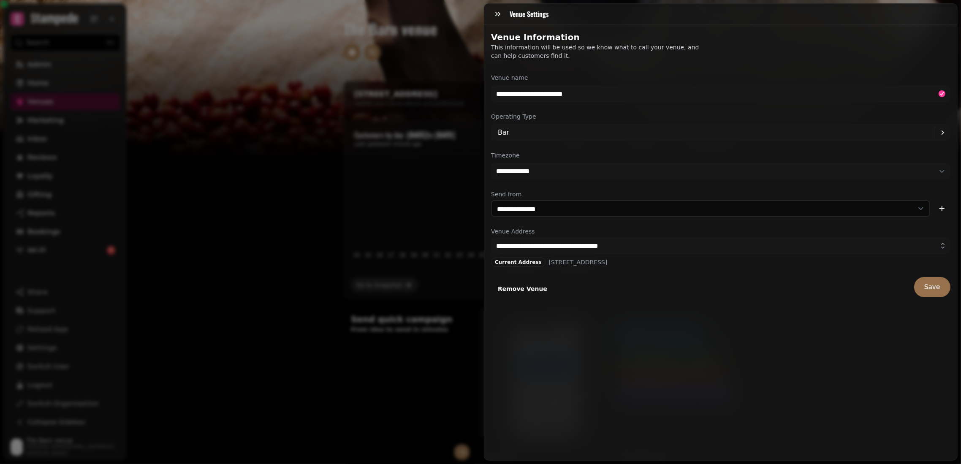
click at [682, 286] on span "Save" at bounding box center [932, 287] width 16 height 7
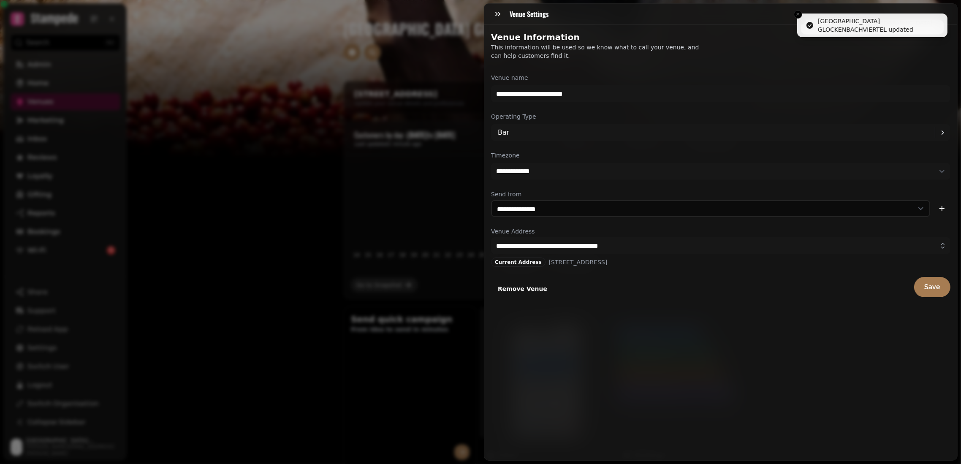
drag, startPoint x: 447, startPoint y: 228, endPoint x: 374, endPoint y: 225, distance: 73.1
click at [447, 228] on div "**********" at bounding box center [480, 239] width 961 height 450
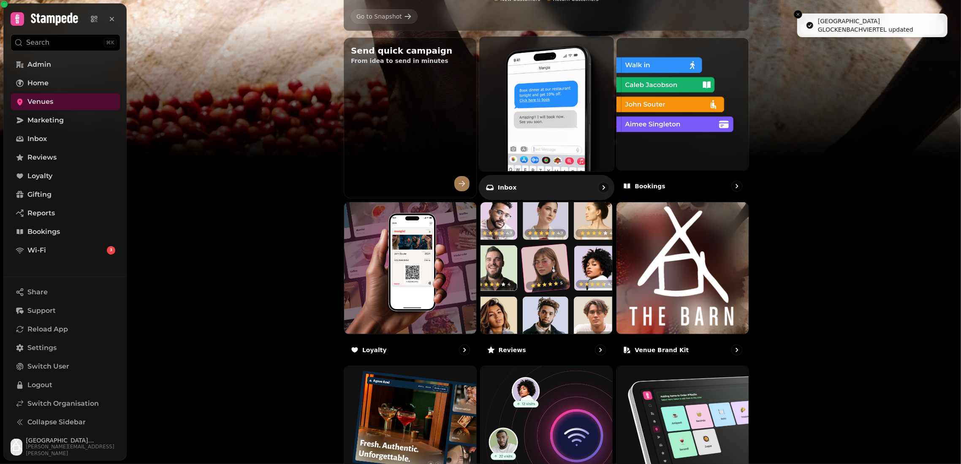
scroll to position [391, 0]
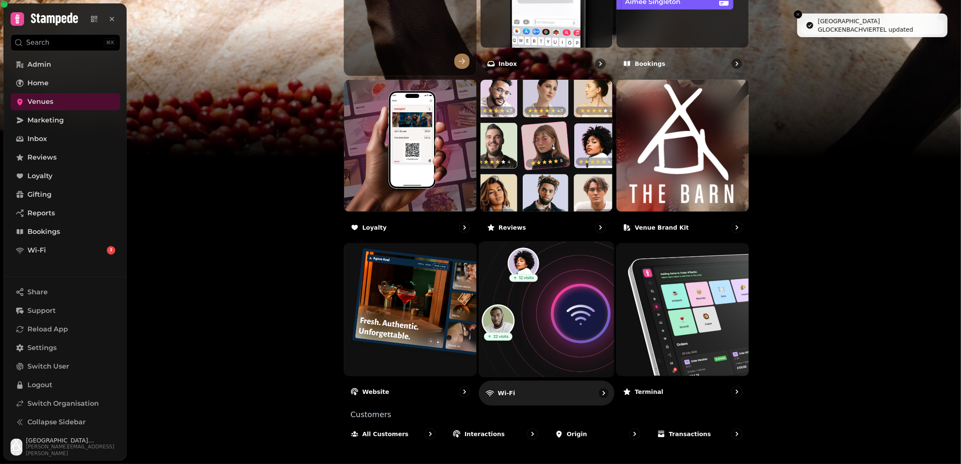
click at [542, 315] on img at bounding box center [546, 309] width 148 height 148
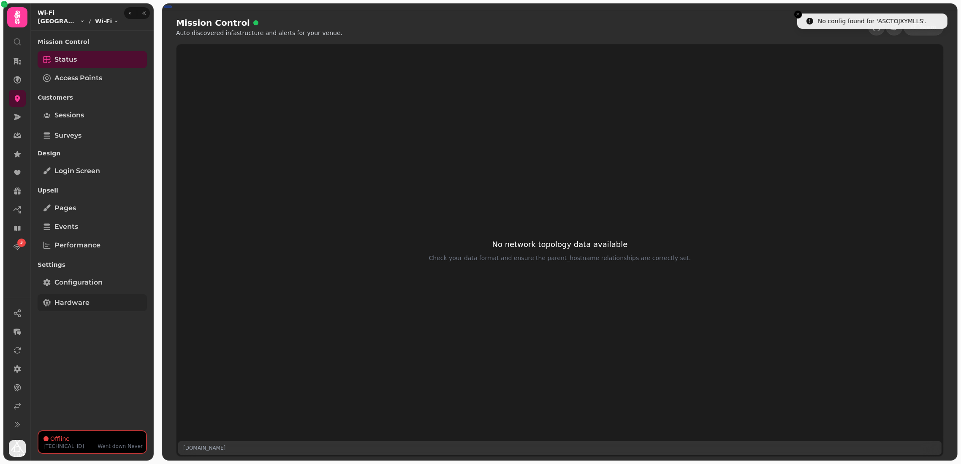
click at [89, 303] on link "Hardware" at bounding box center [92, 302] width 109 height 17
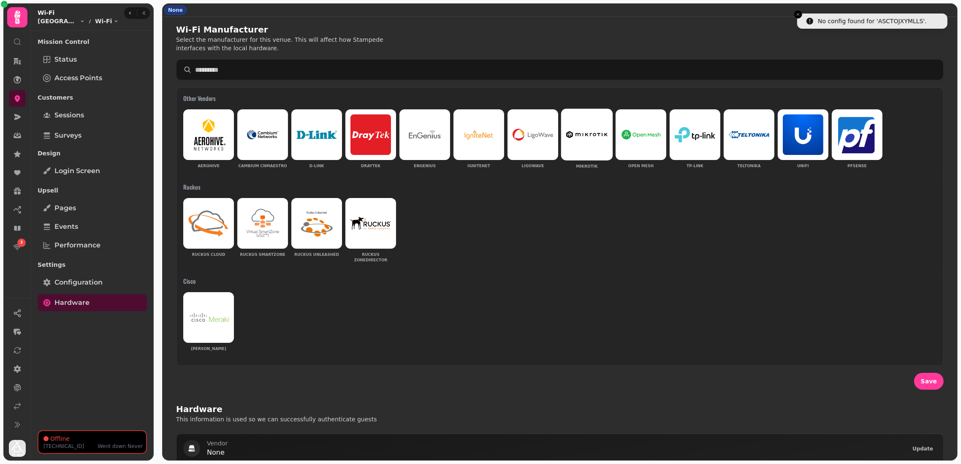
click at [592, 119] on div at bounding box center [586, 134] width 41 height 41
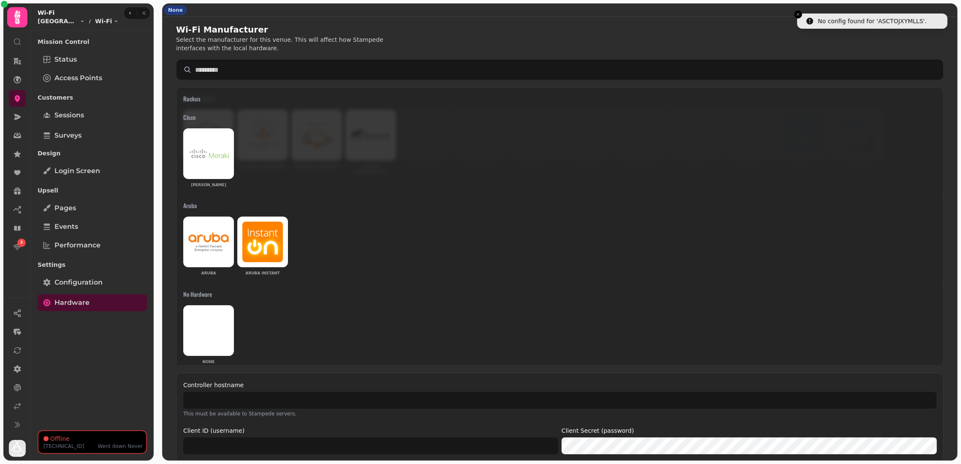
scroll to position [201, 0]
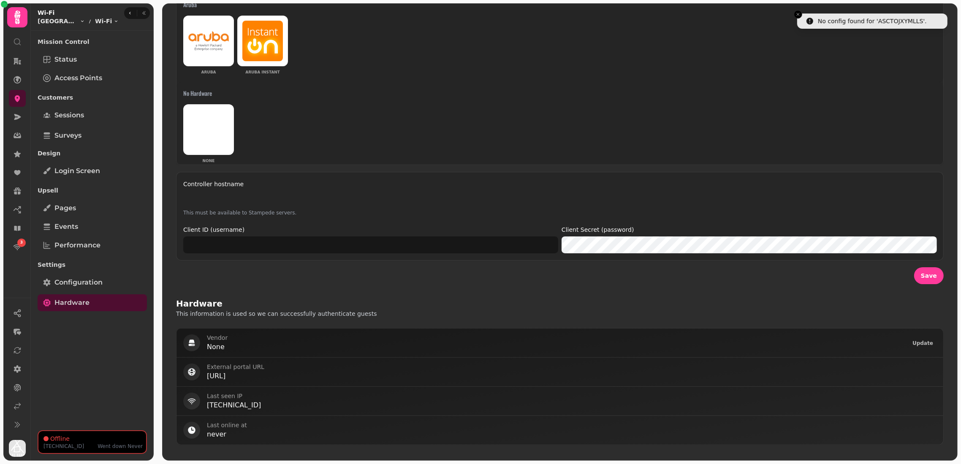
click at [544, 191] on input "Controller hostname" at bounding box center [559, 199] width 753 height 17
click at [523, 191] on input "Controller hostname" at bounding box center [559, 199] width 753 height 17
type input "**********"
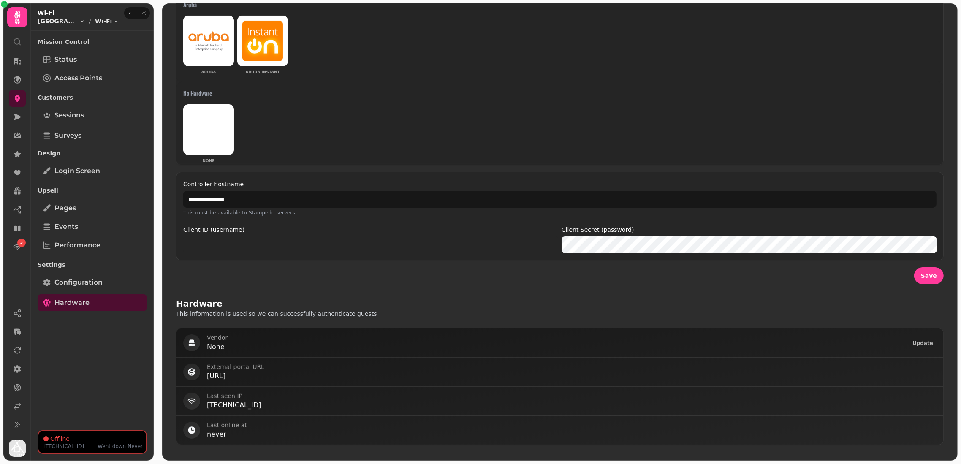
click at [428, 247] on input "Client ID (username)" at bounding box center [370, 244] width 375 height 17
type input "*****"
click at [651, 280] on form "**********" at bounding box center [559, 71] width 767 height 426
click at [682, 274] on span "Save" at bounding box center [928, 276] width 16 height 6
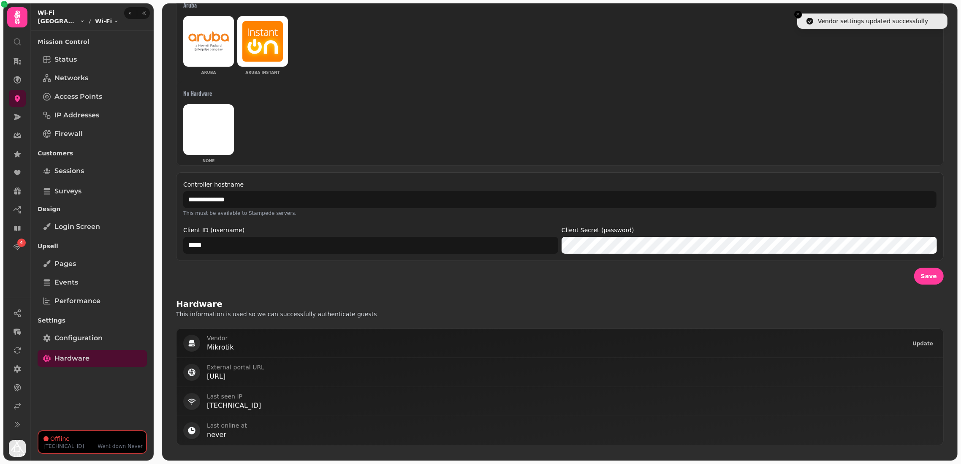
scroll to position [421, 0]
click at [682, 308] on div "Hardware This information is used so we can successfully authenticate guests" at bounding box center [559, 308] width 767 height 20
click at [682, 274] on span "Save" at bounding box center [928, 276] width 16 height 6
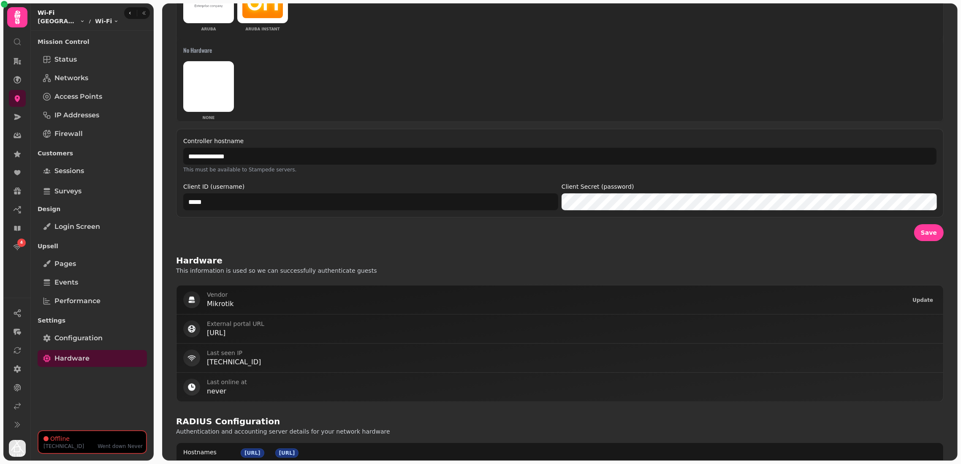
scroll to position [330, 0]
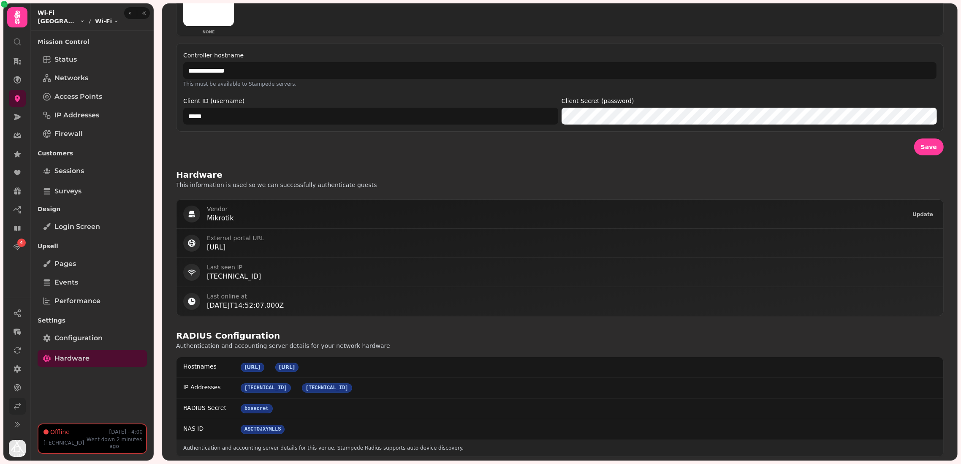
click at [18, 359] on icon at bounding box center [17, 406] width 8 height 8
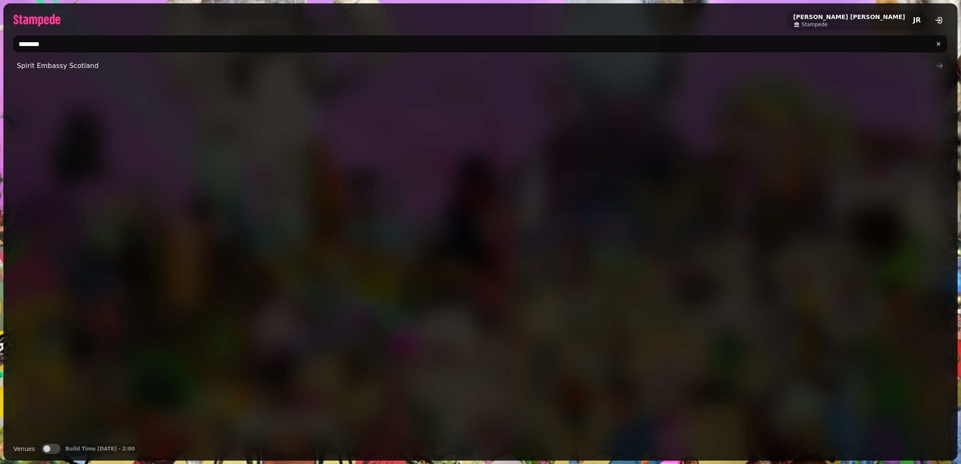
type input "*******"
click at [47, 359] on div "Venues Venues Build Time 14 Aug, 25 - 2:00" at bounding box center [480, 452] width 954 height 17
click at [51, 359] on button "Venues" at bounding box center [51, 449] width 19 height 10
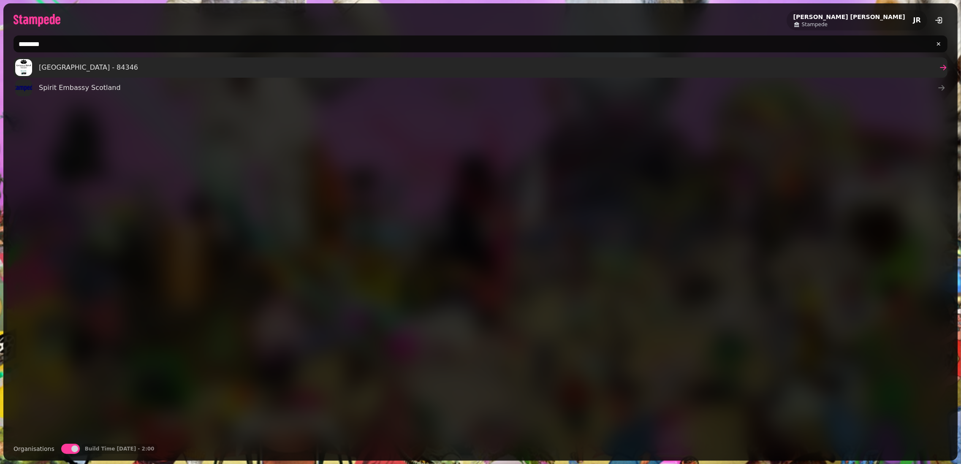
click at [120, 64] on link "[GEOGRAPHIC_DATA] - 84346" at bounding box center [481, 67] width 934 height 20
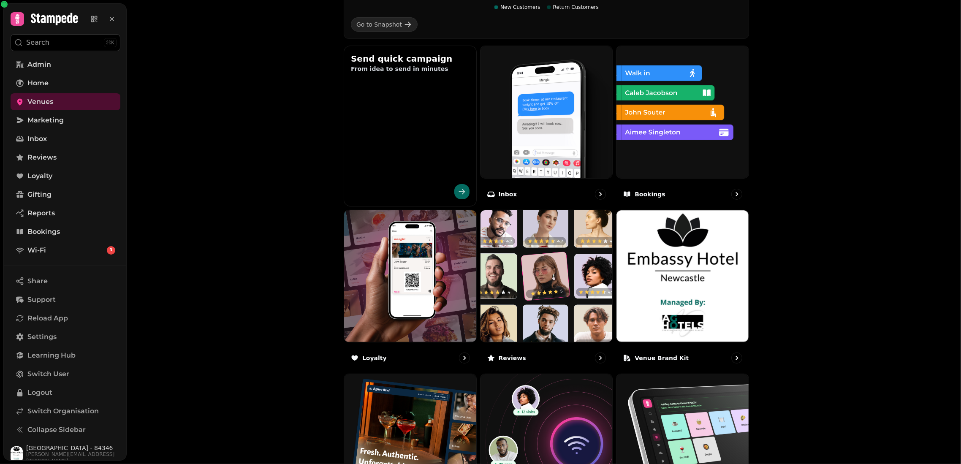
scroll to position [391, 0]
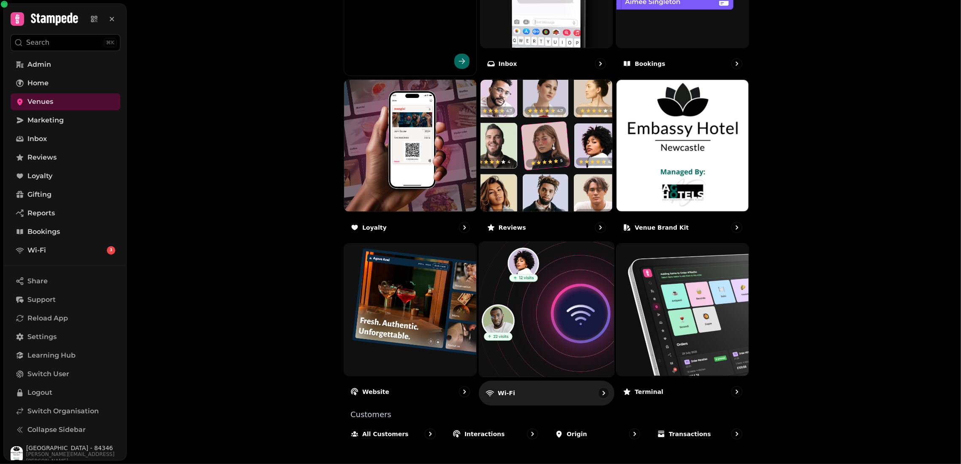
click at [525, 290] on img at bounding box center [546, 309] width 148 height 148
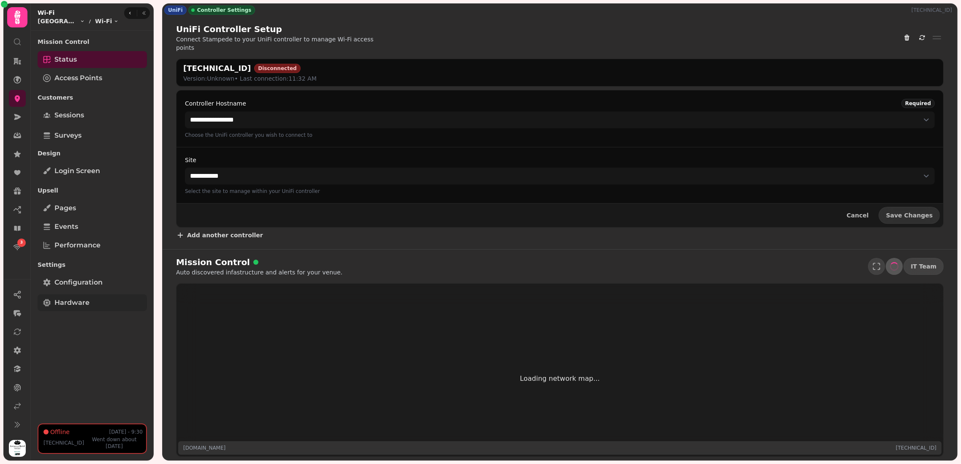
click at [81, 310] on link "Hardware" at bounding box center [92, 302] width 109 height 17
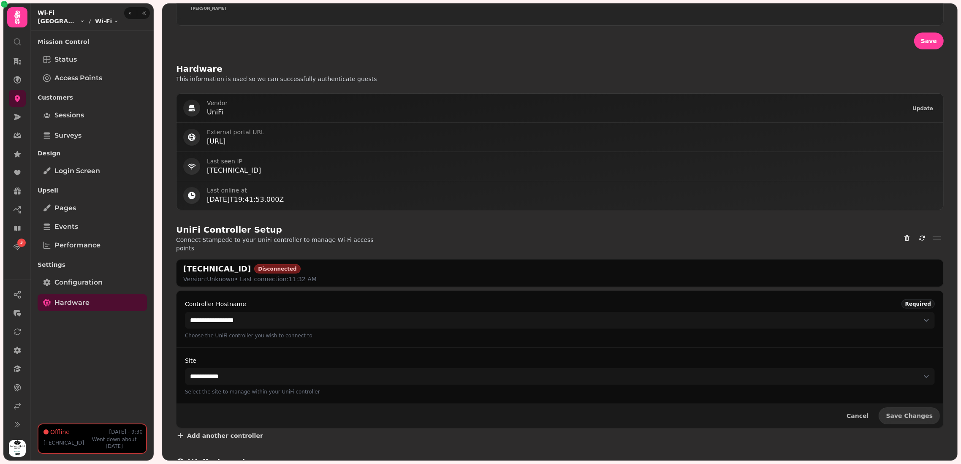
scroll to position [342, 0]
click at [19, 99] on icon at bounding box center [17, 98] width 8 height 8
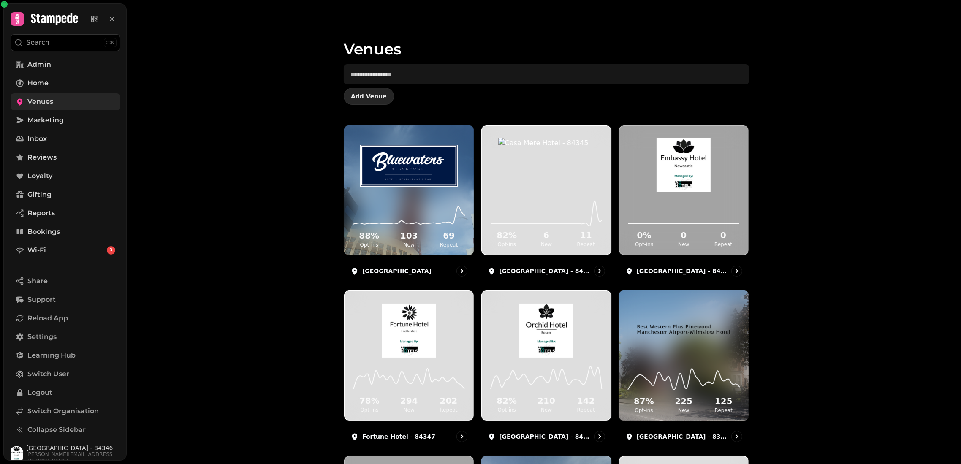
click at [369, 91] on button "Add Venue" at bounding box center [369, 96] width 50 height 17
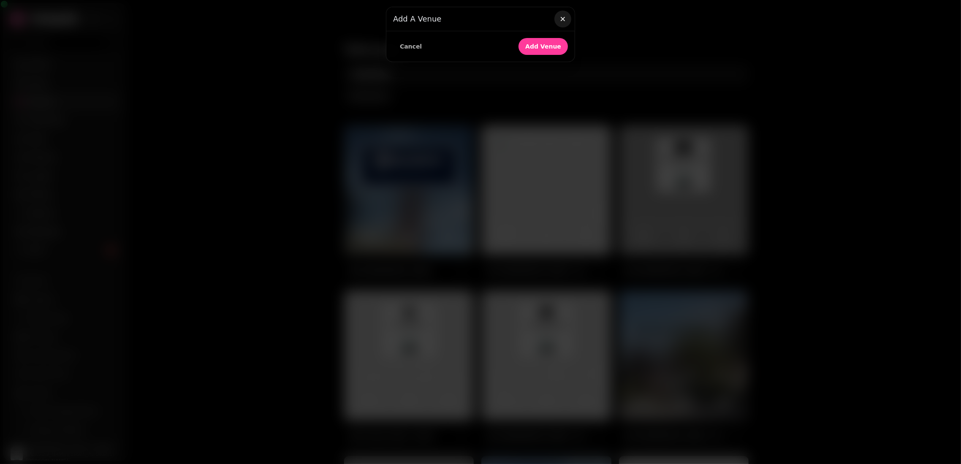
click at [560, 19] on icon "button" at bounding box center [562, 19] width 8 height 8
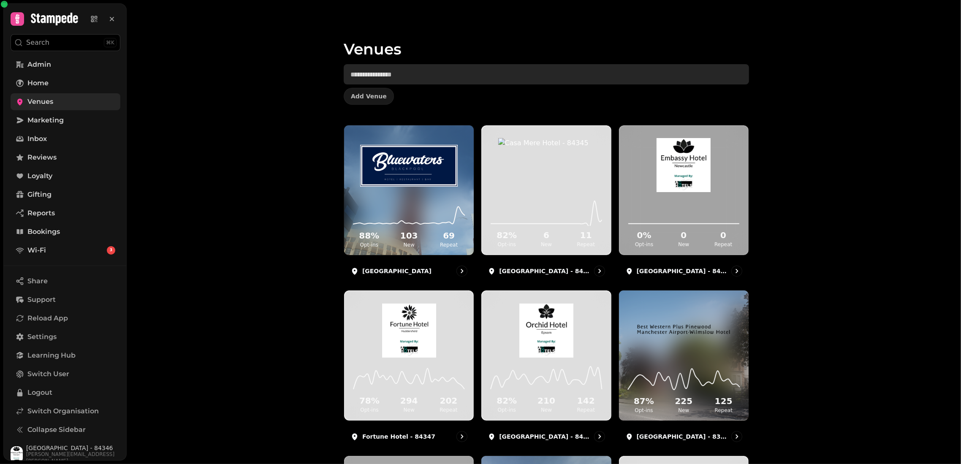
click at [523, 78] on input "text" at bounding box center [546, 74] width 405 height 20
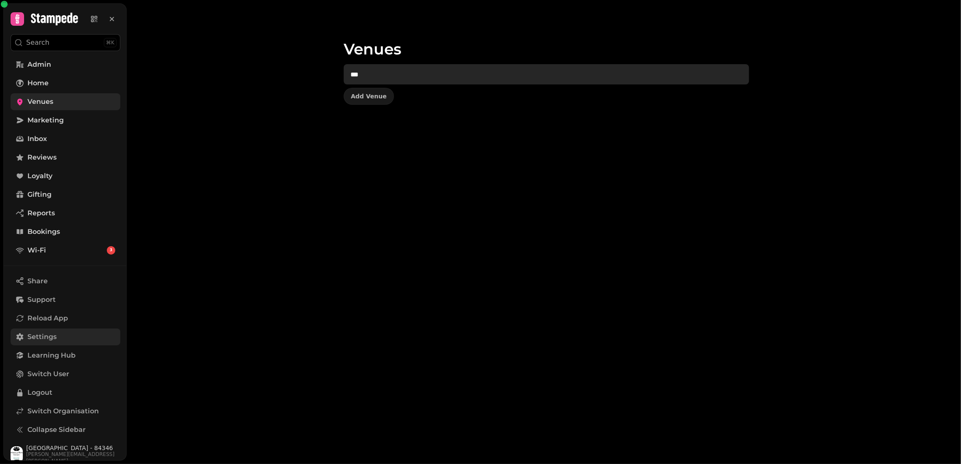
scroll to position [5, 0]
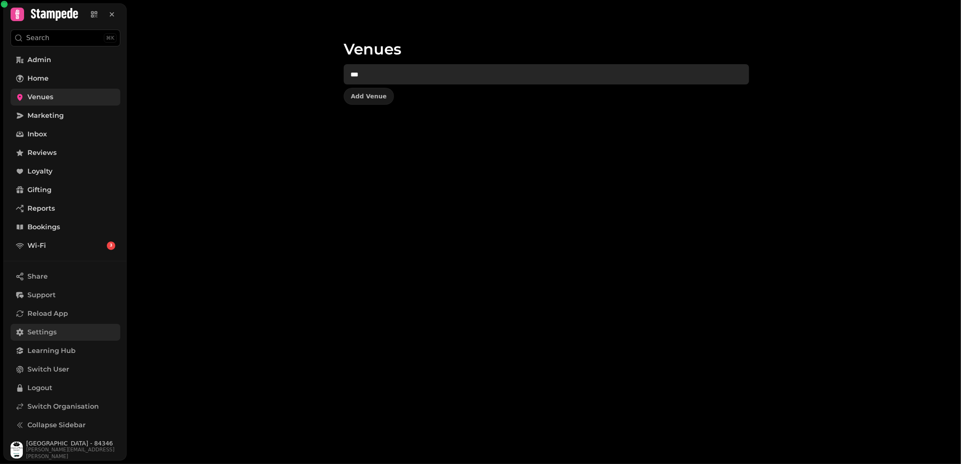
type input "***"
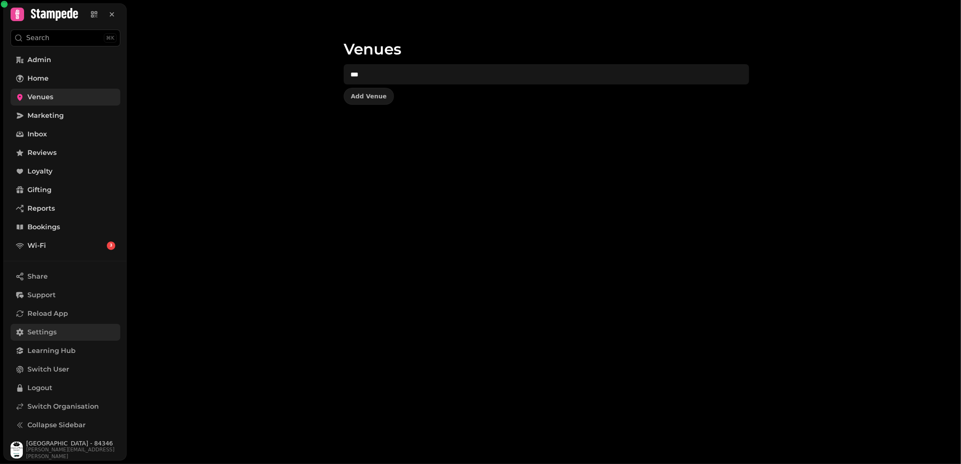
click at [42, 327] on span "Settings" at bounding box center [41, 332] width 29 height 10
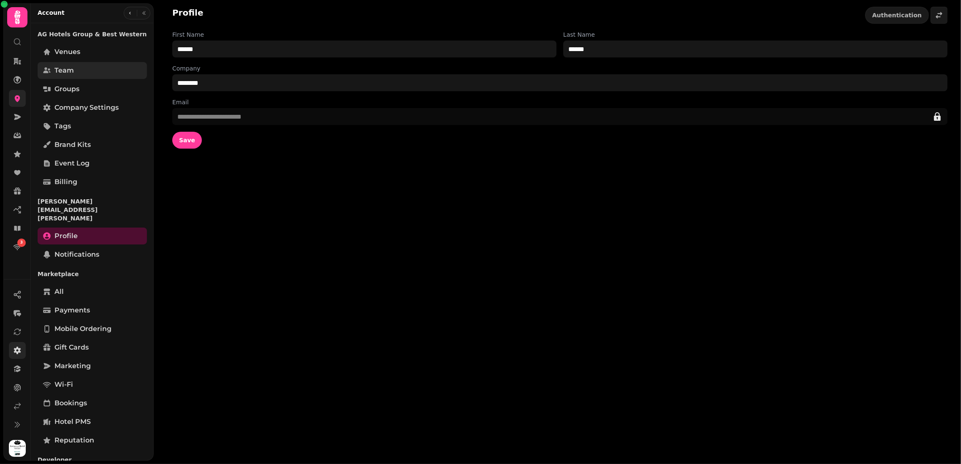
click at [62, 65] on span "Team" at bounding box center [63, 70] width 19 height 10
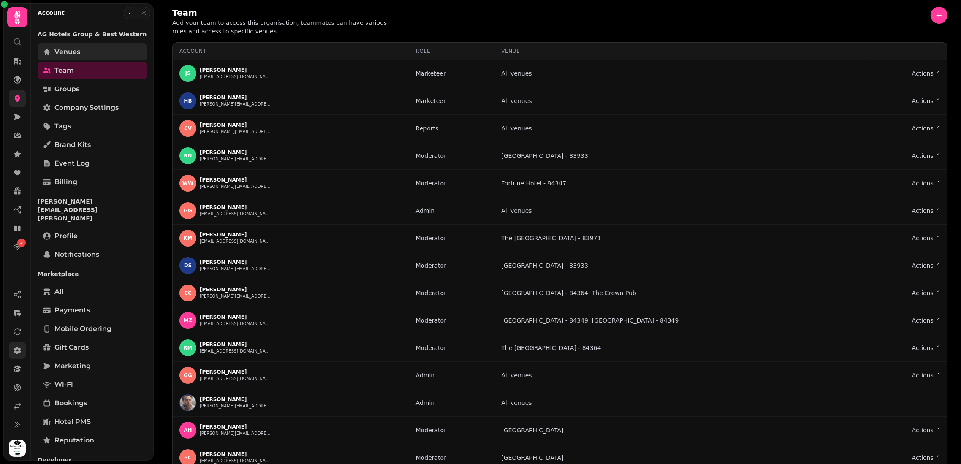
click at [78, 48] on span "Venues" at bounding box center [67, 52] width 26 height 10
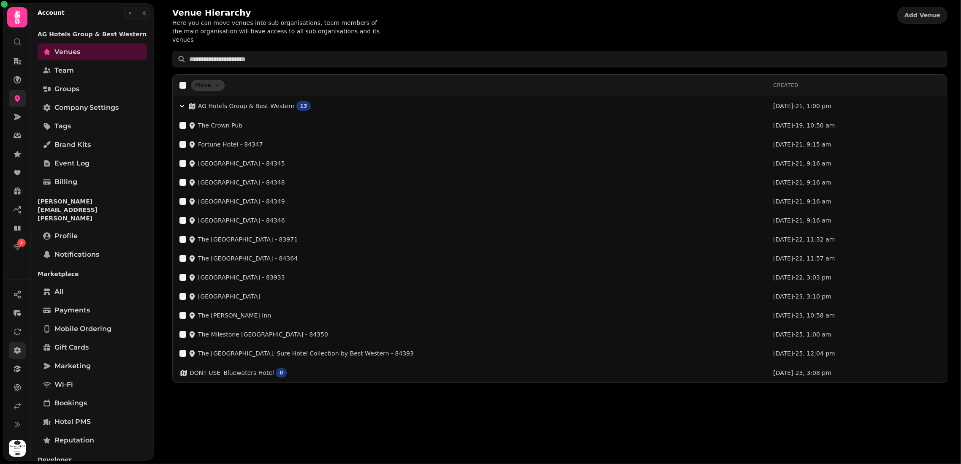
click at [340, 359] on div "Venue Hierarchy Here you can move venues into sub organisations, team members o…" at bounding box center [560, 195] width 802 height 390
click at [16, 98] on icon at bounding box center [17, 98] width 8 height 8
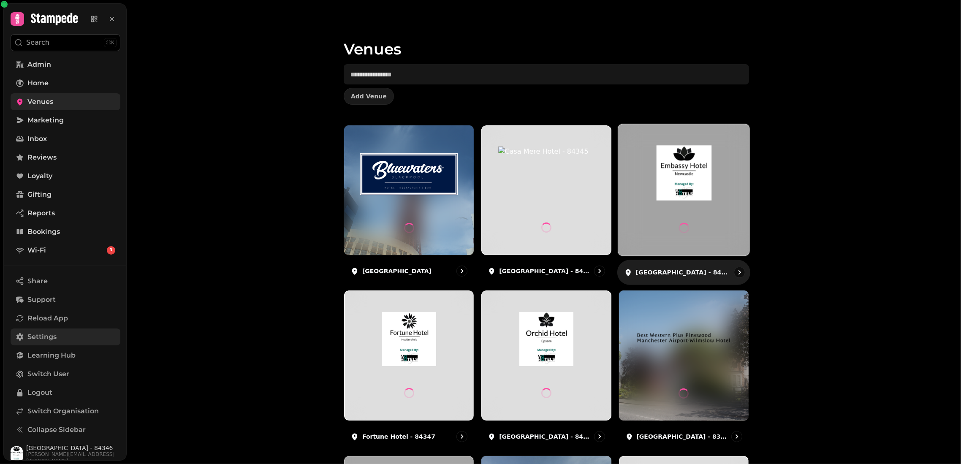
click at [682, 186] on img at bounding box center [683, 173] width 99 height 55
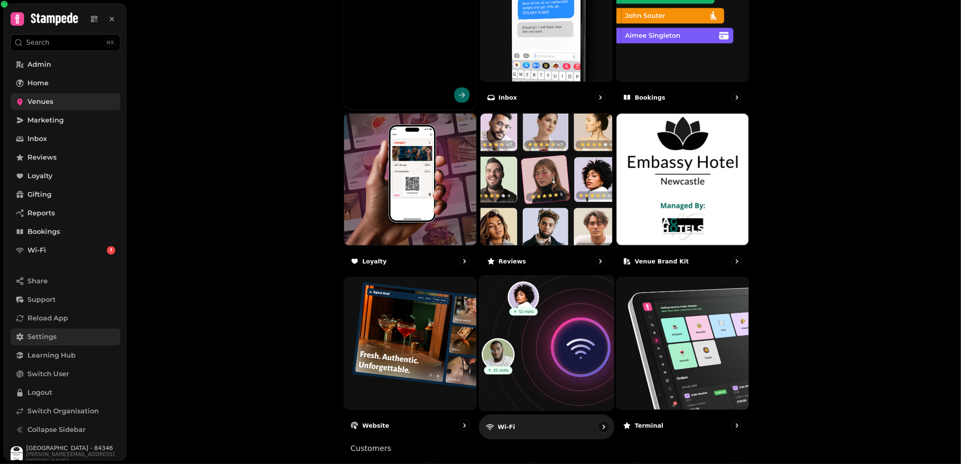
scroll to position [373, 0]
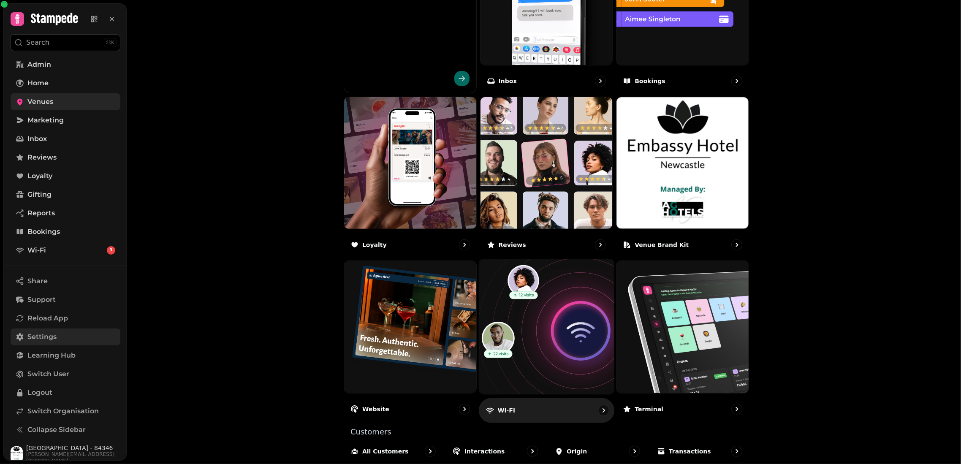
click at [567, 327] on img at bounding box center [546, 327] width 148 height 148
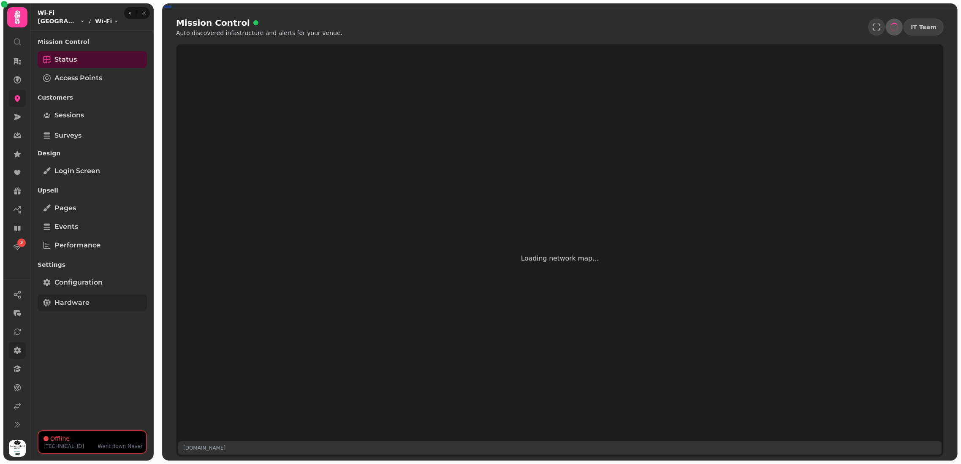
click at [68, 298] on span "Hardware" at bounding box center [71, 303] width 35 height 10
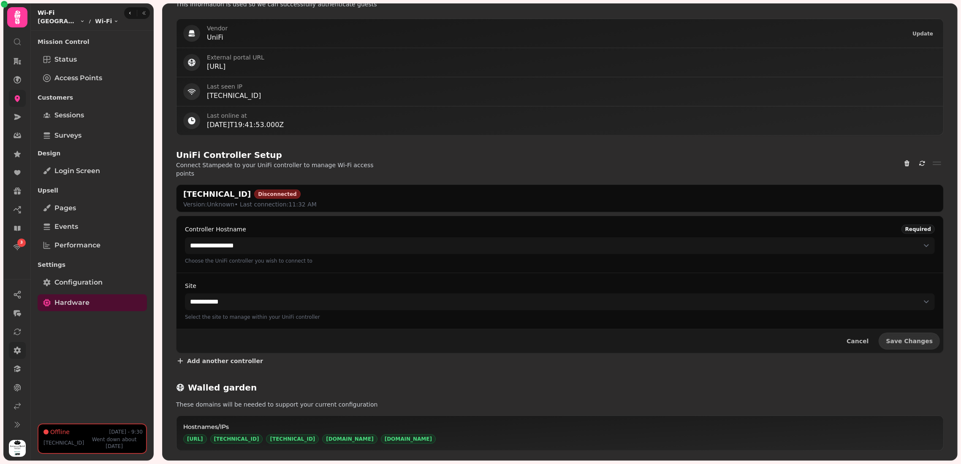
scroll to position [374, 0]
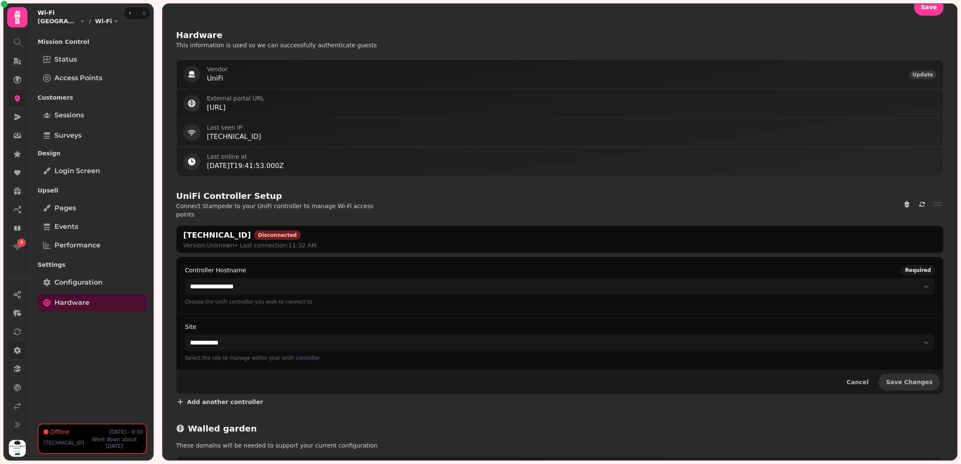
click at [682, 76] on button "Update" at bounding box center [922, 74] width 27 height 8
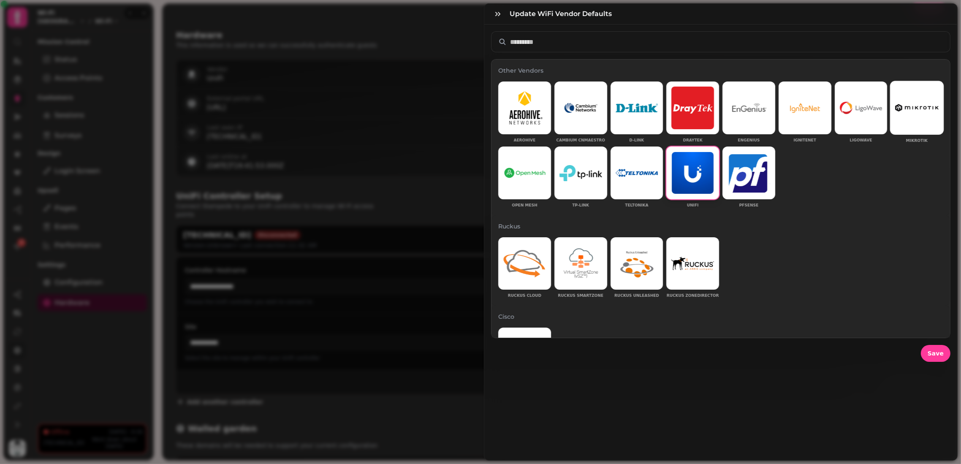
click at [682, 87] on div at bounding box center [916, 107] width 43 height 43
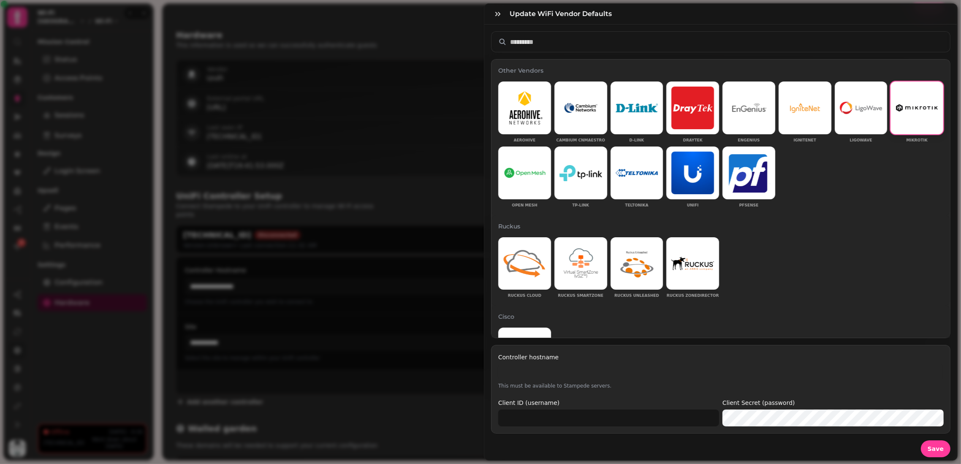
click at [668, 359] on input "Controller hostname" at bounding box center [720, 372] width 445 height 17
type input "**********"
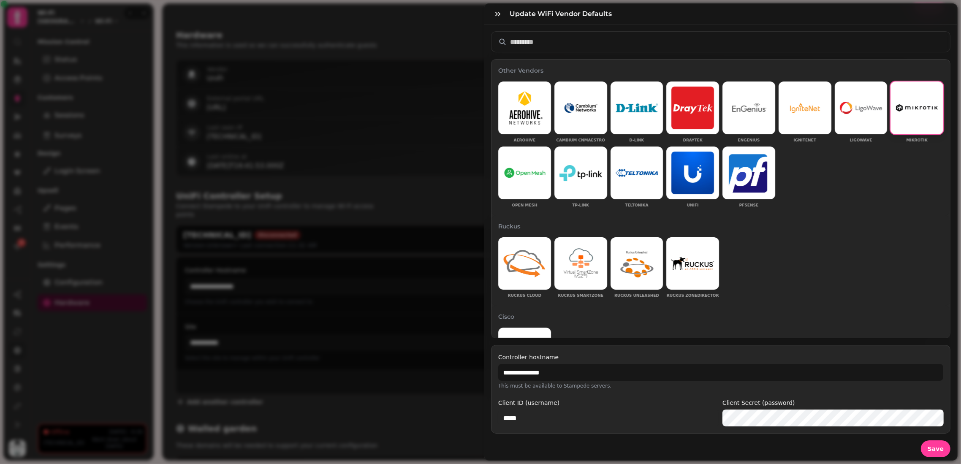
type input "*****"
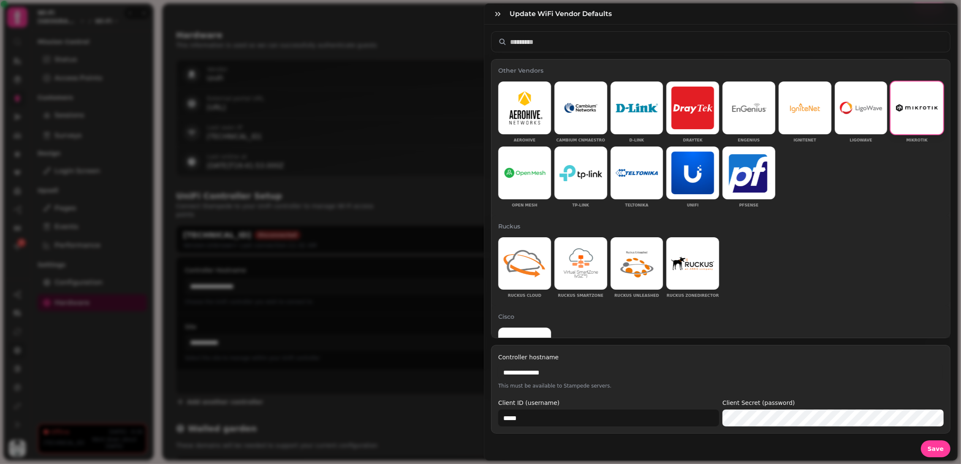
click at [649, 359] on input "**********" at bounding box center [720, 372] width 445 height 17
paste input "**********"
type input "**********"
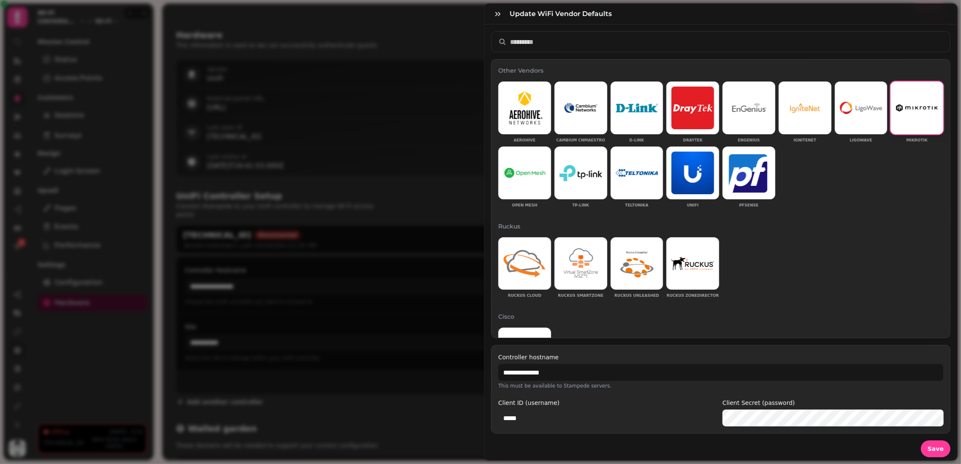
type input "*"
type input "*****"
click at [682, 359] on button "Save" at bounding box center [935, 448] width 30 height 17
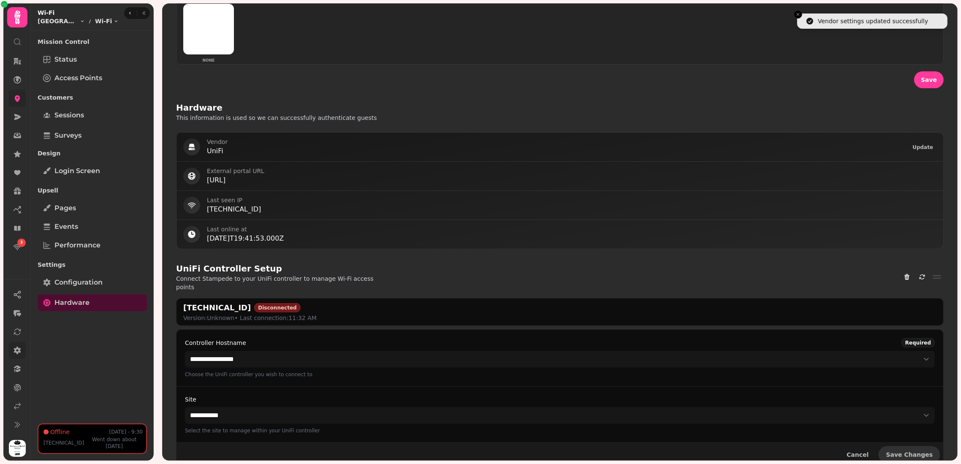
scroll to position [211, 0]
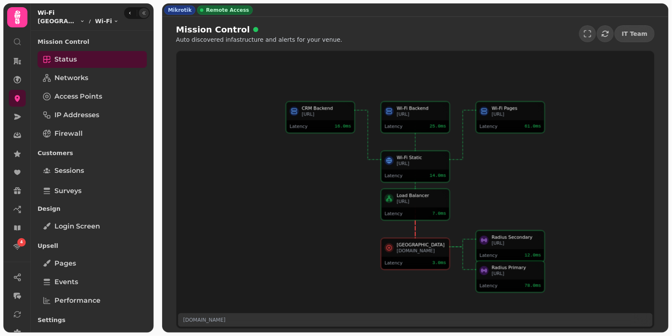
click at [143, 12] on icon "button" at bounding box center [143, 13] width 5 height 5
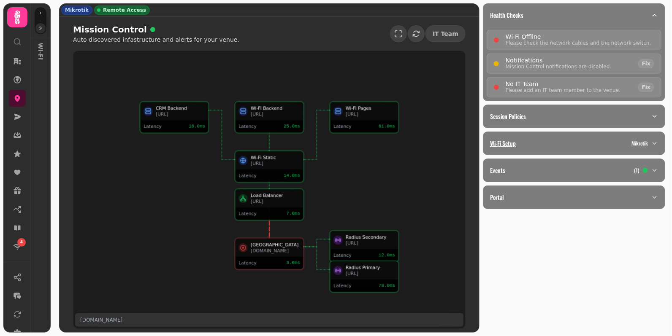
click at [549, 141] on div "Wi-Fi Setup Mikrotik" at bounding box center [570, 143] width 161 height 8
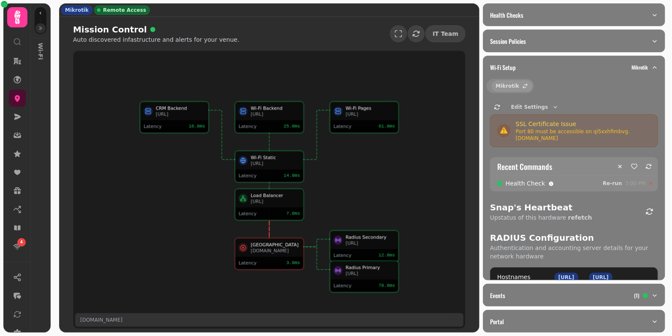
select select "**"
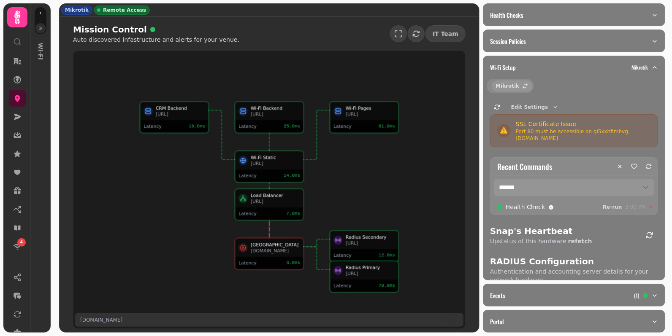
click at [538, 187] on select "**********" at bounding box center [574, 187] width 160 height 17
click at [521, 106] on span "Edit Settings" at bounding box center [529, 107] width 37 height 5
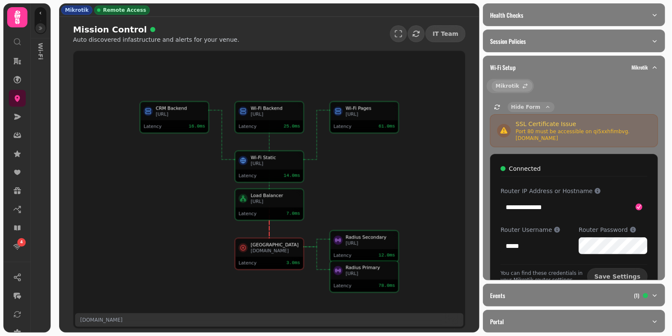
click at [521, 106] on span "Hide Form" at bounding box center [525, 107] width 29 height 5
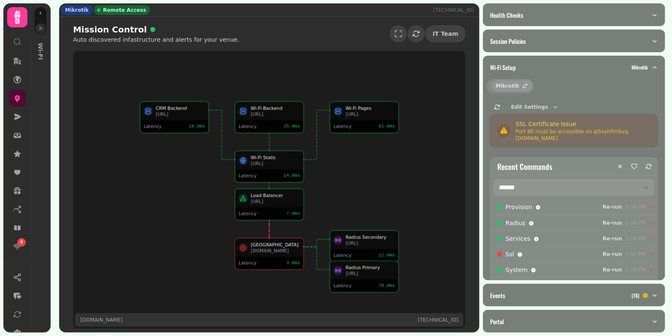
click at [43, 27] on button "button" at bounding box center [40, 28] width 10 height 10
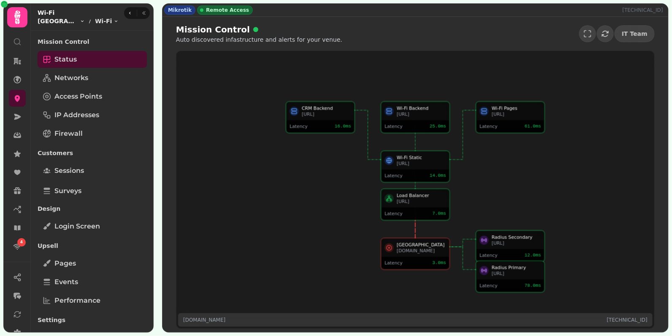
click at [73, 22] on html "4 Mikrotik Remote Access [TECHNICAL_ID] Mission Control Auto discovered infastr…" at bounding box center [336, 168] width 672 height 336
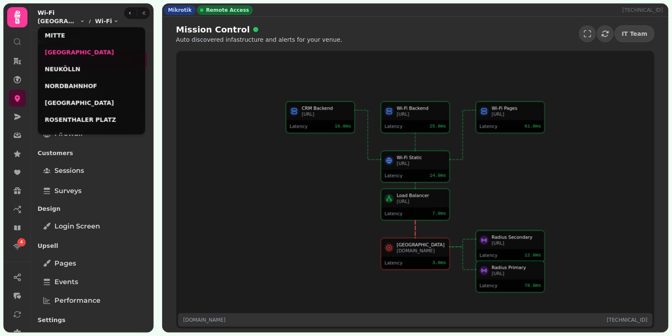
scroll to position [77, 0]
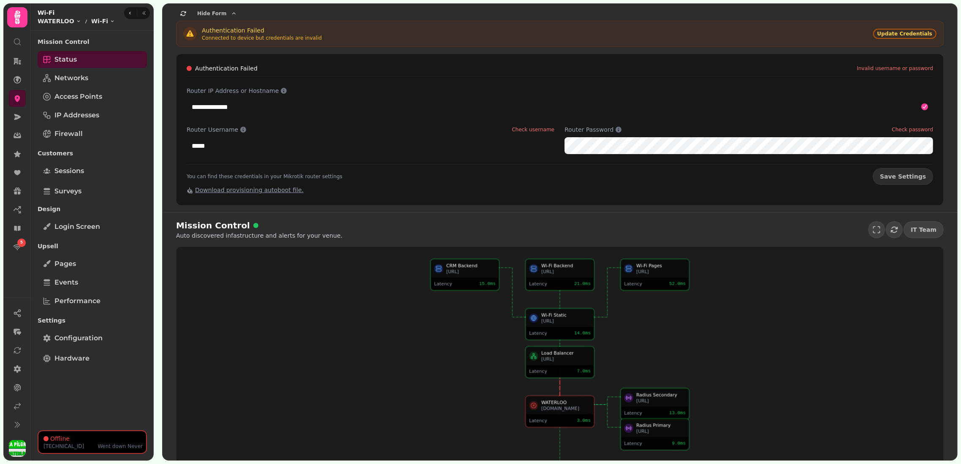
scroll to position [32, 0]
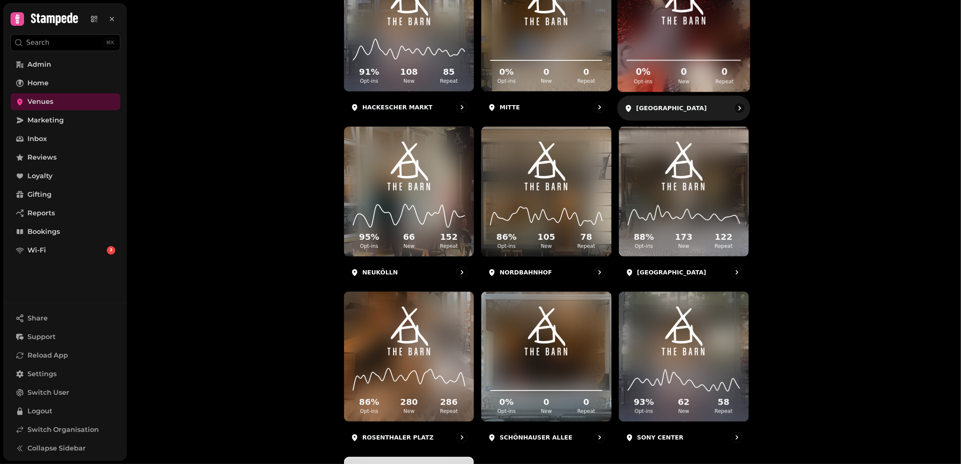
scroll to position [498, 0]
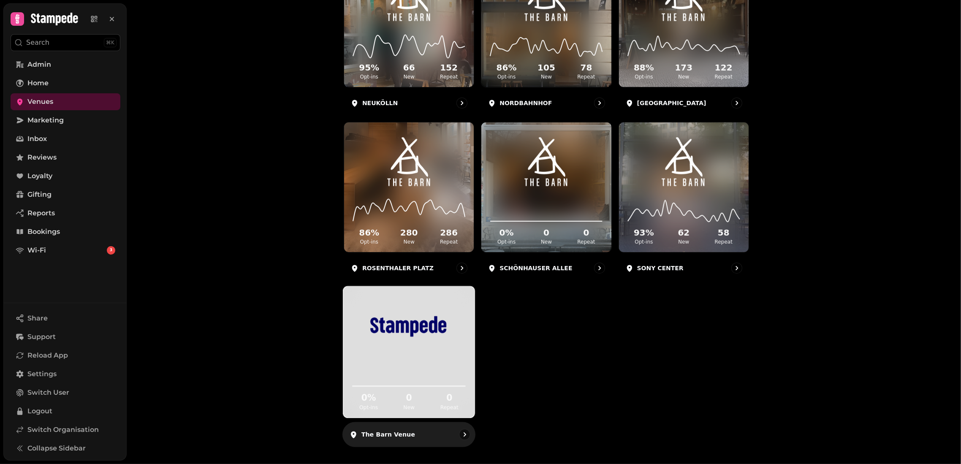
click at [412, 388] on div "0 % Opt-ins 0 New 0 Repeat" at bounding box center [408, 386] width 131 height 64
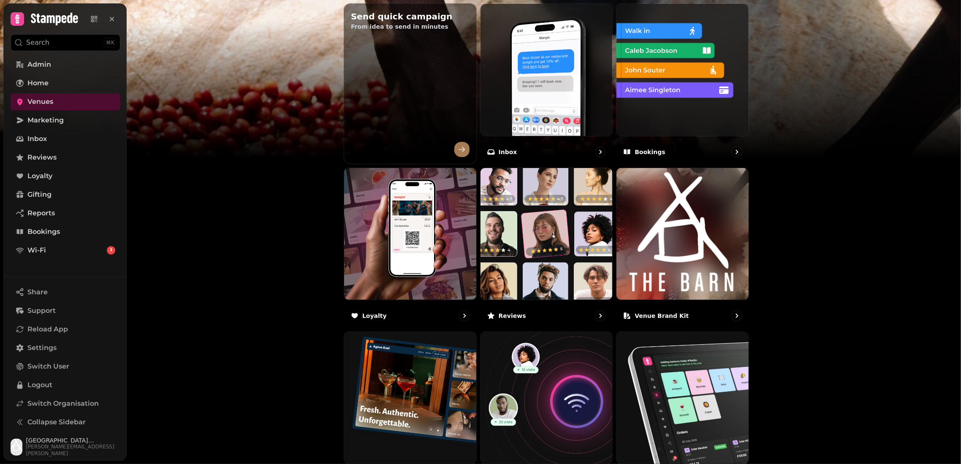
scroll to position [352, 0]
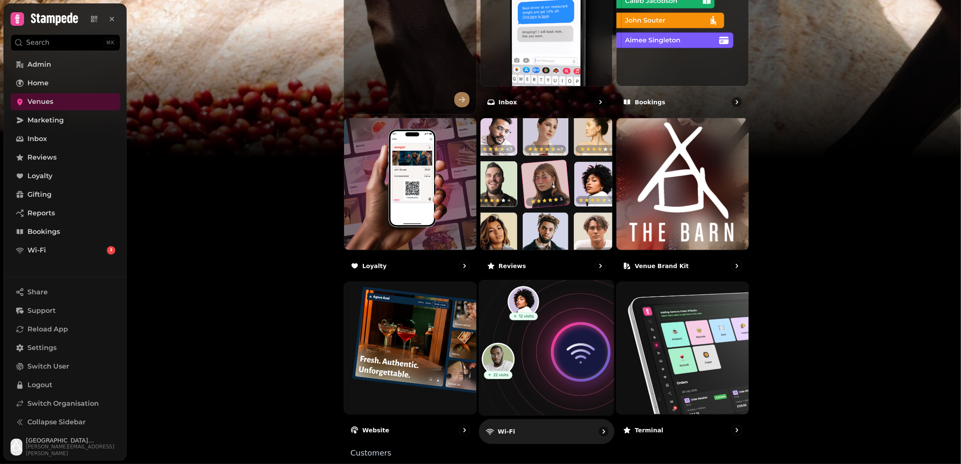
click at [526, 314] on img at bounding box center [546, 348] width 148 height 148
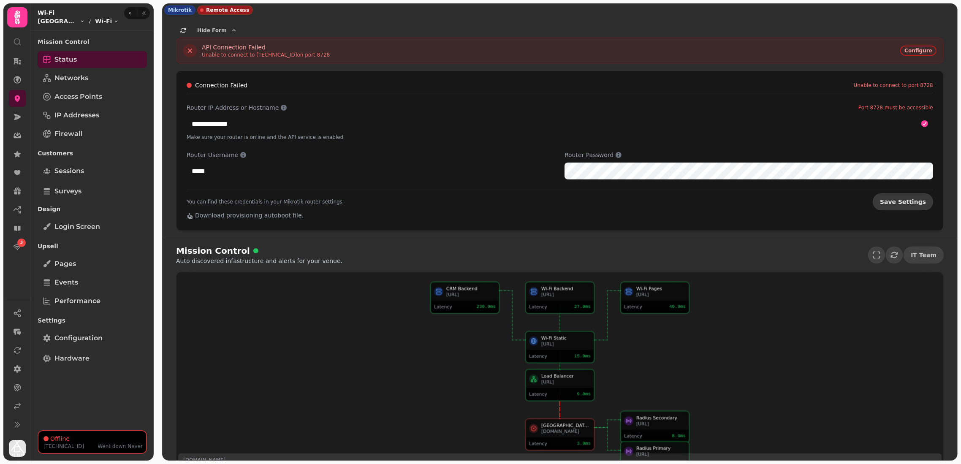
click at [895, 195] on button "Save Settings" at bounding box center [902, 201] width 60 height 17
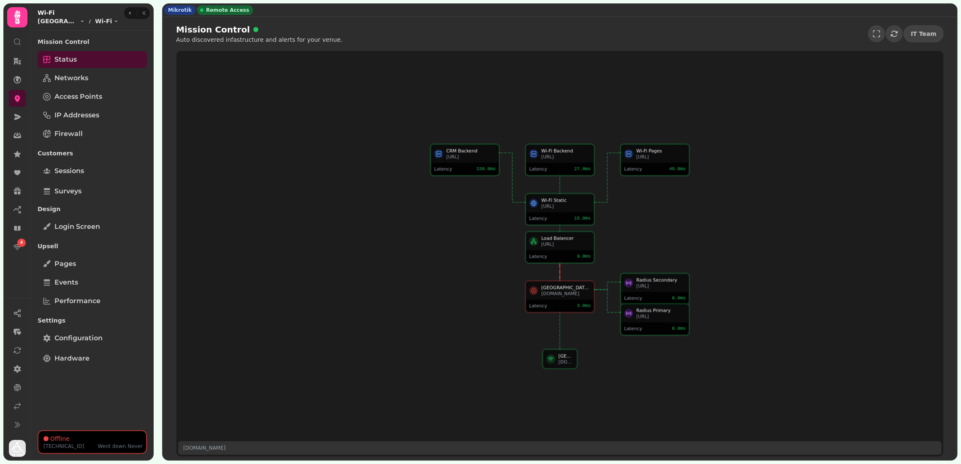
drag, startPoint x: 538, startPoint y: 271, endPoint x: 346, endPoint y: 216, distance: 199.0
click at [346, 216] on div "Wi-Fi Static wifi.proxy.stampede.ai Latency 15.0 ms CRM Backend morpheus.stampe…" at bounding box center [559, 253] width 766 height 405
click at [144, 15] on icon "button" at bounding box center [143, 13] width 5 height 5
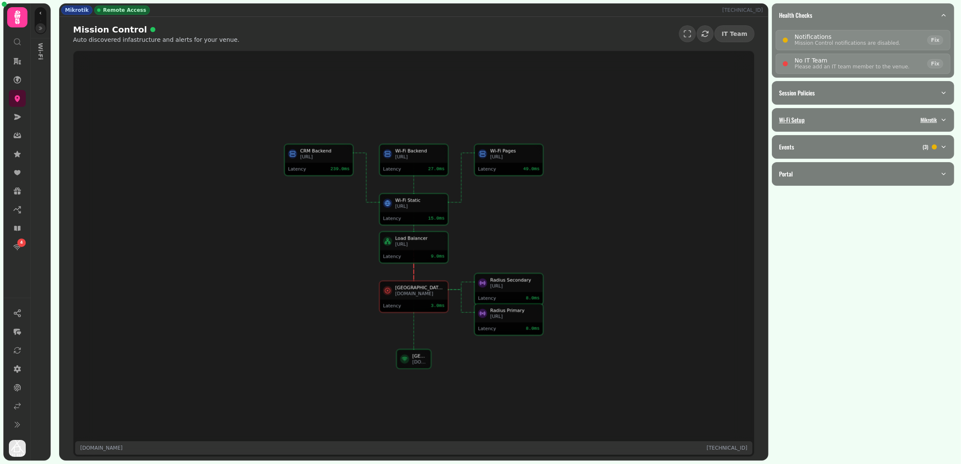
click at [921, 119] on p "Mikrotik" at bounding box center [928, 119] width 16 height 7
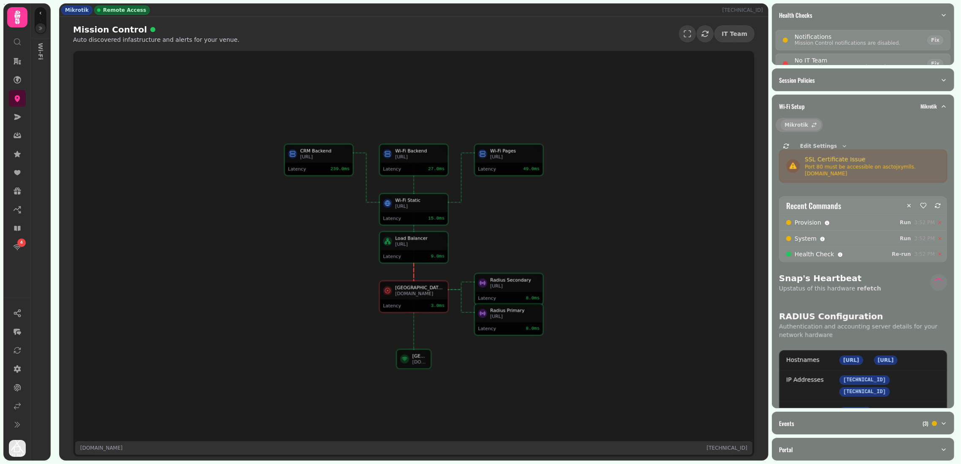
select select "**"
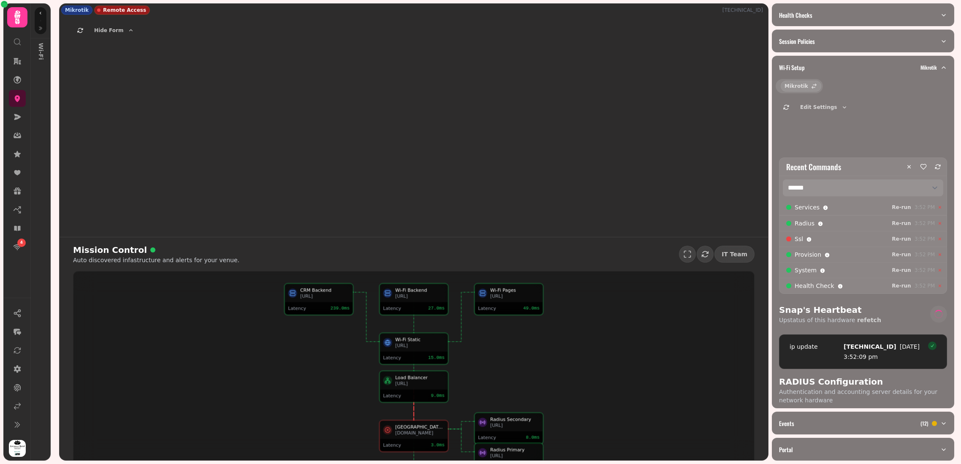
select select "**"
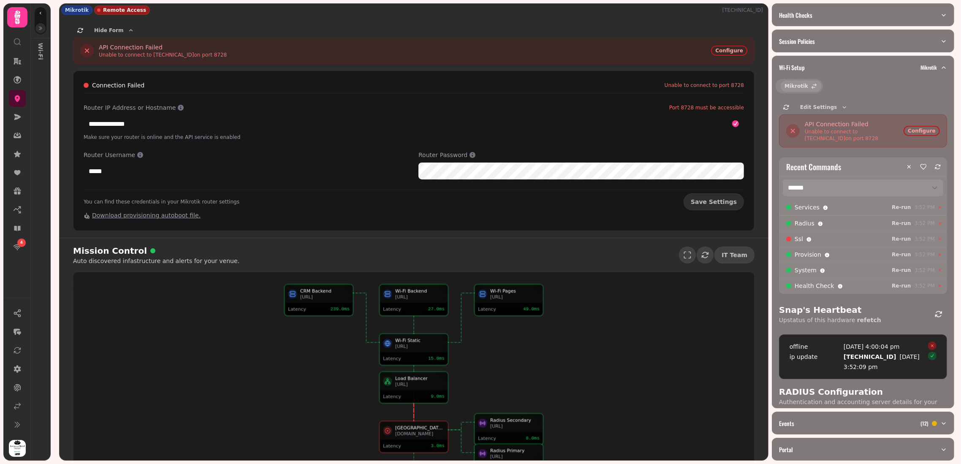
click at [43, 28] on icon "button" at bounding box center [40, 28] width 5 height 5
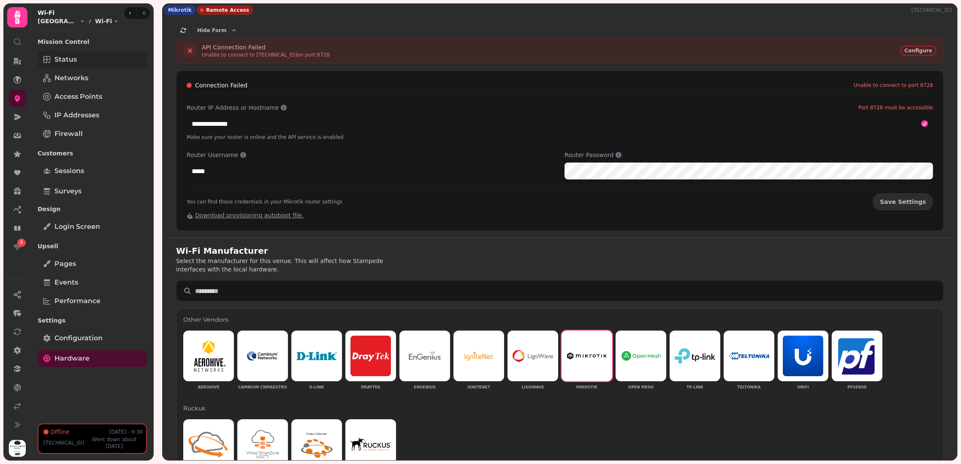
click at [68, 62] on span "Status" at bounding box center [65, 59] width 22 height 10
